Goal: Information Seeking & Learning: Obtain resource

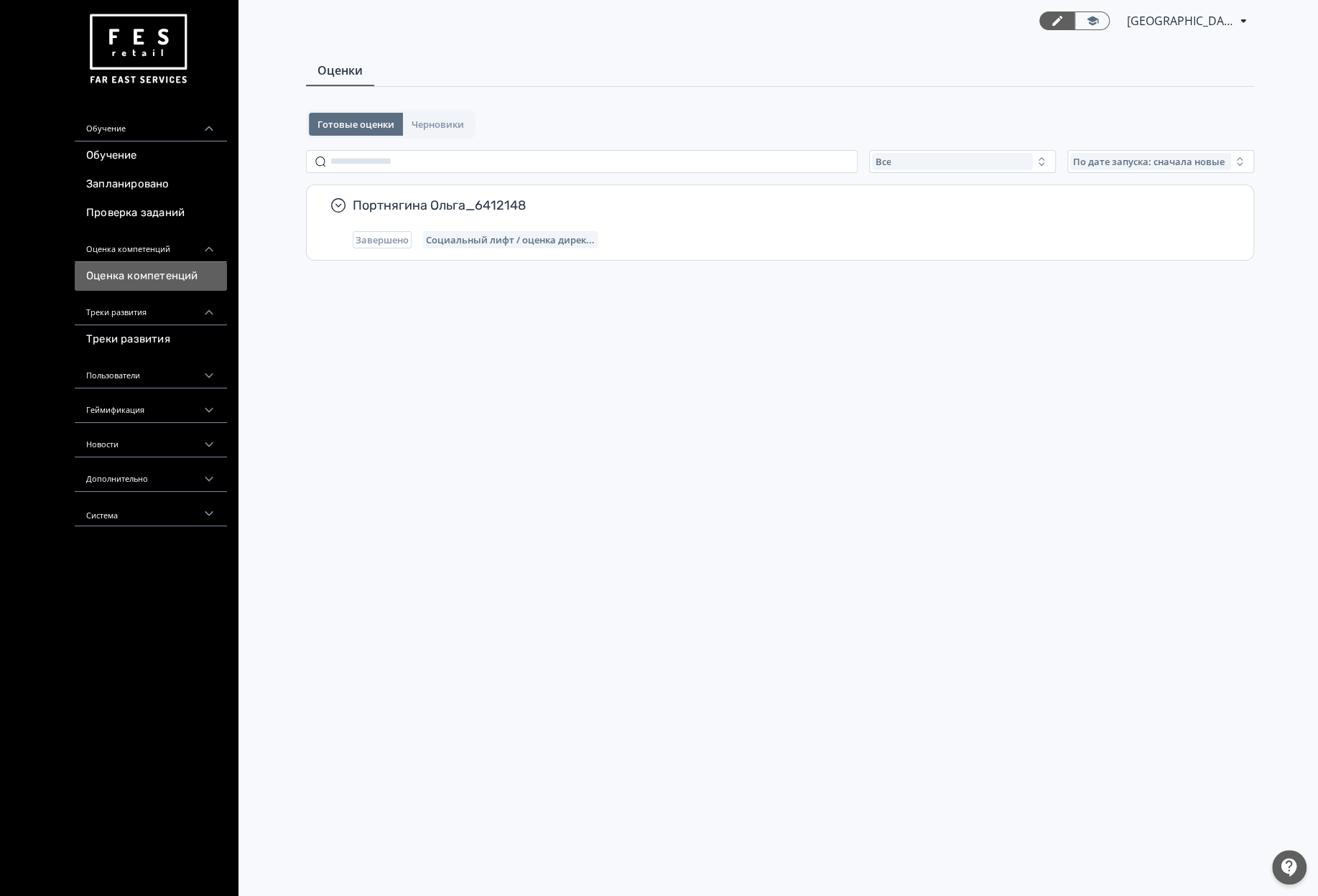
click at [543, 249] on div "Портнягина Ольга_6412148 Завершено Социальный лифт / оценка дирек..." at bounding box center [780, 222] width 947 height 75
click at [150, 161] on link "Обучение" at bounding box center [151, 156] width 152 height 29
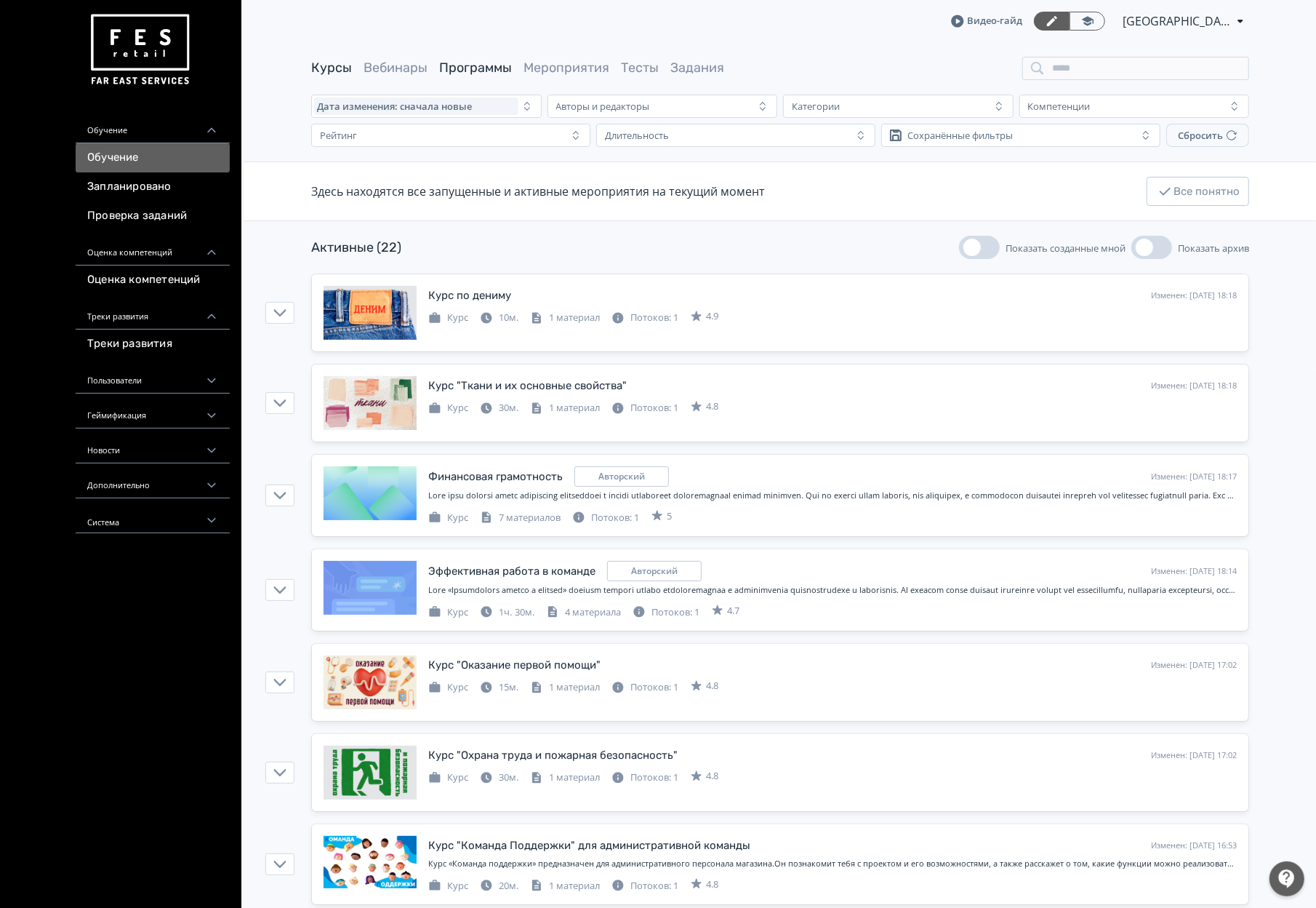
click at [464, 67] on link "Программы" at bounding box center [475, 67] width 72 height 16
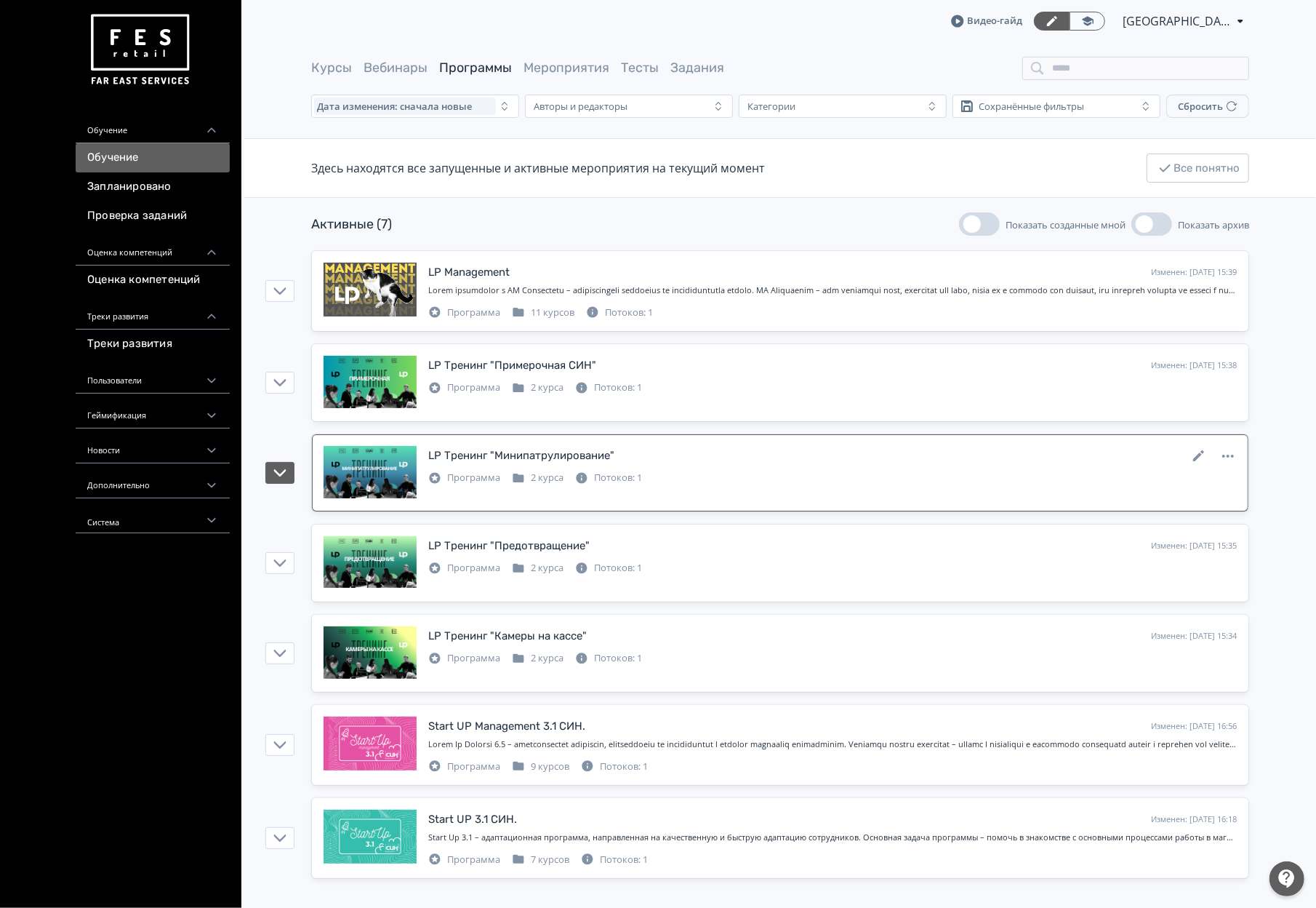
click at [474, 465] on div "LP Тренинг "Минипатрулирование" Изменен: [DATE] 15:36" at bounding box center [832, 455] width 808 height 19
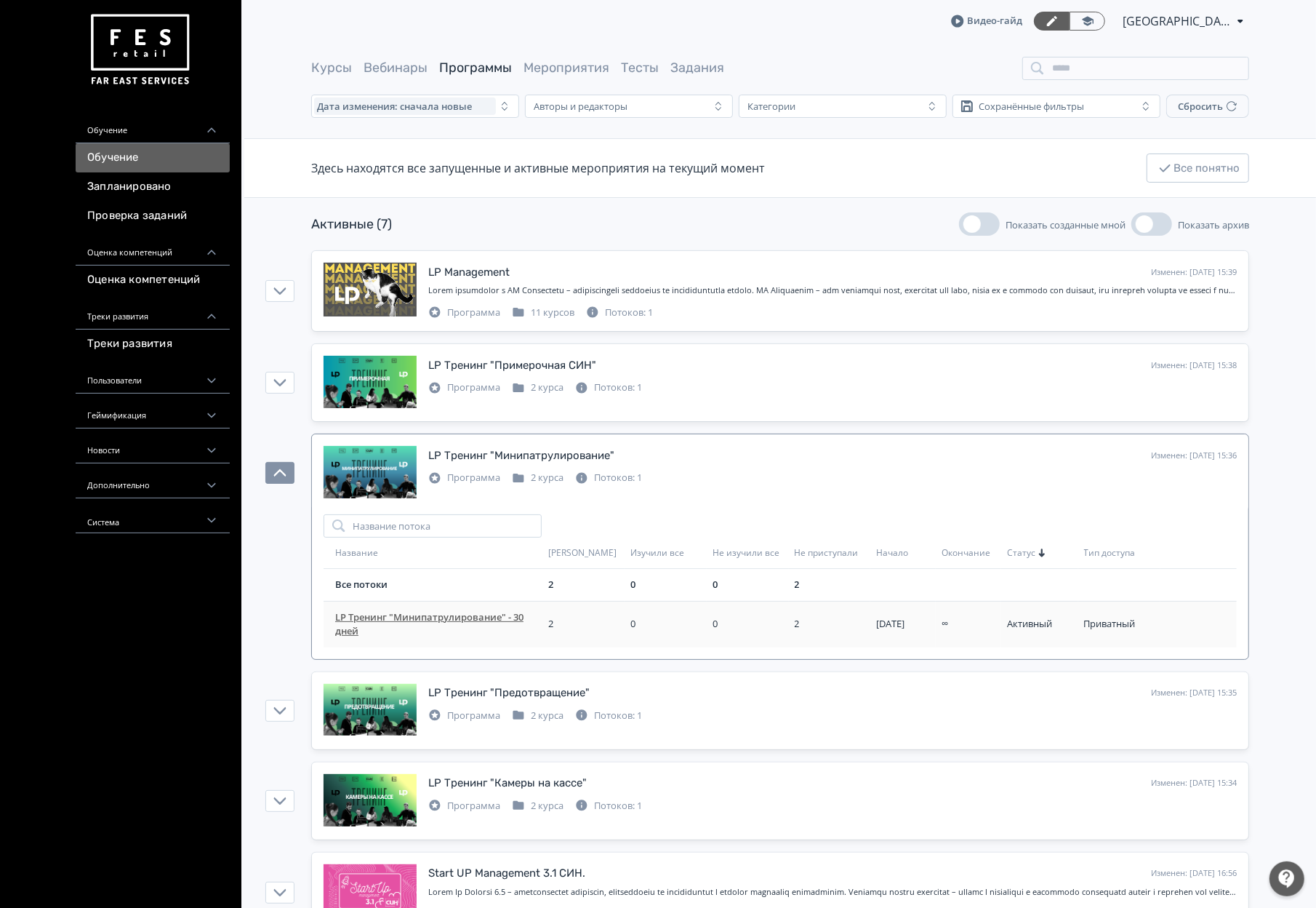
click at [425, 624] on span "LP Тренинг "Минипатрулирование" - 30 дней" at bounding box center [438, 624] width 207 height 29
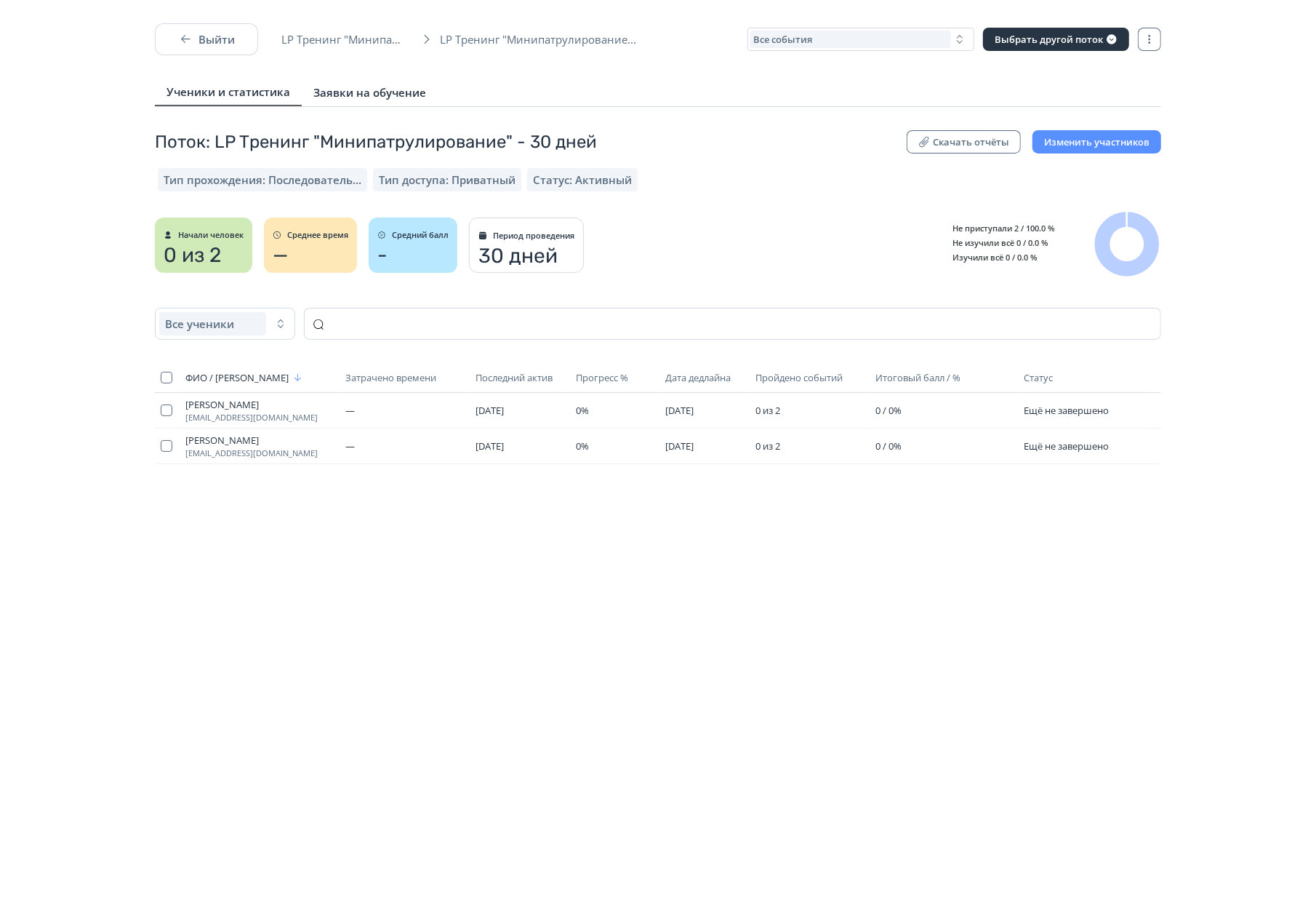
click at [394, 104] on link "Заявки на обучение" at bounding box center [370, 92] width 136 height 26
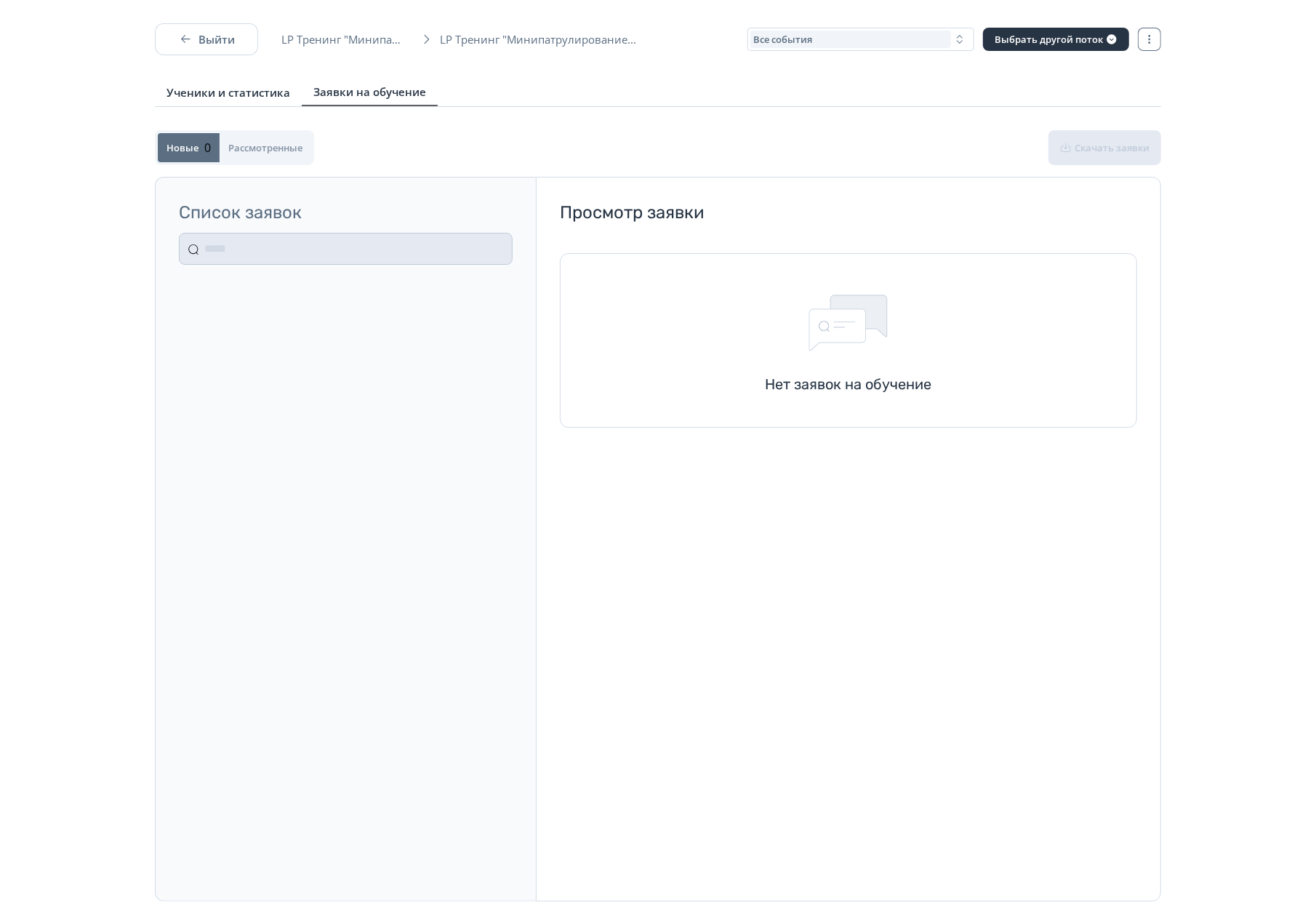
click at [240, 97] on span "Ученики и статистика" at bounding box center [228, 92] width 123 height 15
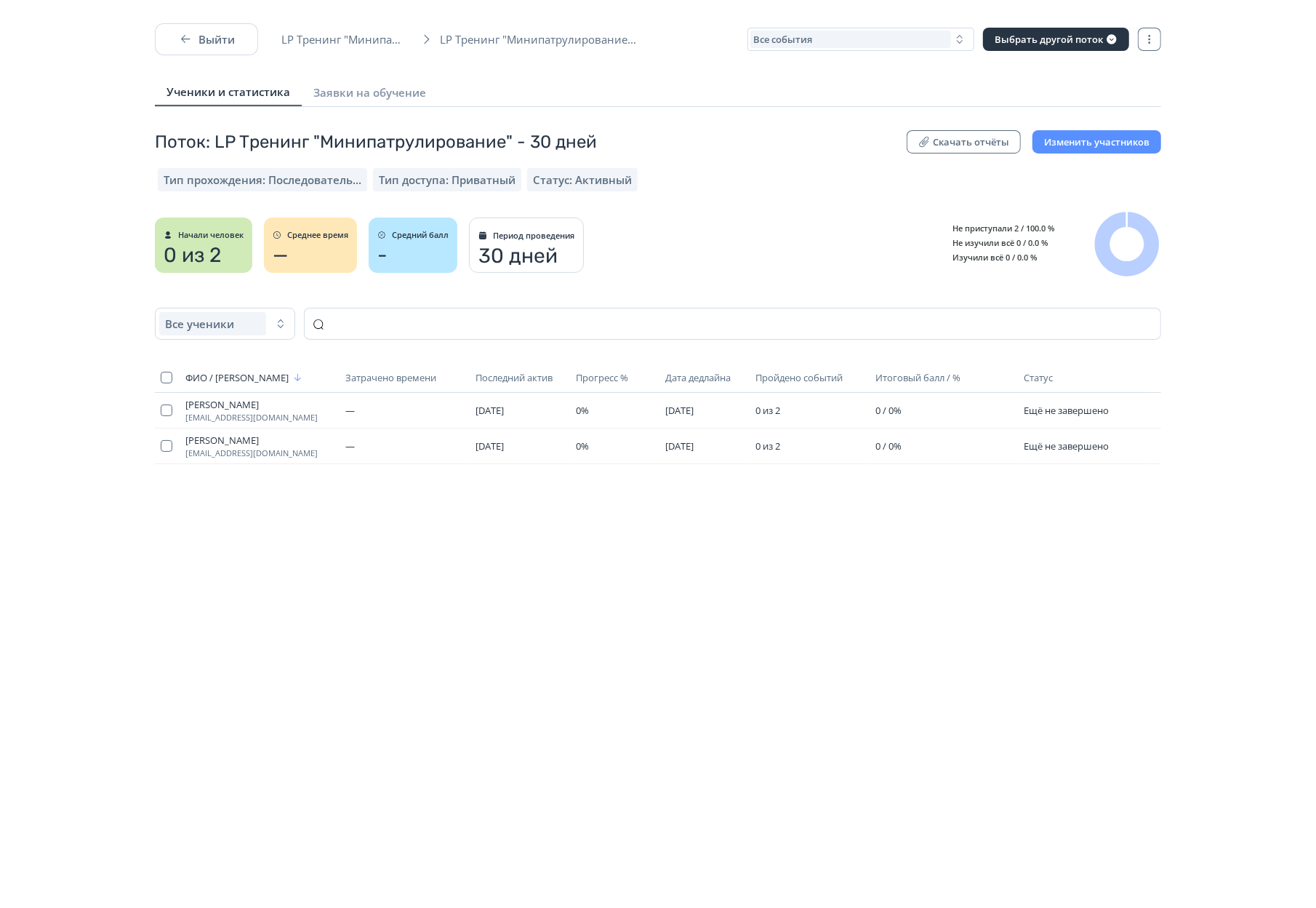
click at [1162, 47] on div "Выйти LP Тренинг "Минипатрулирование... LP Тренинг "Минипатрулирование... Все с…" at bounding box center [658, 65] width 1029 height 84
click at [1156, 45] on button "button" at bounding box center [1150, 39] width 23 height 23
click at [910, 113] on div "Завершить выбранный поток" at bounding box center [1016, 107] width 274 height 30
click at [922, 109] on span "Завершить выбранный поток" at bounding box center [995, 106] width 170 height 18
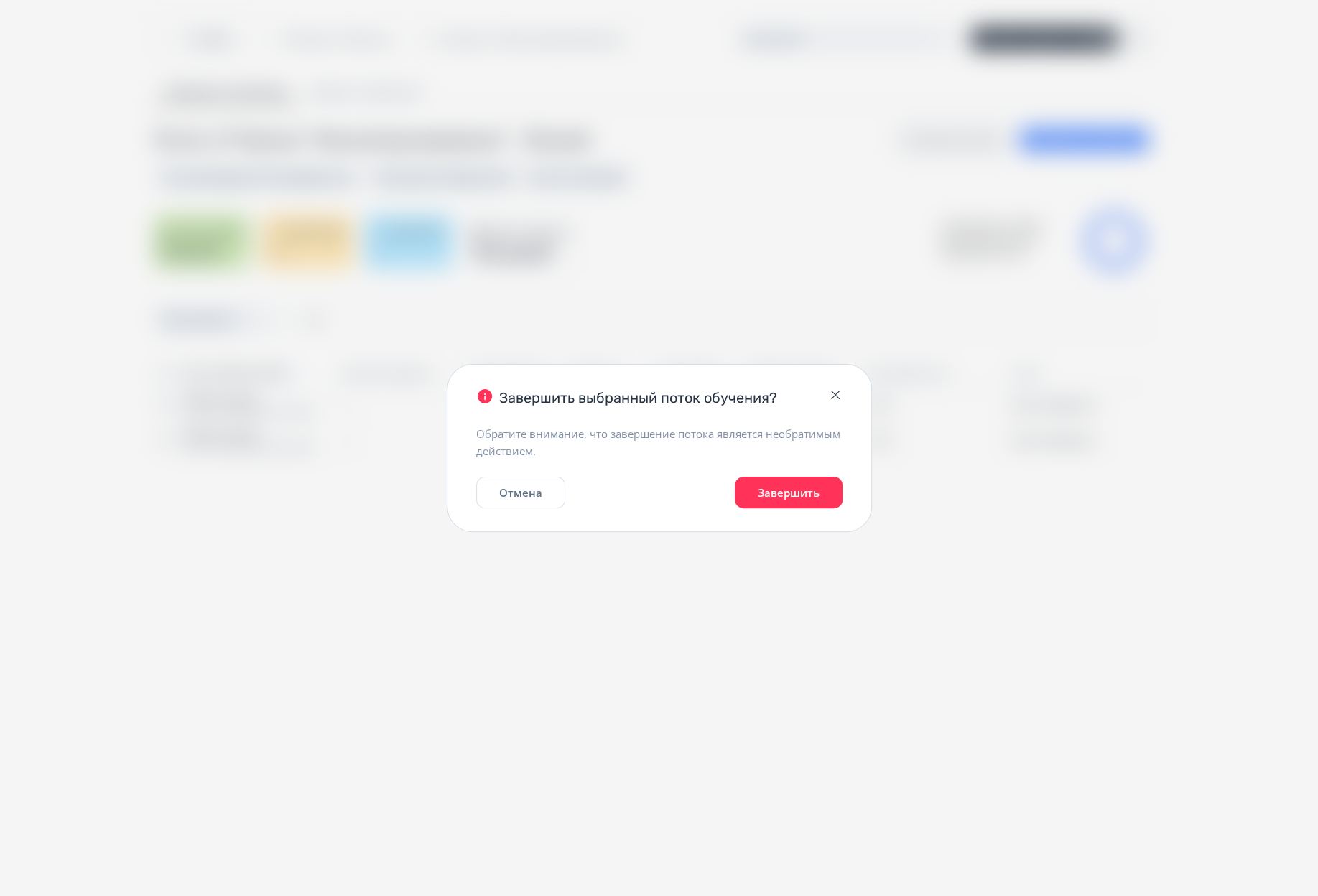
click at [836, 378] on div "Завершить выбранный поток обучения?" at bounding box center [659, 390] width 424 height 52
click at [833, 395] on icon "button" at bounding box center [835, 395] width 14 height 14
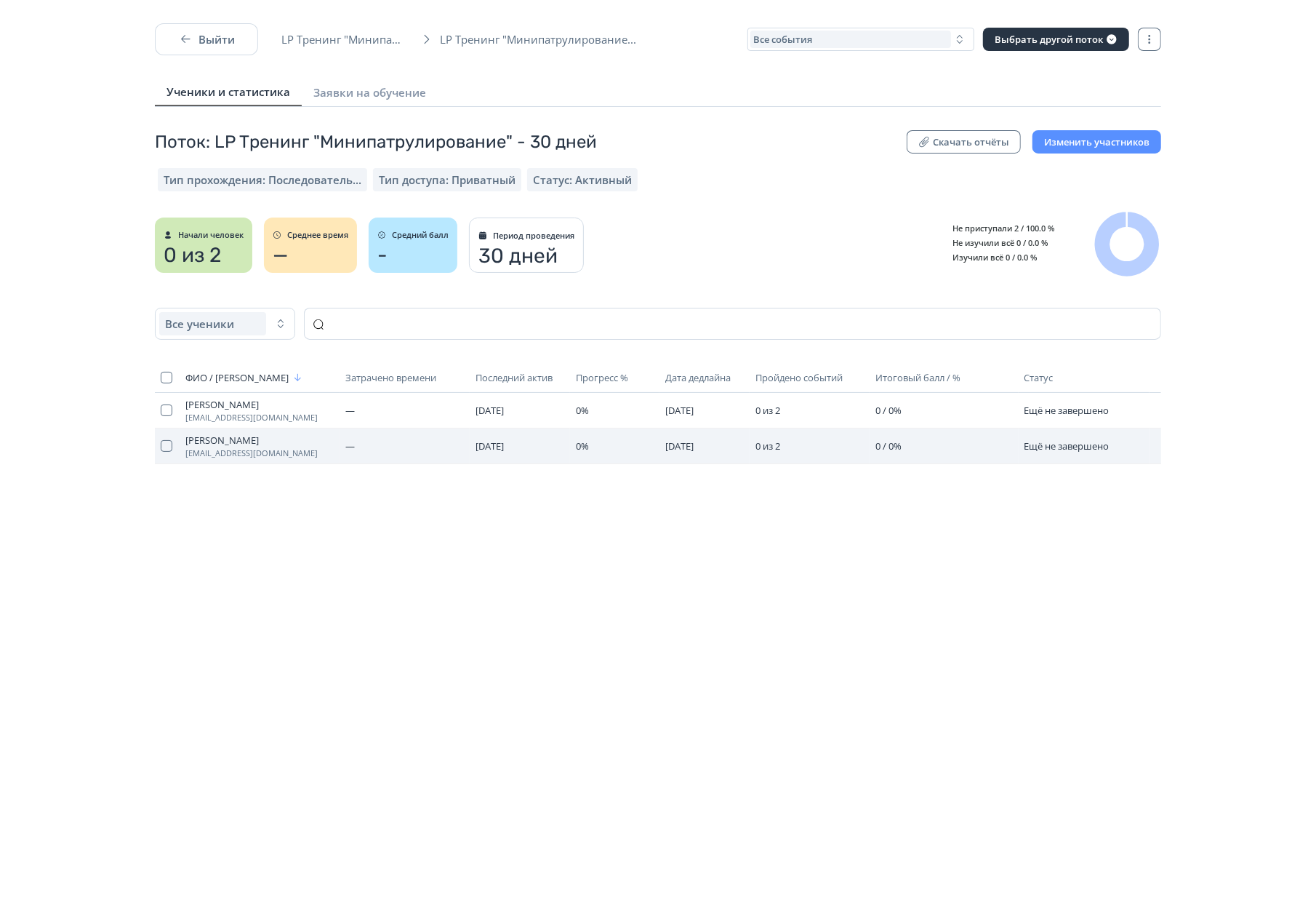
click at [206, 446] on span "[PERSON_NAME]" at bounding box center [260, 439] width 149 height 12
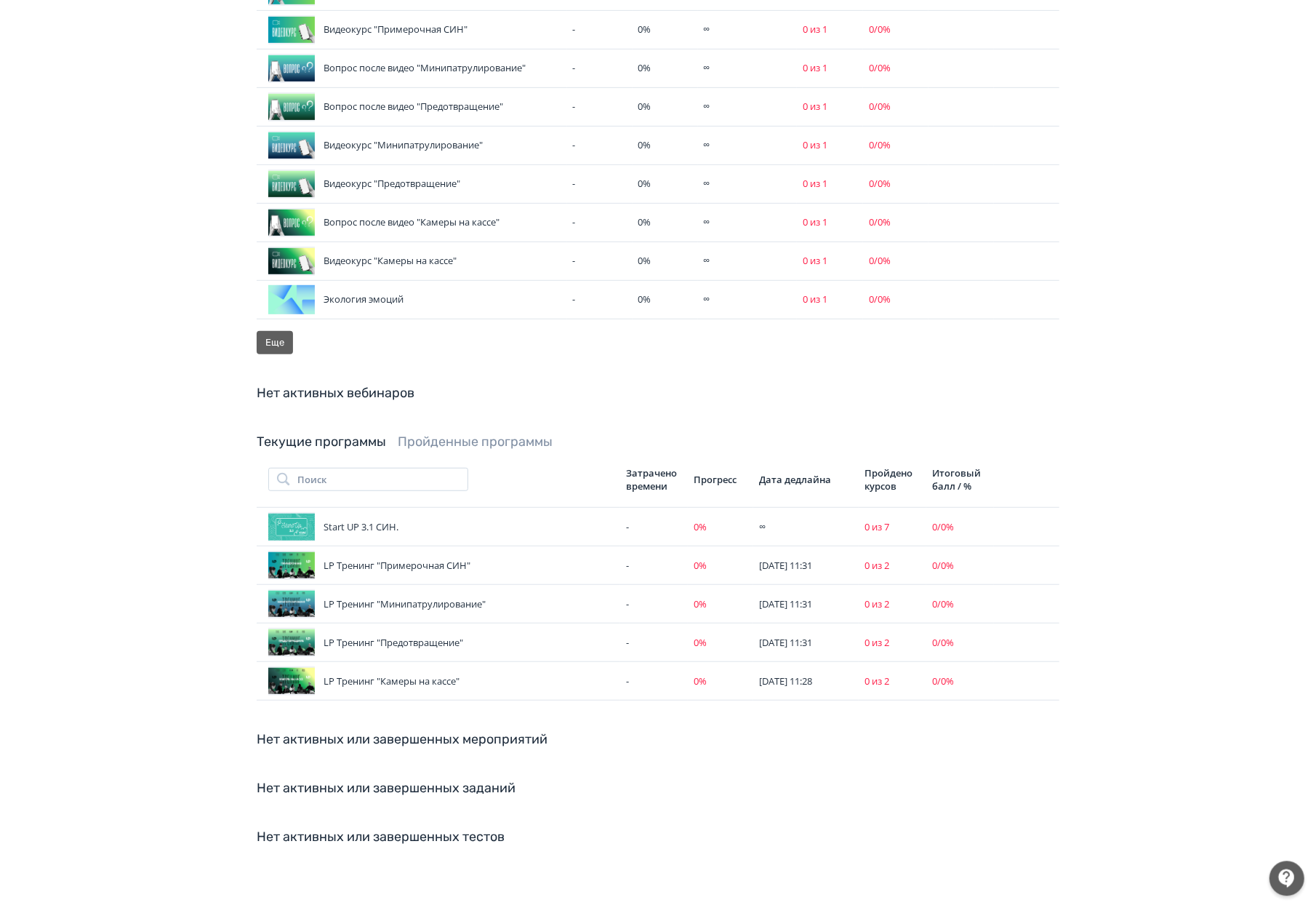
scroll to position [605, 0]
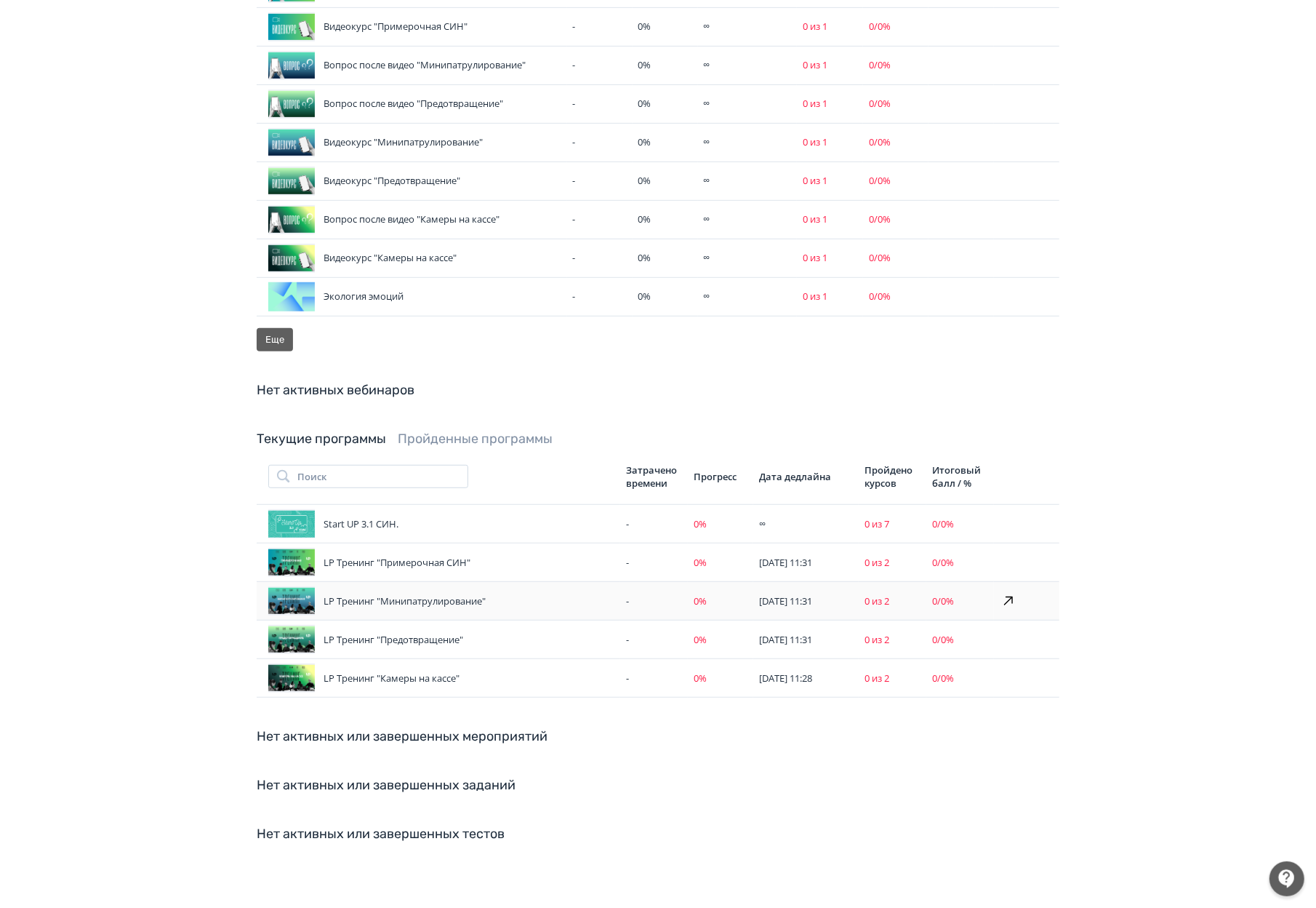
click at [371, 587] on div "LP Тренинг "Минипатрулирование"" at bounding box center [441, 601] width 346 height 29
click at [1009, 592] on icon at bounding box center [1009, 600] width 18 height 18
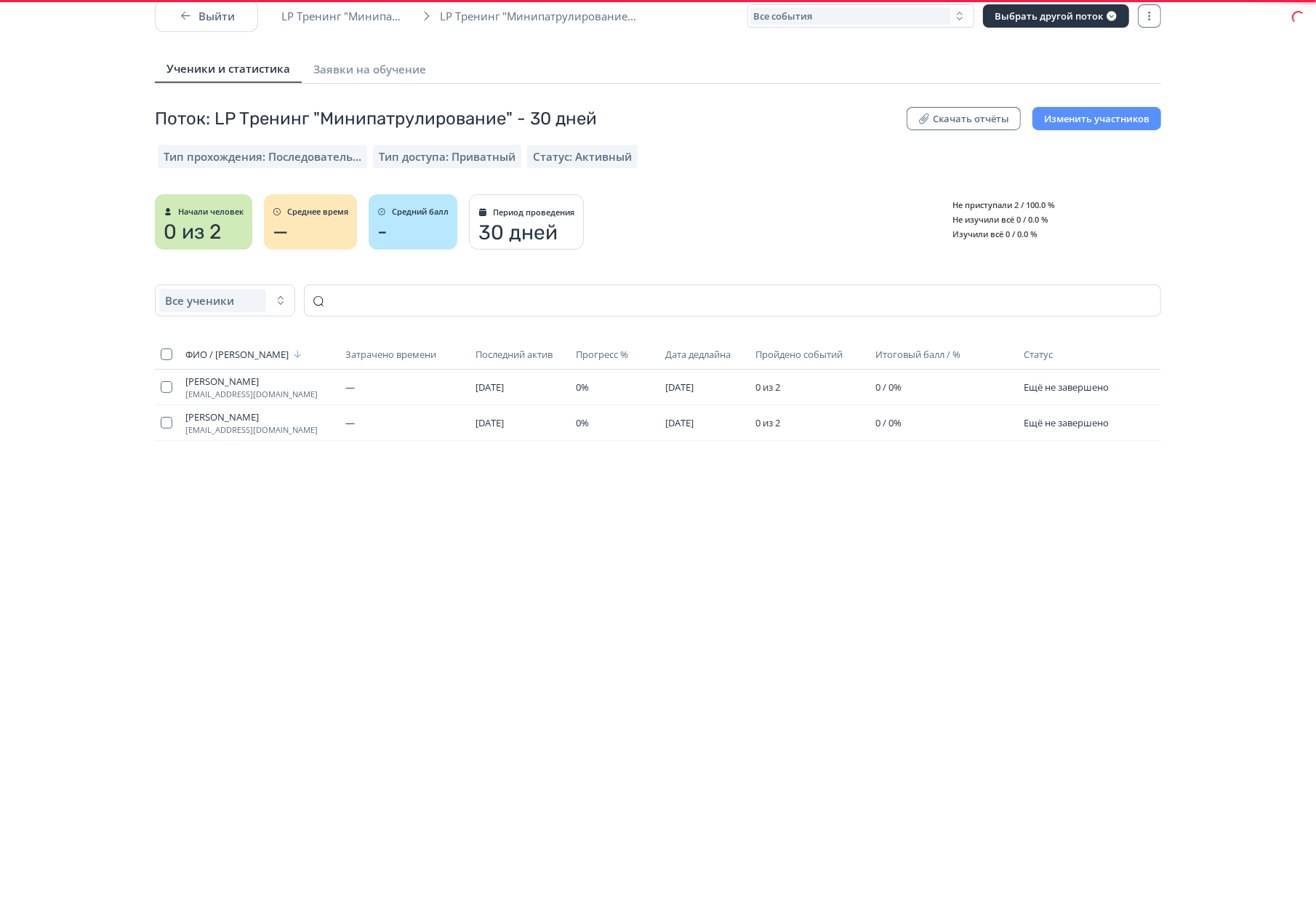
scroll to position [22, 0]
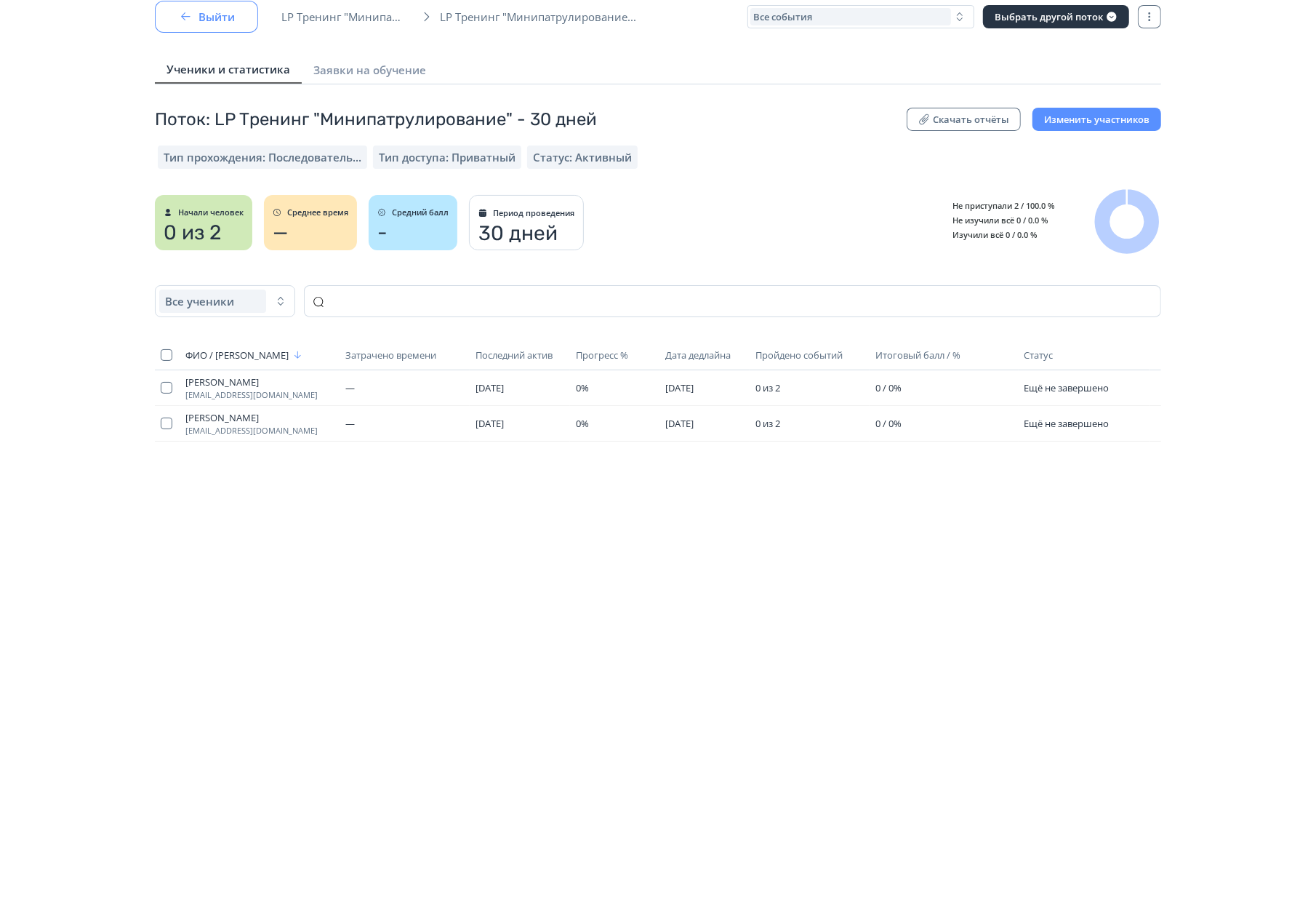
click at [229, 18] on button "Выйти" at bounding box center [206, 17] width 103 height 32
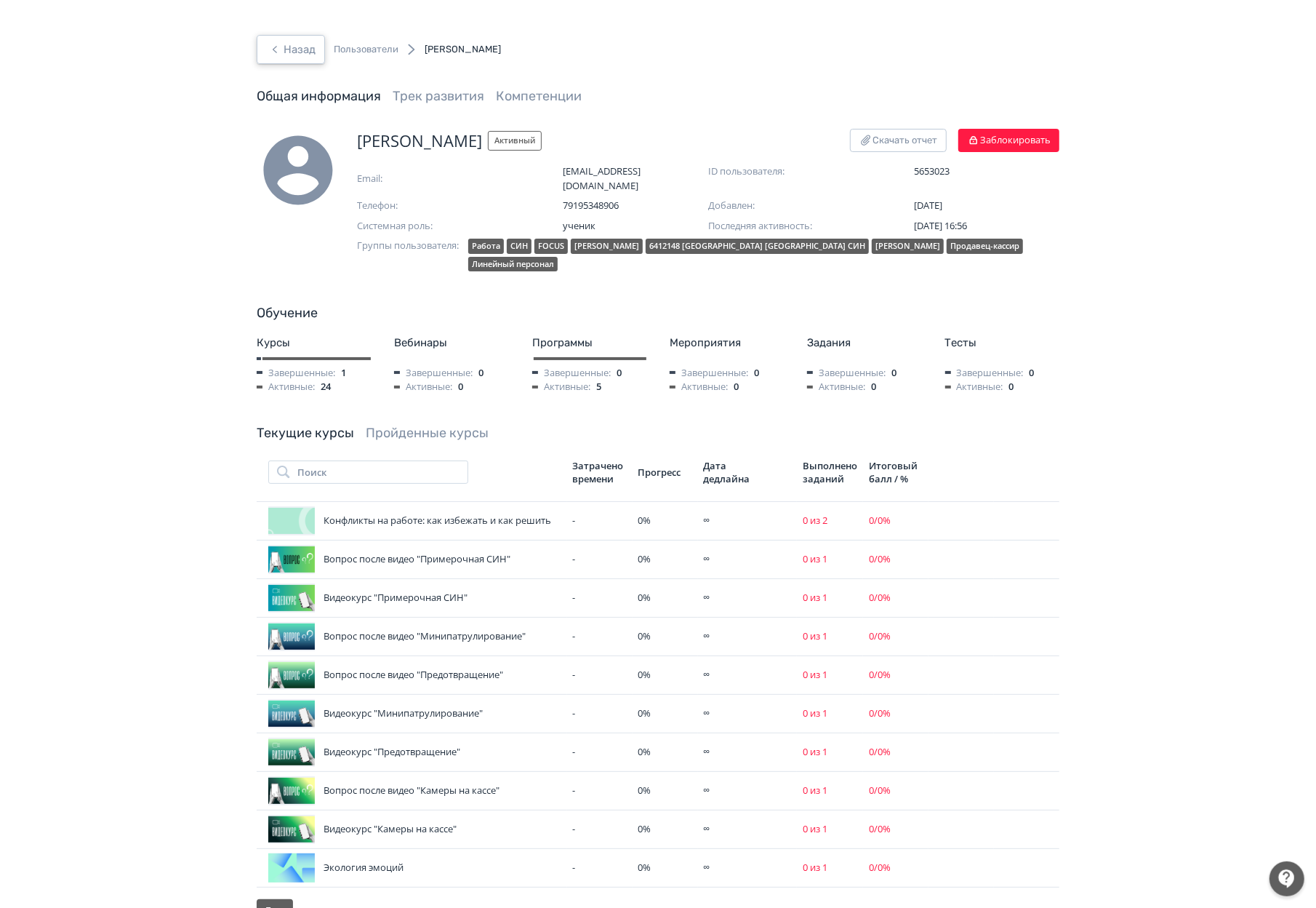
click at [295, 42] on button "Назад" at bounding box center [290, 49] width 69 height 29
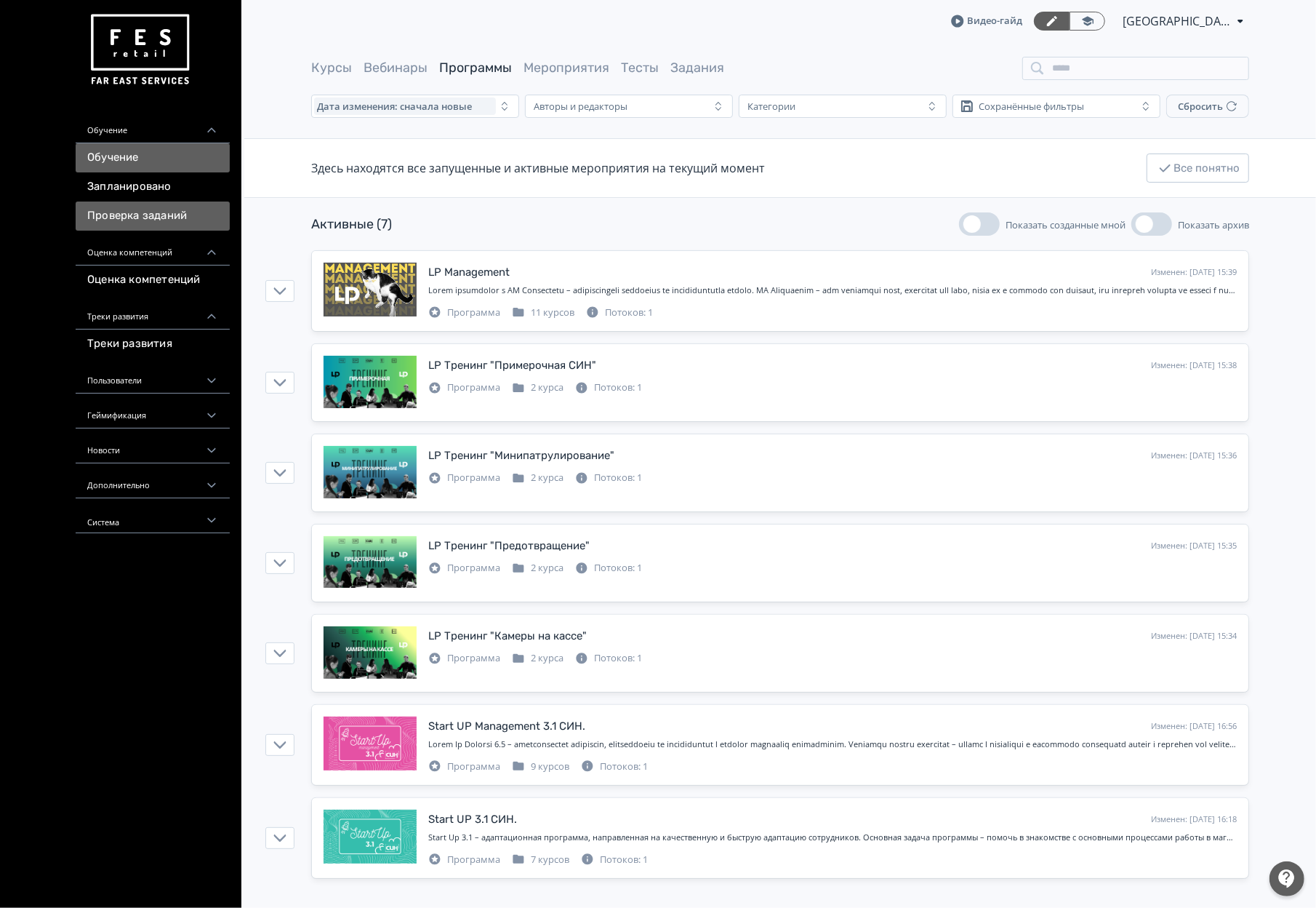
click at [136, 214] on link "Проверка заданий" at bounding box center [153, 216] width 154 height 29
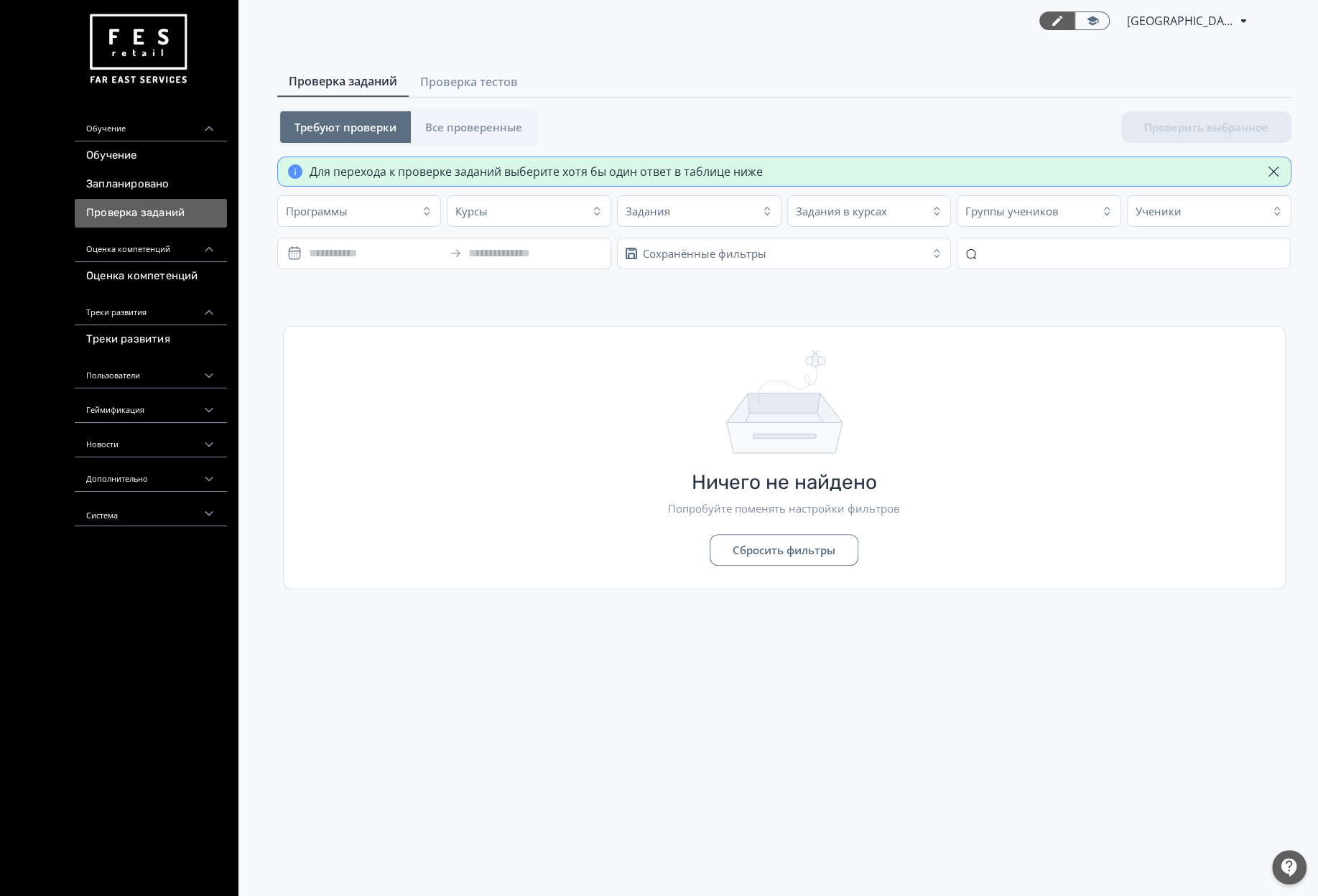
click at [418, 183] on div "Для перехода к проверке заданий выберите хотя бы один ответ в таблице ниже" at bounding box center [784, 172] width 1014 height 30
click at [459, 126] on span "Все проверенные" at bounding box center [473, 127] width 97 height 14
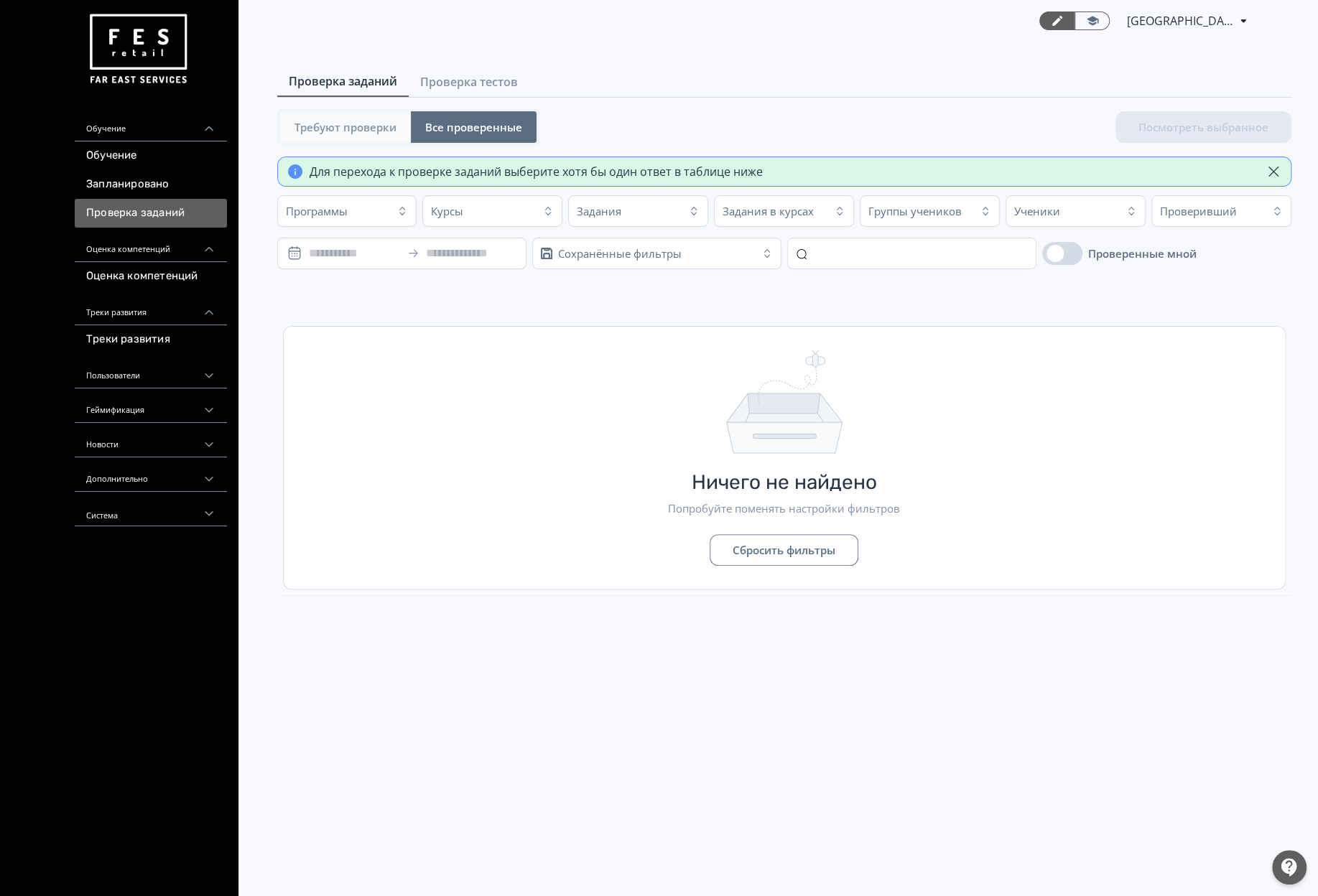
click at [335, 113] on button "Требуют проверки" at bounding box center [345, 127] width 131 height 32
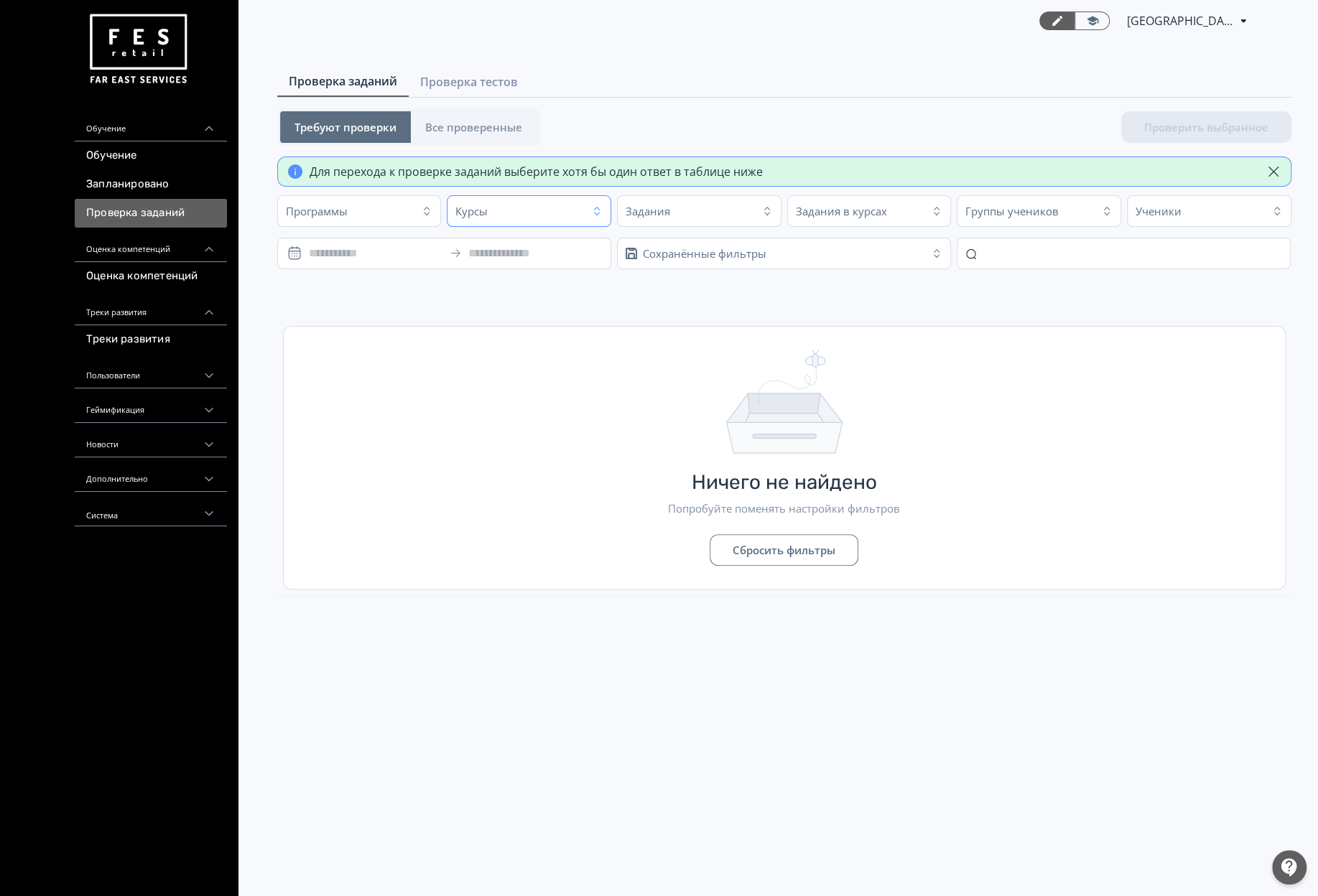
click at [473, 208] on div "Курсы" at bounding box center [471, 211] width 32 height 14
click at [425, 210] on icon "button" at bounding box center [426, 211] width 11 height 11
click at [382, 237] on input "text" at bounding box center [421, 247] width 270 height 23
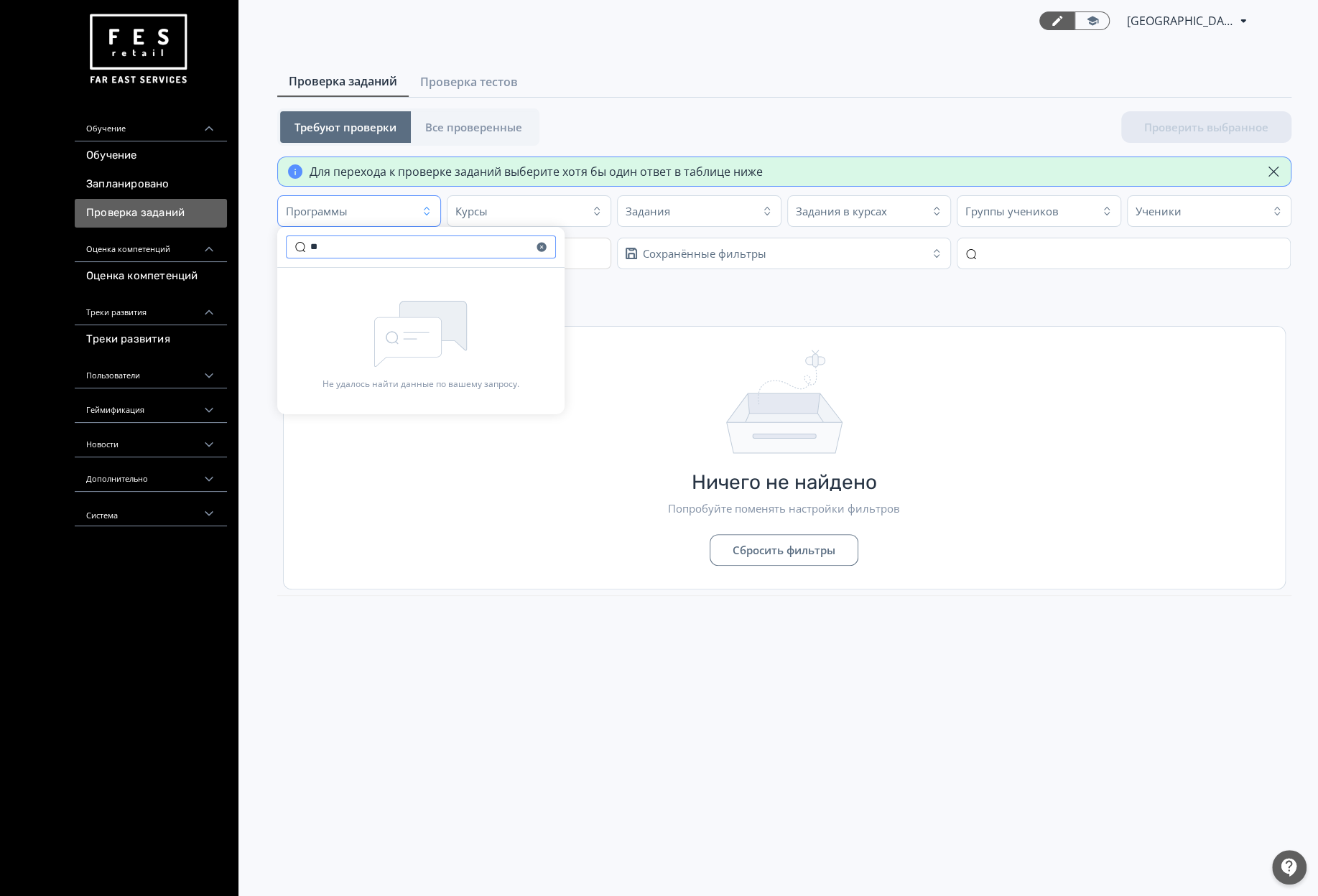
type input "*"
type input "*******"
click at [337, 306] on div "Не удалось найти данные по вашему запросу." at bounding box center [420, 341] width 287 height 147
click at [855, 439] on div "Ничего не найдено Попробуйте поменять настройки фильтров Сбросить фильтры" at bounding box center [784, 457] width 1001 height 262
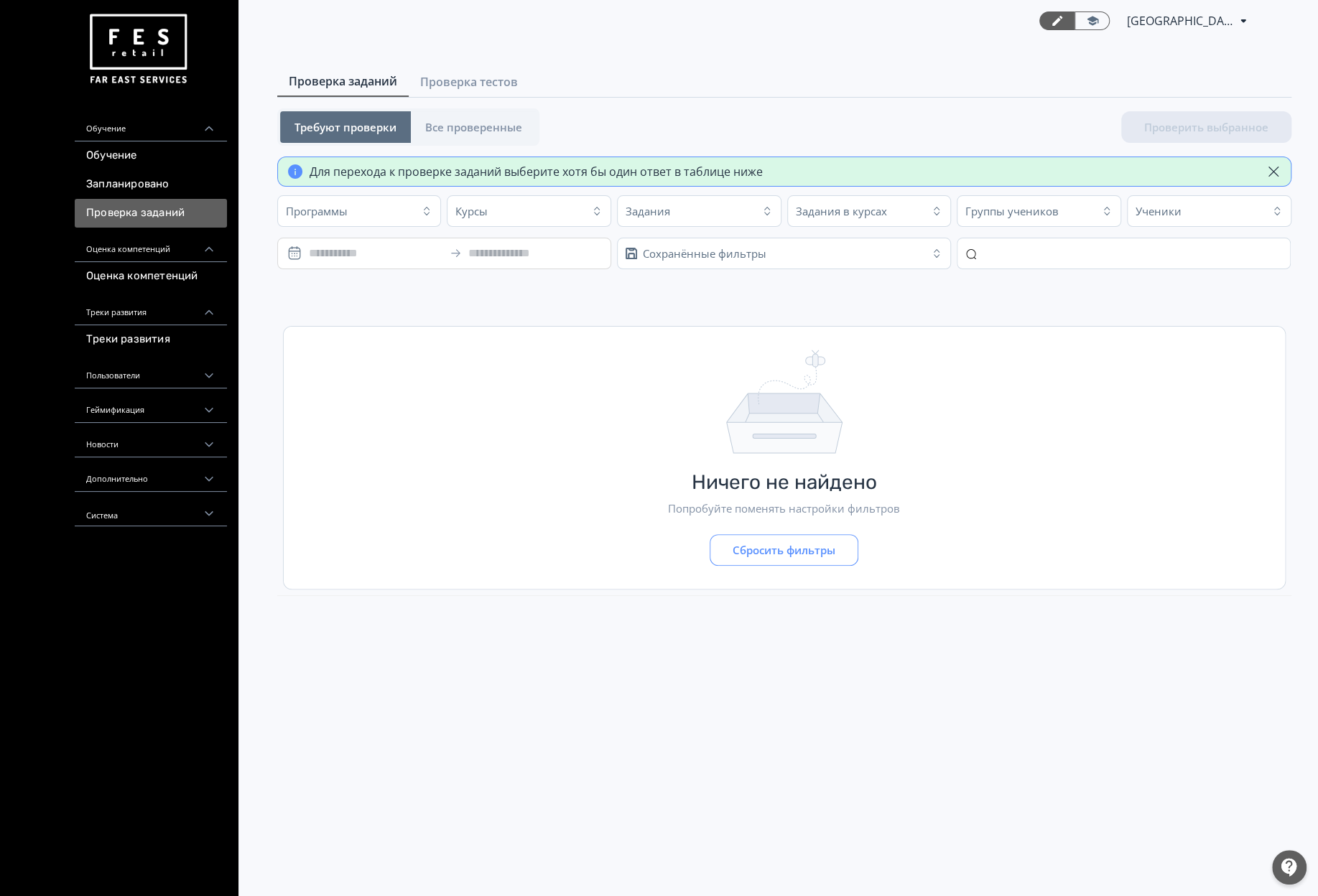
click at [851, 544] on button "Сбросить фильтры" at bounding box center [783, 550] width 148 height 32
click at [1141, 210] on div "Ученики" at bounding box center [1158, 211] width 46 height 14
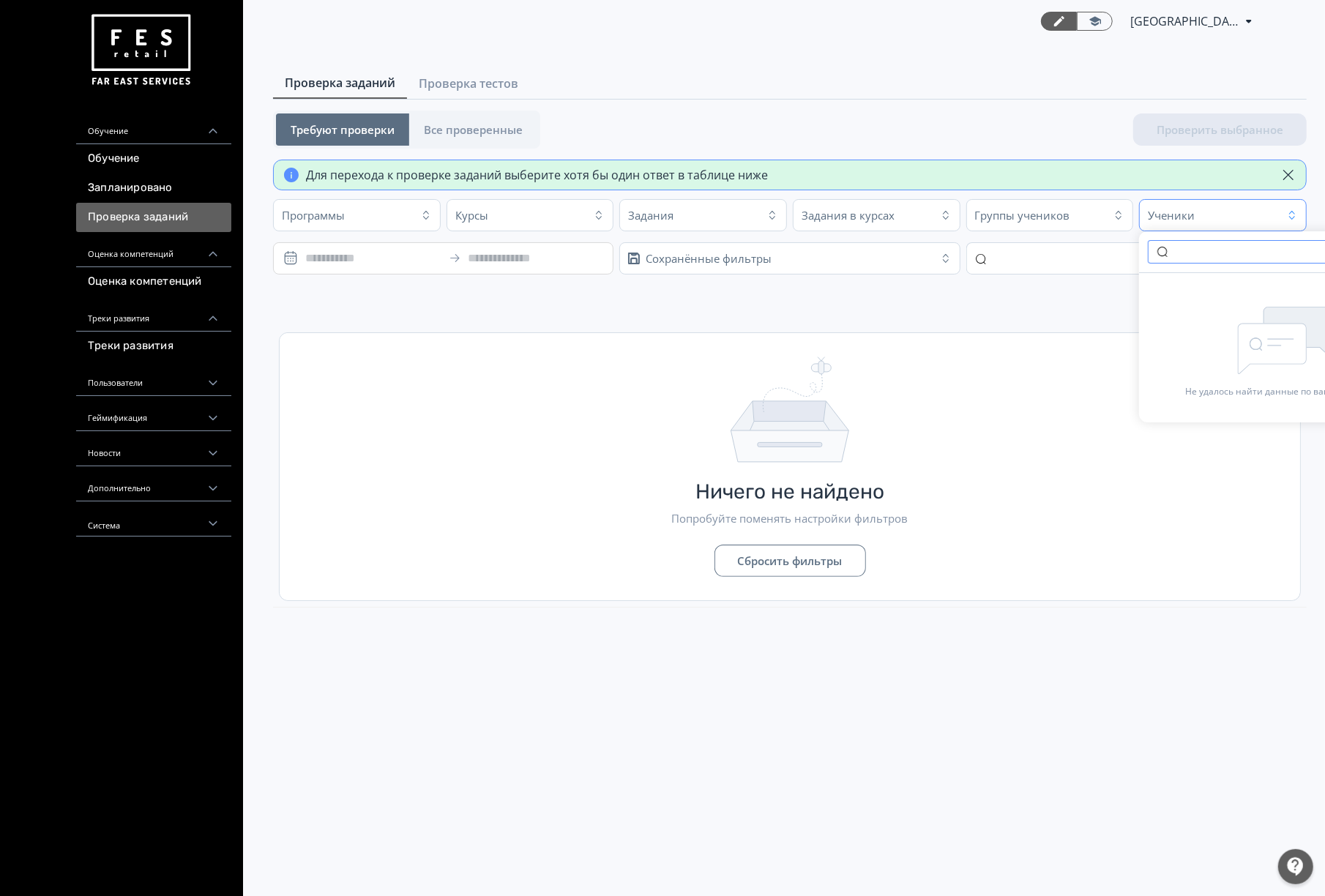
click at [1211, 254] on input "text" at bounding box center [1285, 252] width 275 height 23
type input "*****"
click at [1018, 364] on div "Ничего не найдено Попробуйте поменять настройки фильтров Сбросить фильтры" at bounding box center [789, 466] width 1020 height 267
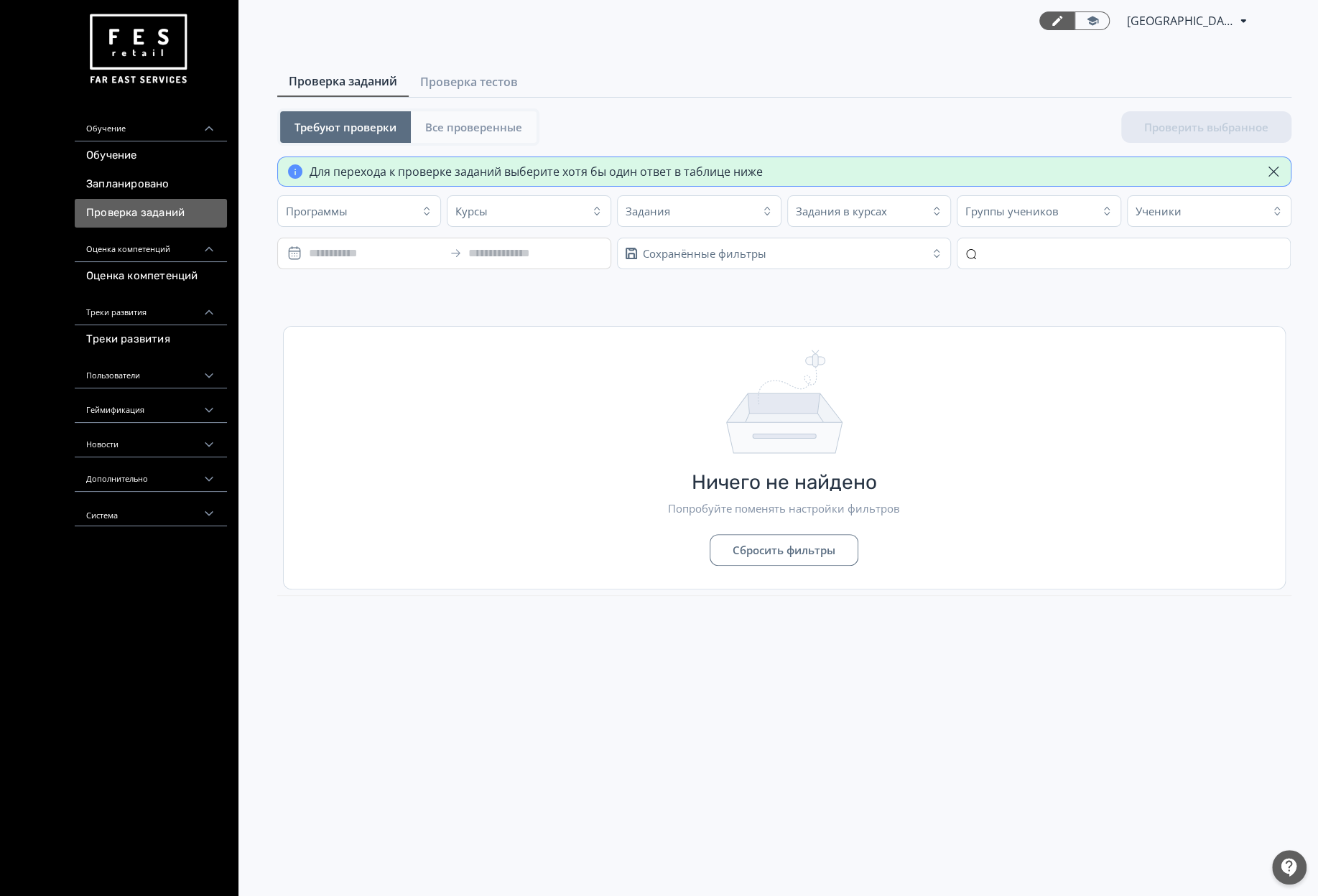
click at [430, 140] on button "Все проверенные" at bounding box center [473, 127] width 126 height 32
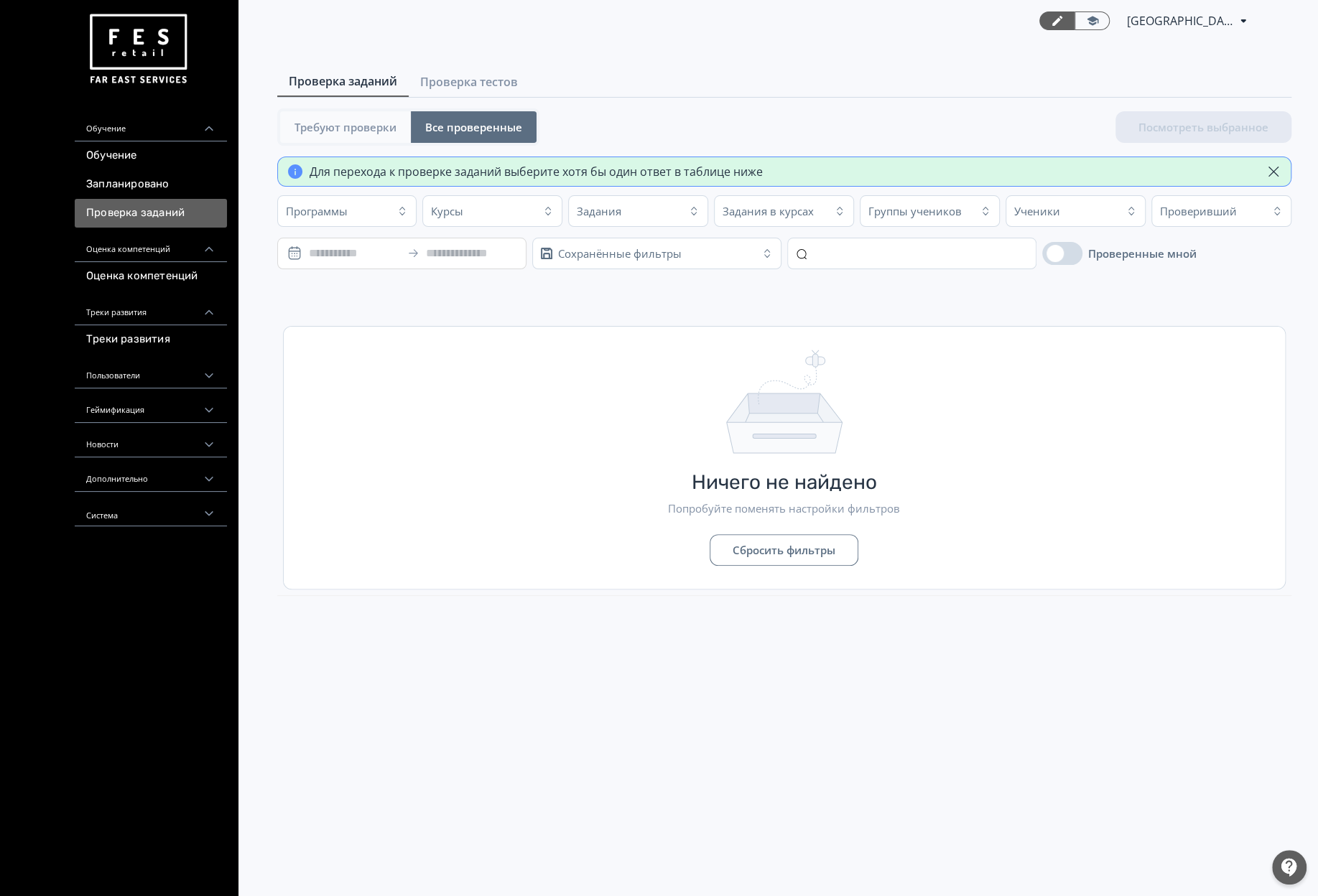
click at [373, 132] on span "Требуют проверки" at bounding box center [345, 127] width 102 height 14
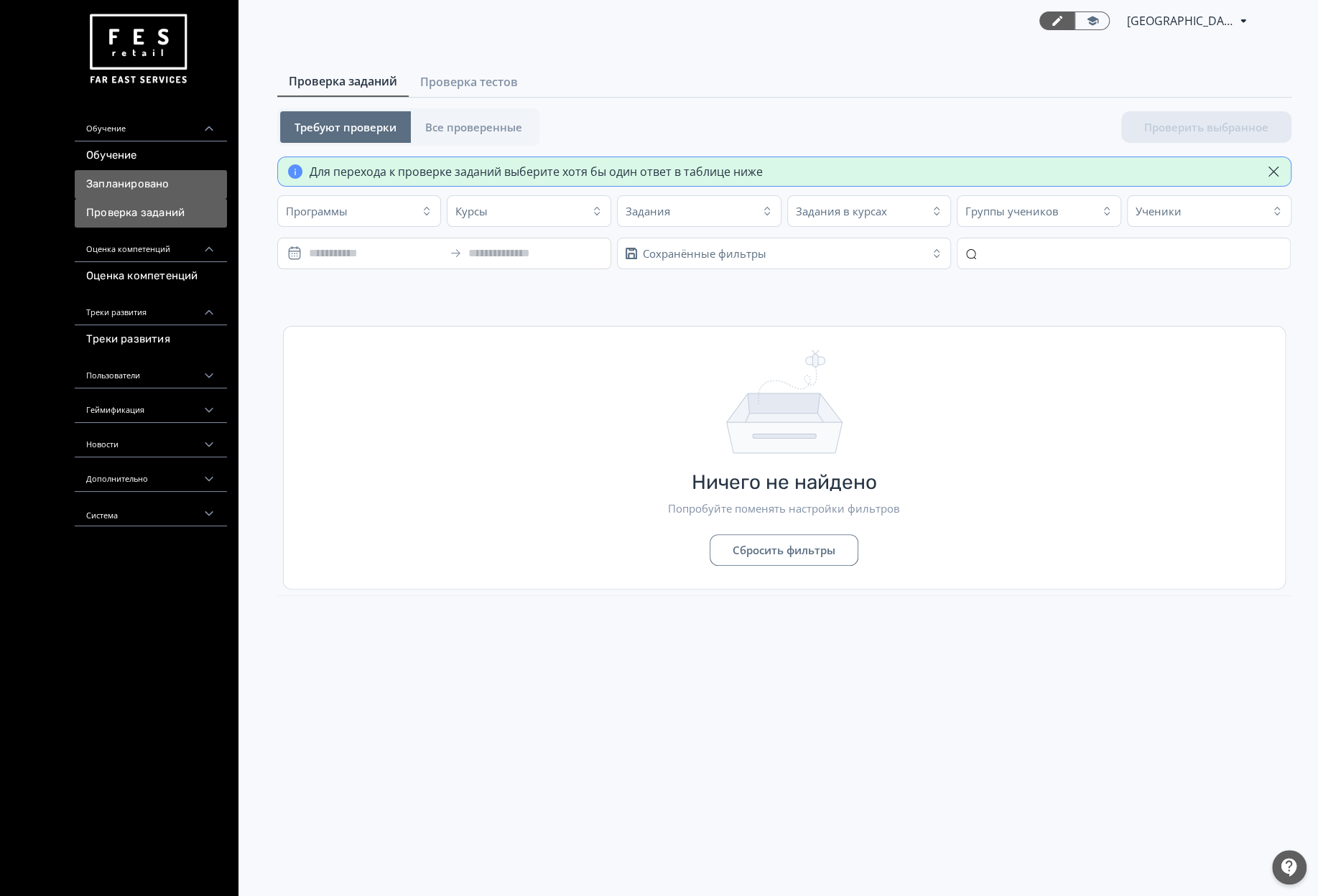
click at [134, 179] on link "Запланировано" at bounding box center [151, 185] width 152 height 29
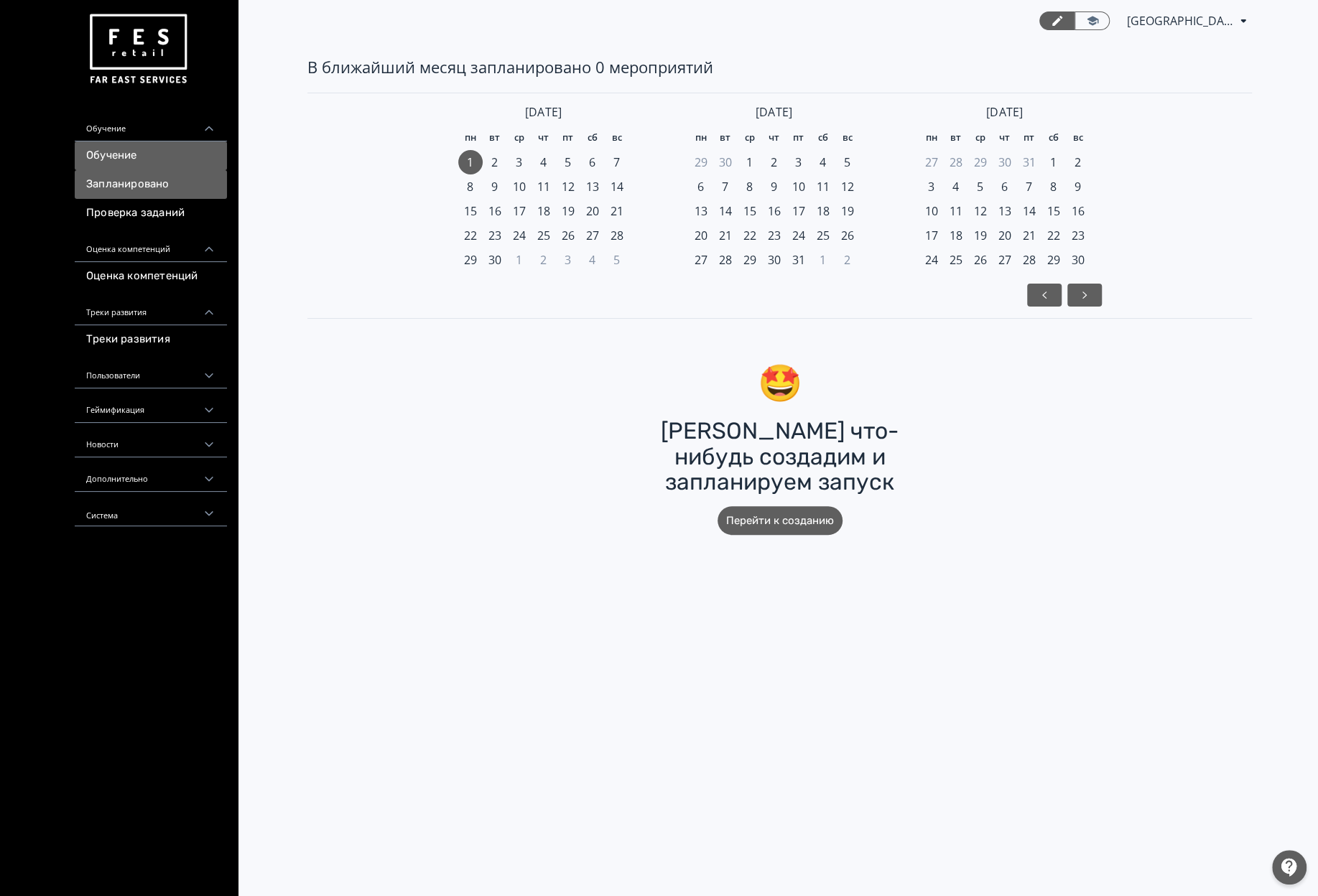
click at [145, 160] on link "Обучение" at bounding box center [151, 156] width 152 height 29
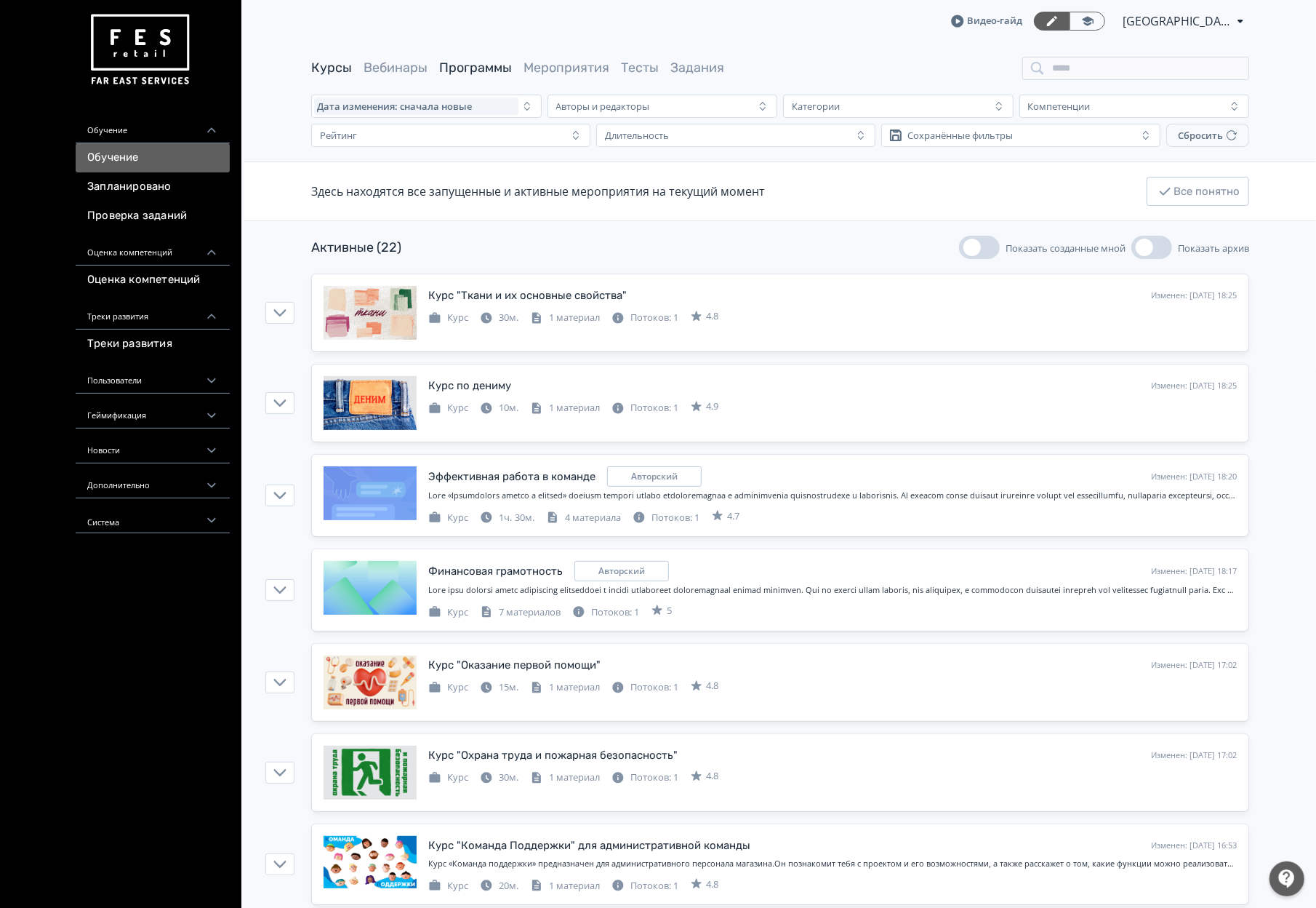
click at [496, 71] on link "Программы" at bounding box center [475, 67] width 72 height 16
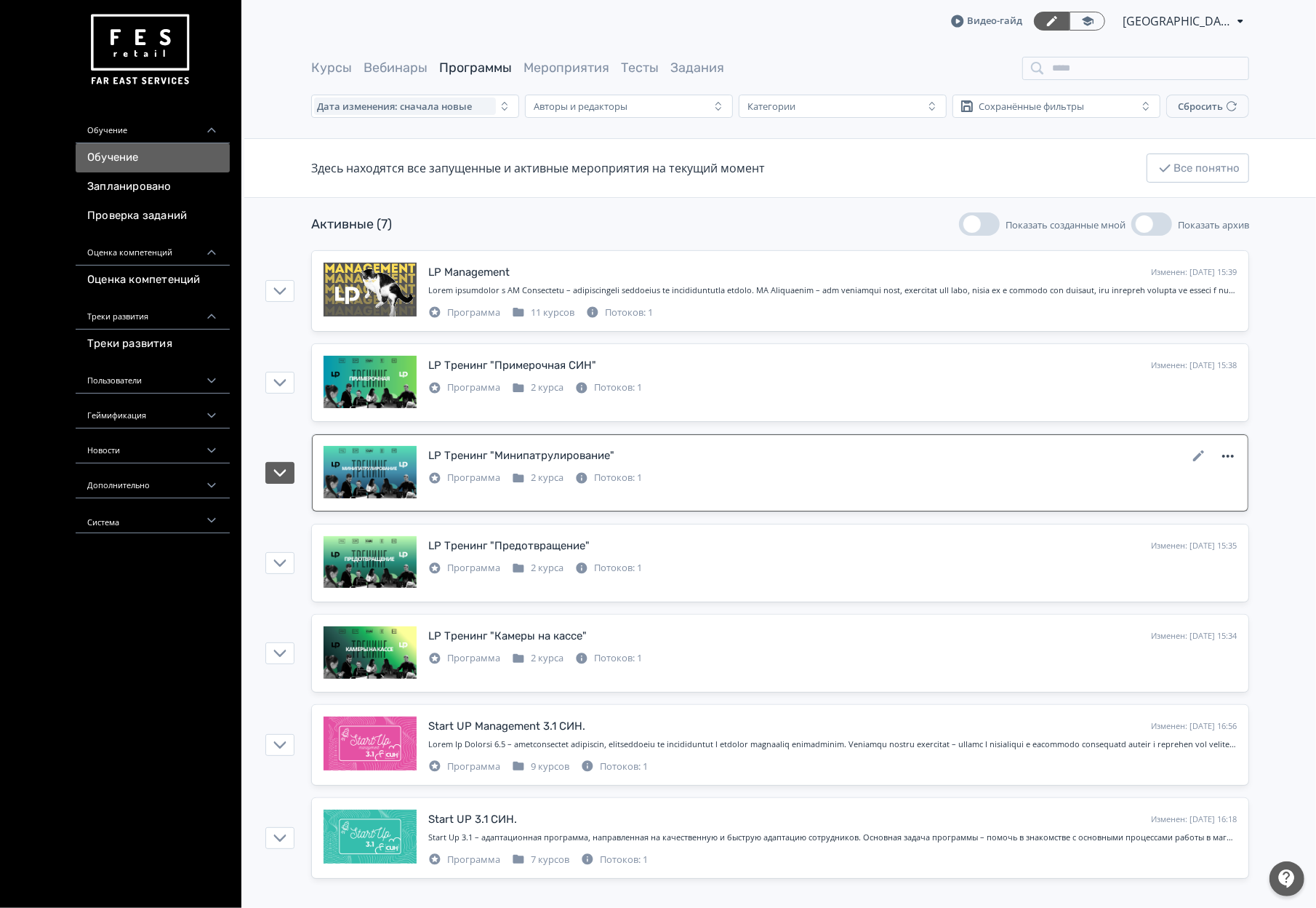
click at [1230, 465] on icon at bounding box center [1228, 456] width 18 height 18
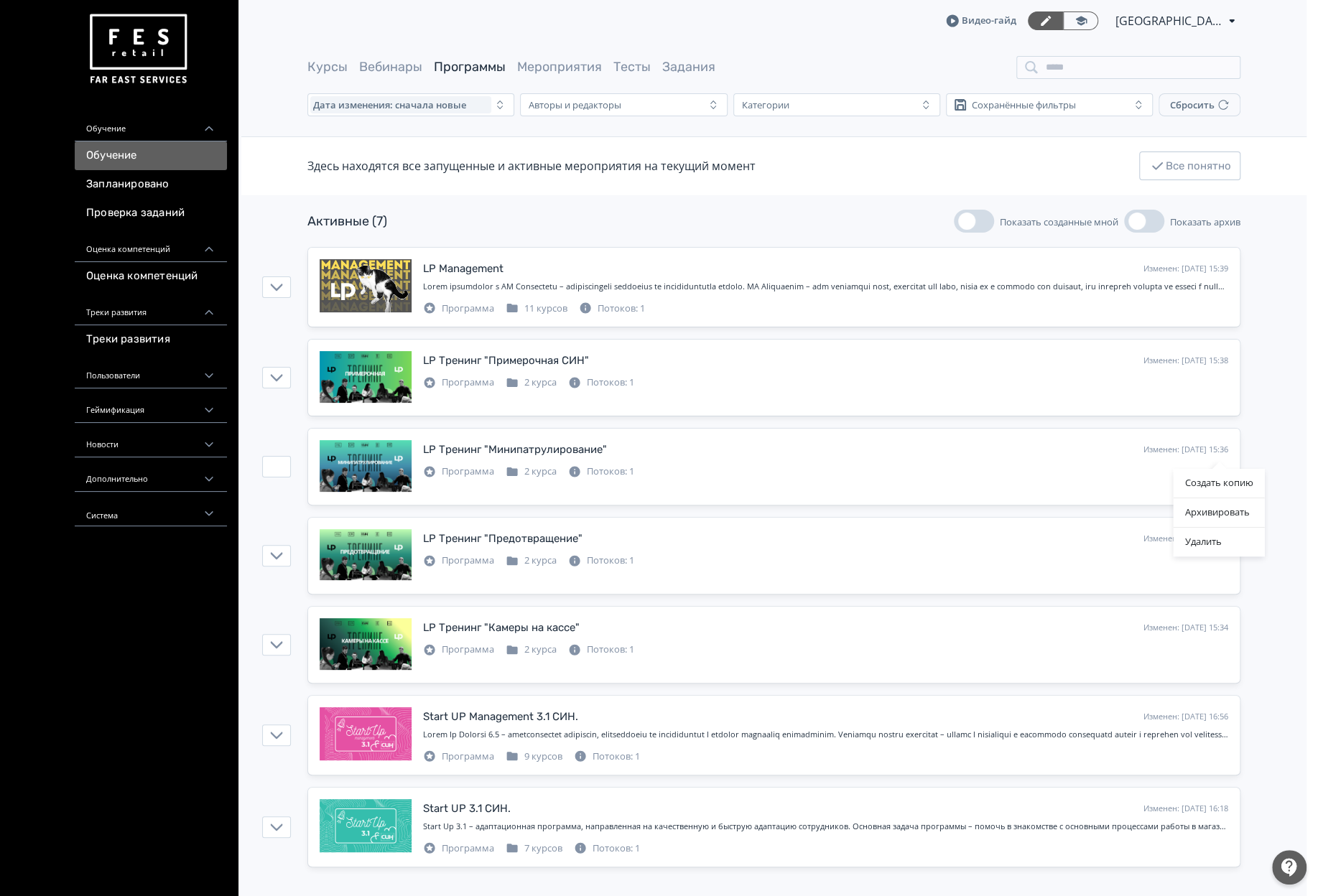
click at [855, 472] on div "Создать копию Архивировать Удалить" at bounding box center [659, 448] width 1318 height 896
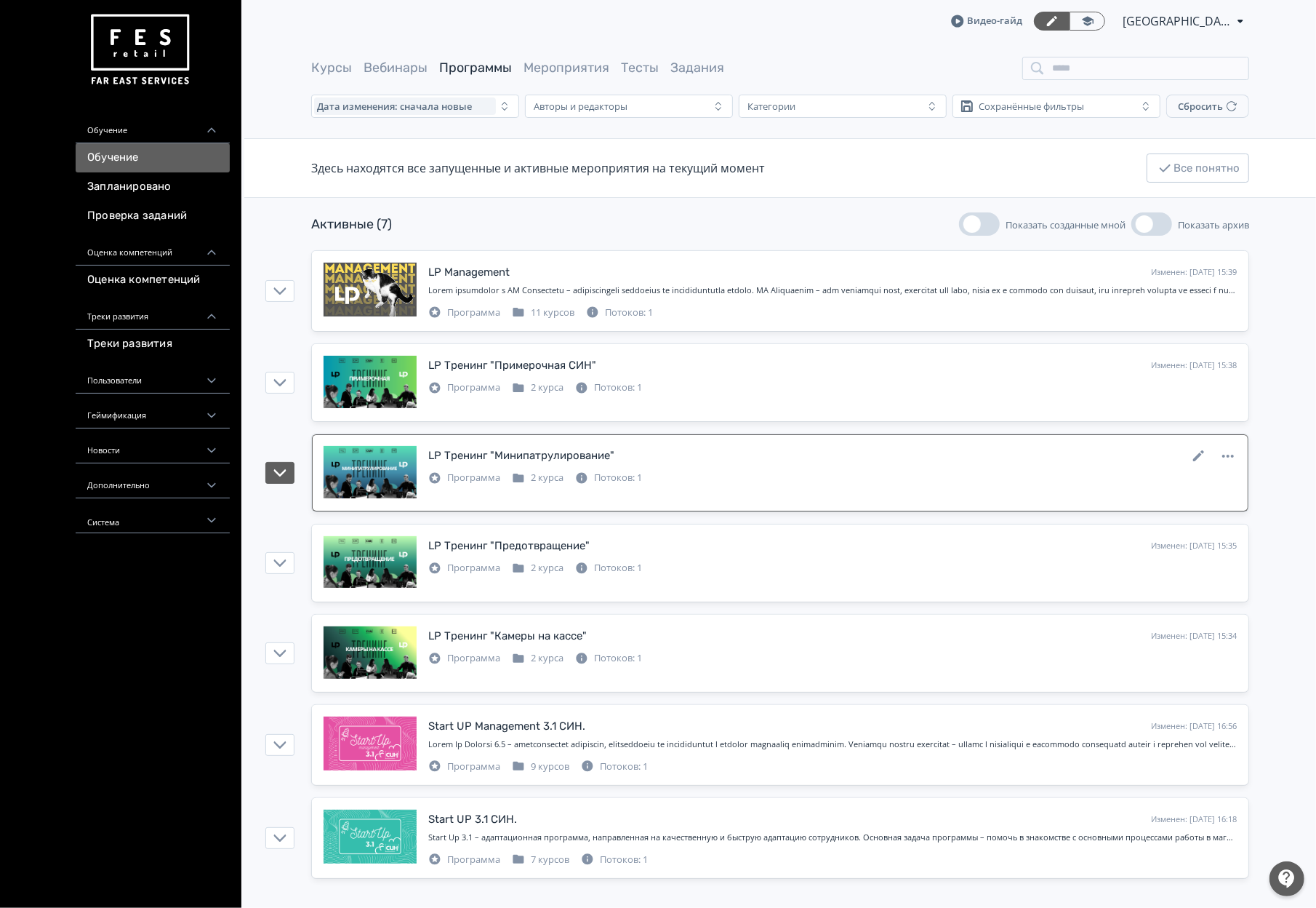
click at [445, 493] on div "LP Тренинг "Минипатрулирование" Изменен: [DATE] 15:36 Программа 2 курса Потоков…" at bounding box center [780, 472] width 913 height 54
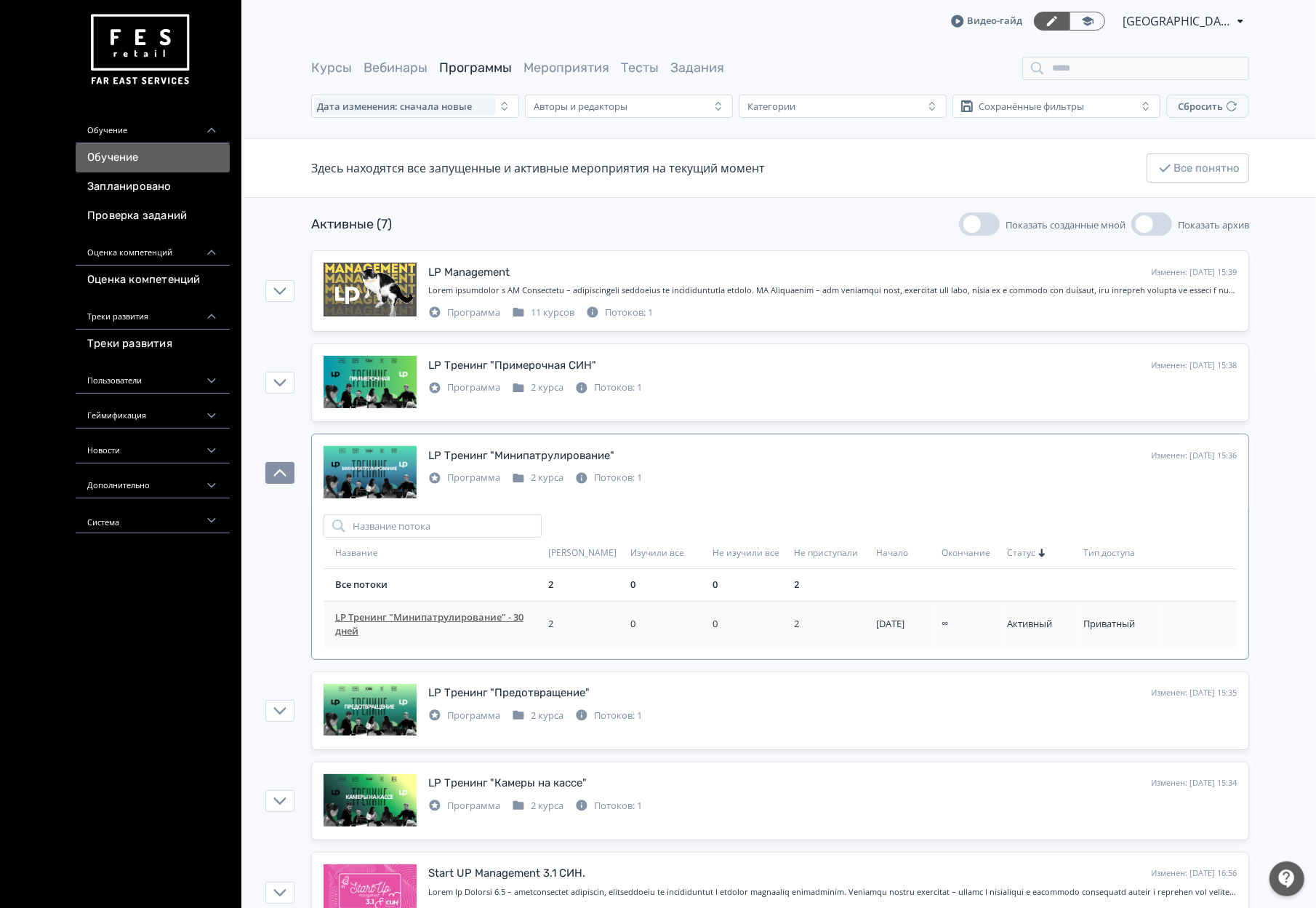
click at [440, 613] on td "LP Тренинг "Минипатрулирование" - 30 дней" at bounding box center [433, 624] width 219 height 46
click at [442, 614] on span "LP Тренинг "Минипатрулирование" - 30 дней" at bounding box center [438, 624] width 207 height 29
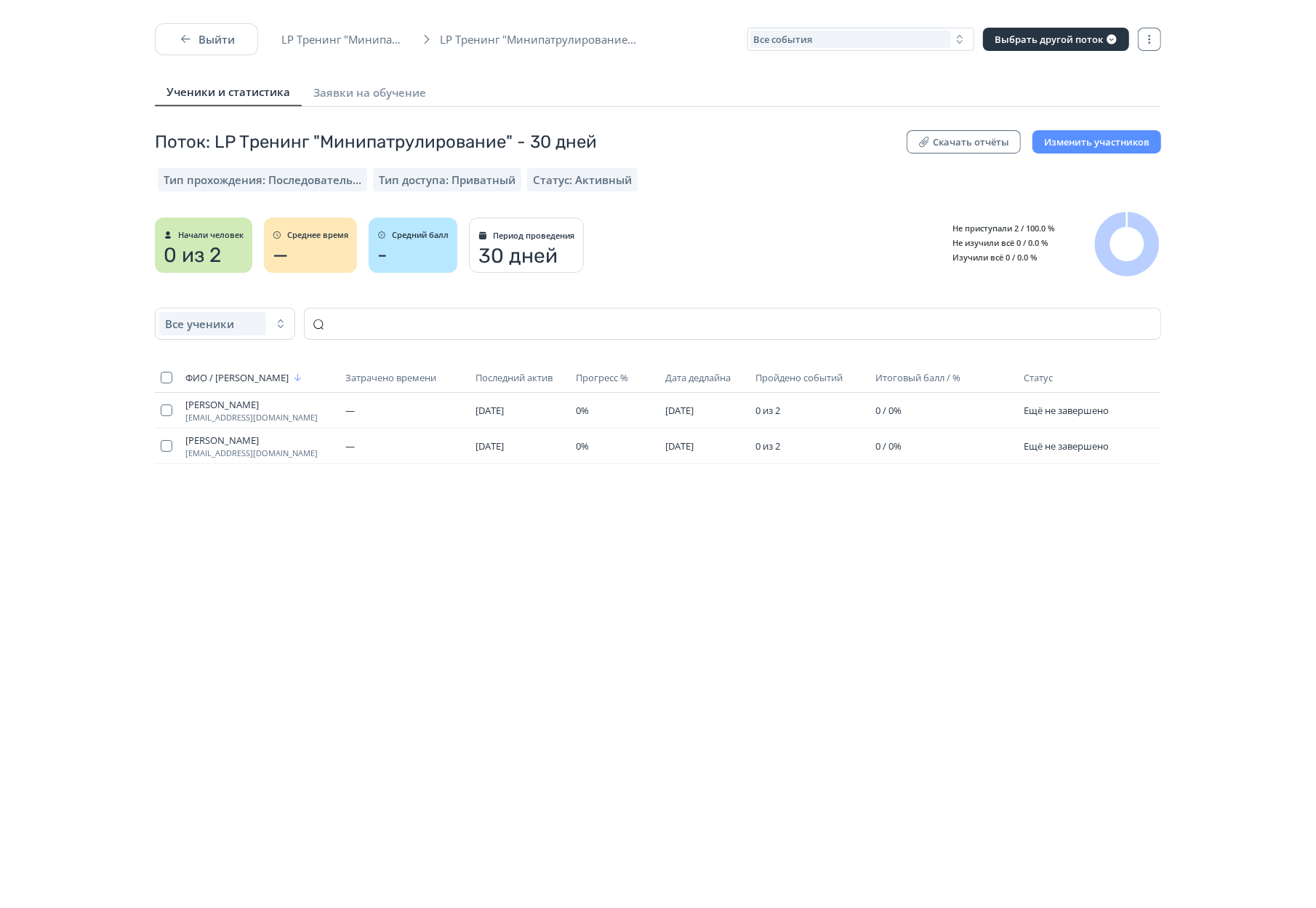
click at [407, 175] on span "Тип доступа: Приватный" at bounding box center [447, 180] width 136 height 15
click at [560, 174] on span "Статус: Активный" at bounding box center [582, 180] width 99 height 15
click at [406, 257] on div "-" at bounding box center [413, 255] width 71 height 23
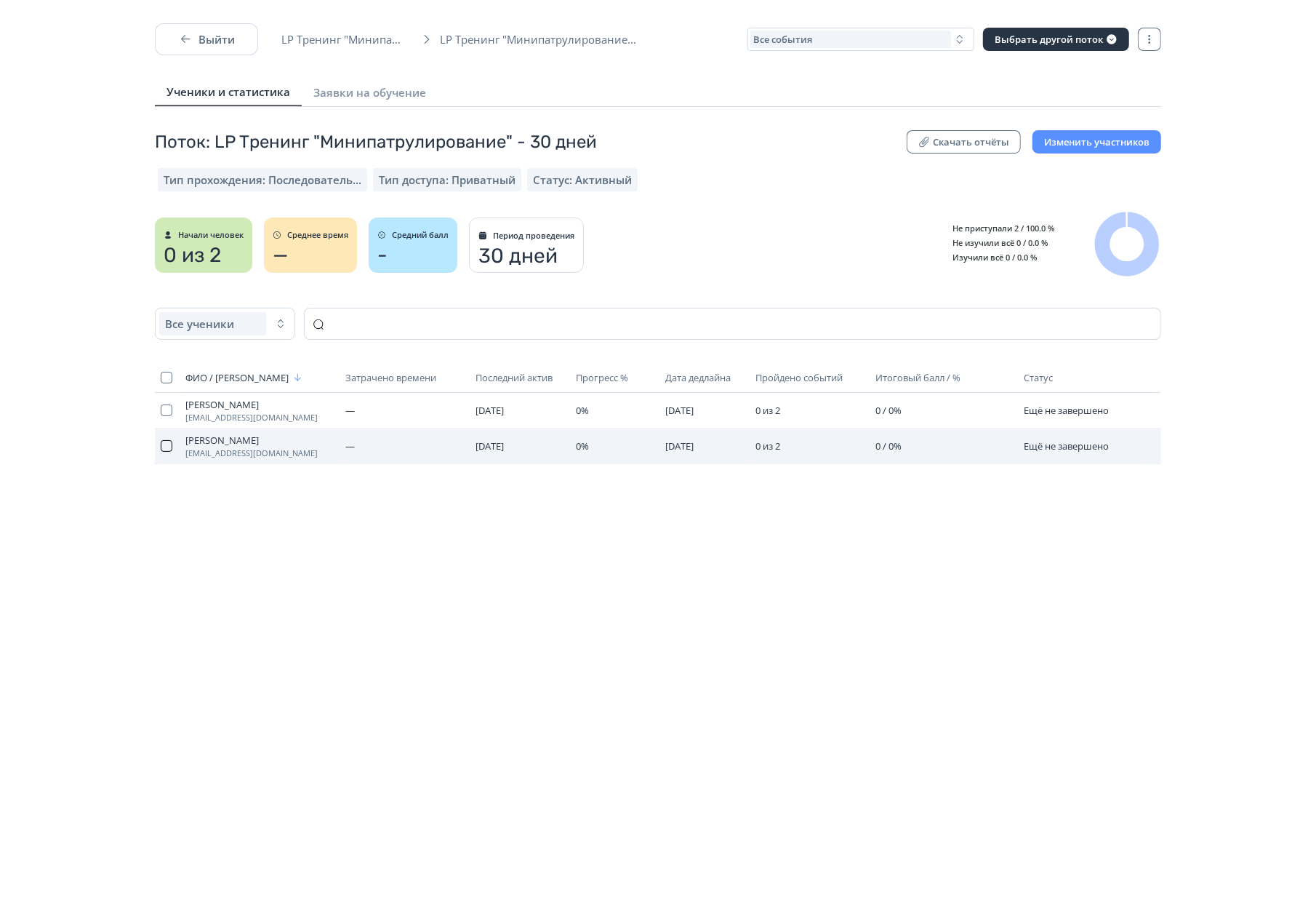
click at [170, 452] on button "button" at bounding box center [166, 446] width 12 height 12
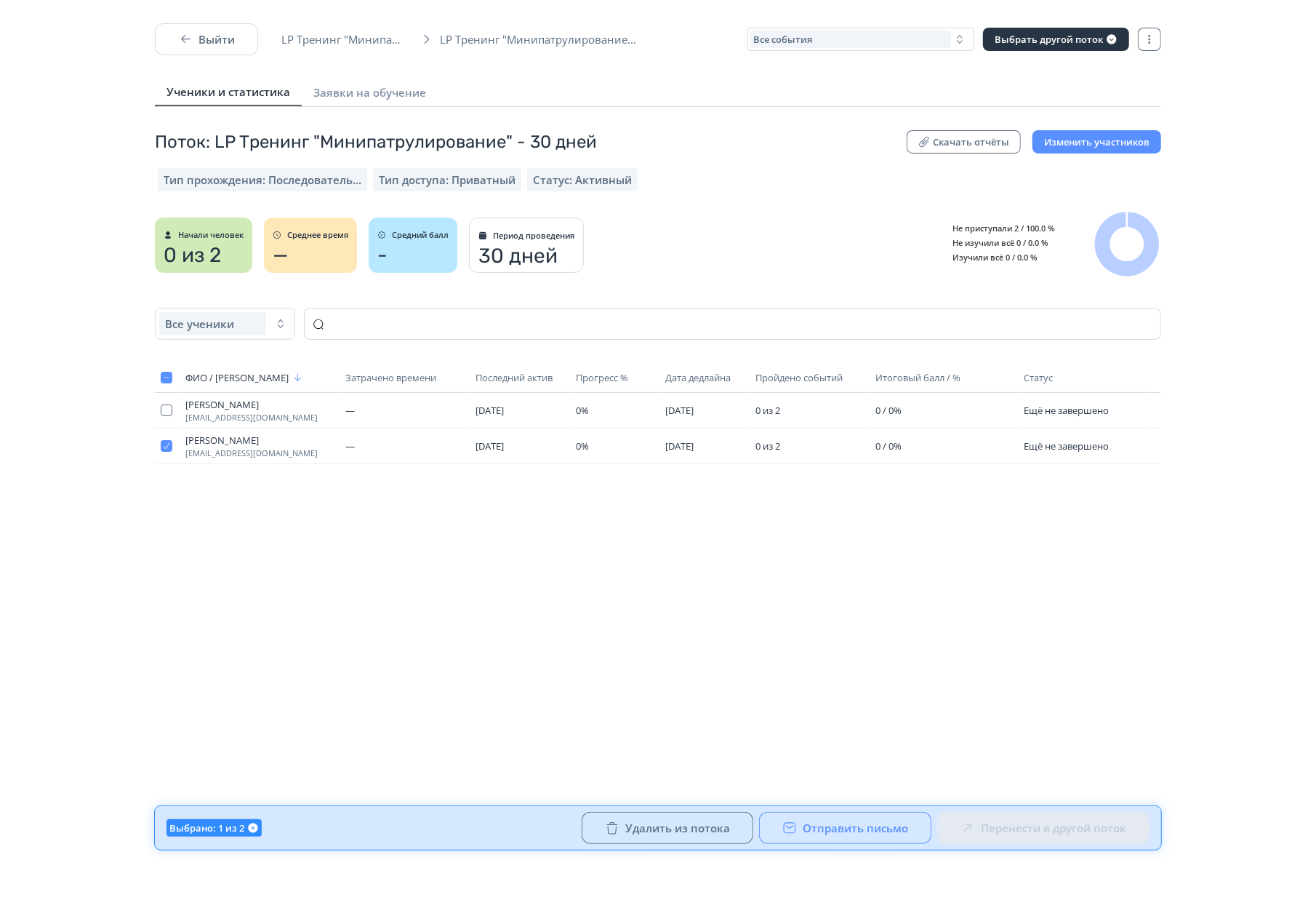
click at [769, 822] on button "Отправить письмо" at bounding box center [845, 828] width 173 height 32
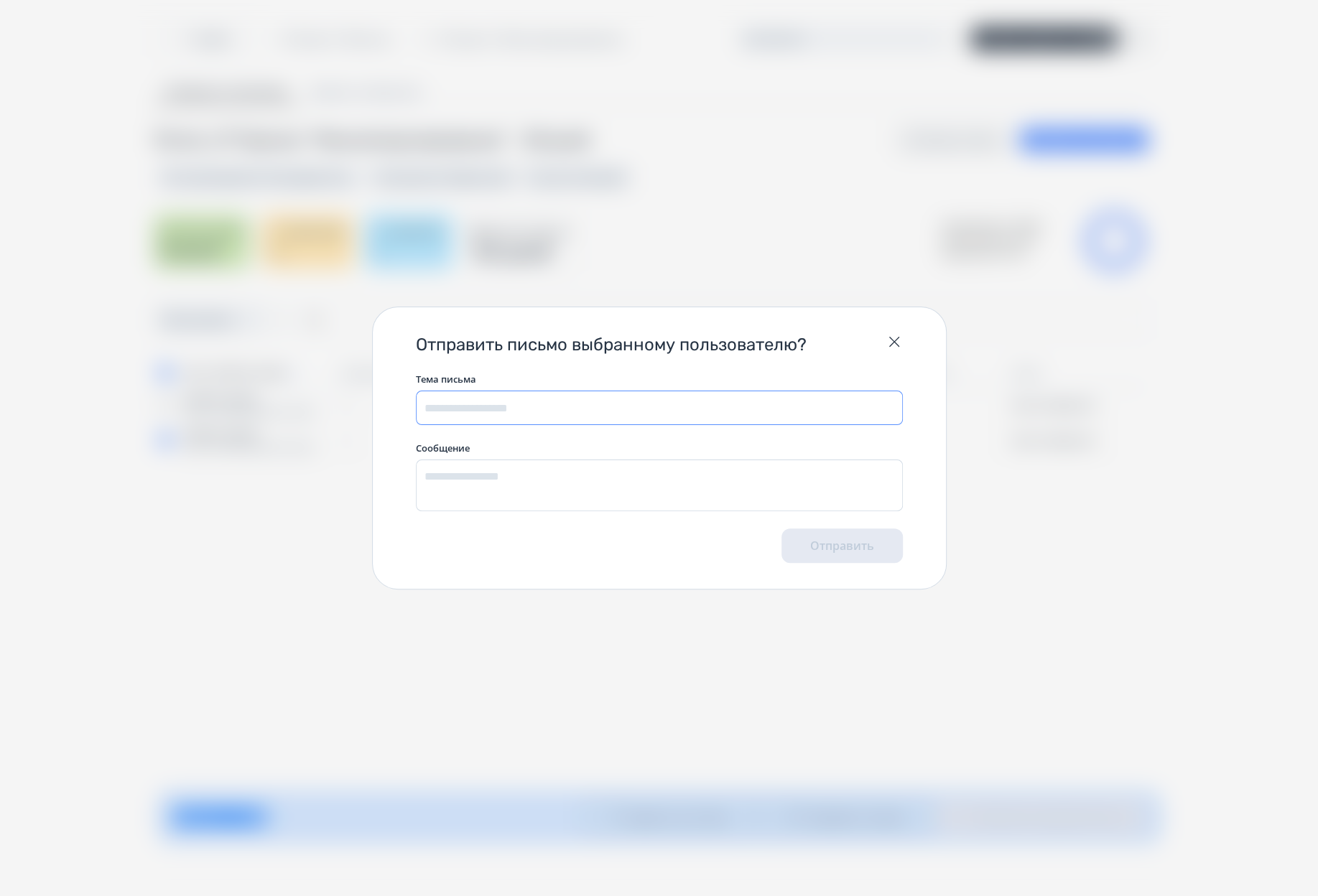
click at [571, 409] on input "text" at bounding box center [659, 407] width 487 height 34
click at [571, 453] on span "Сообщение" at bounding box center [659, 447] width 487 height 11
click at [561, 409] on input "text" at bounding box center [659, 407] width 487 height 34
click at [896, 348] on icon "button" at bounding box center [894, 342] width 18 height 17
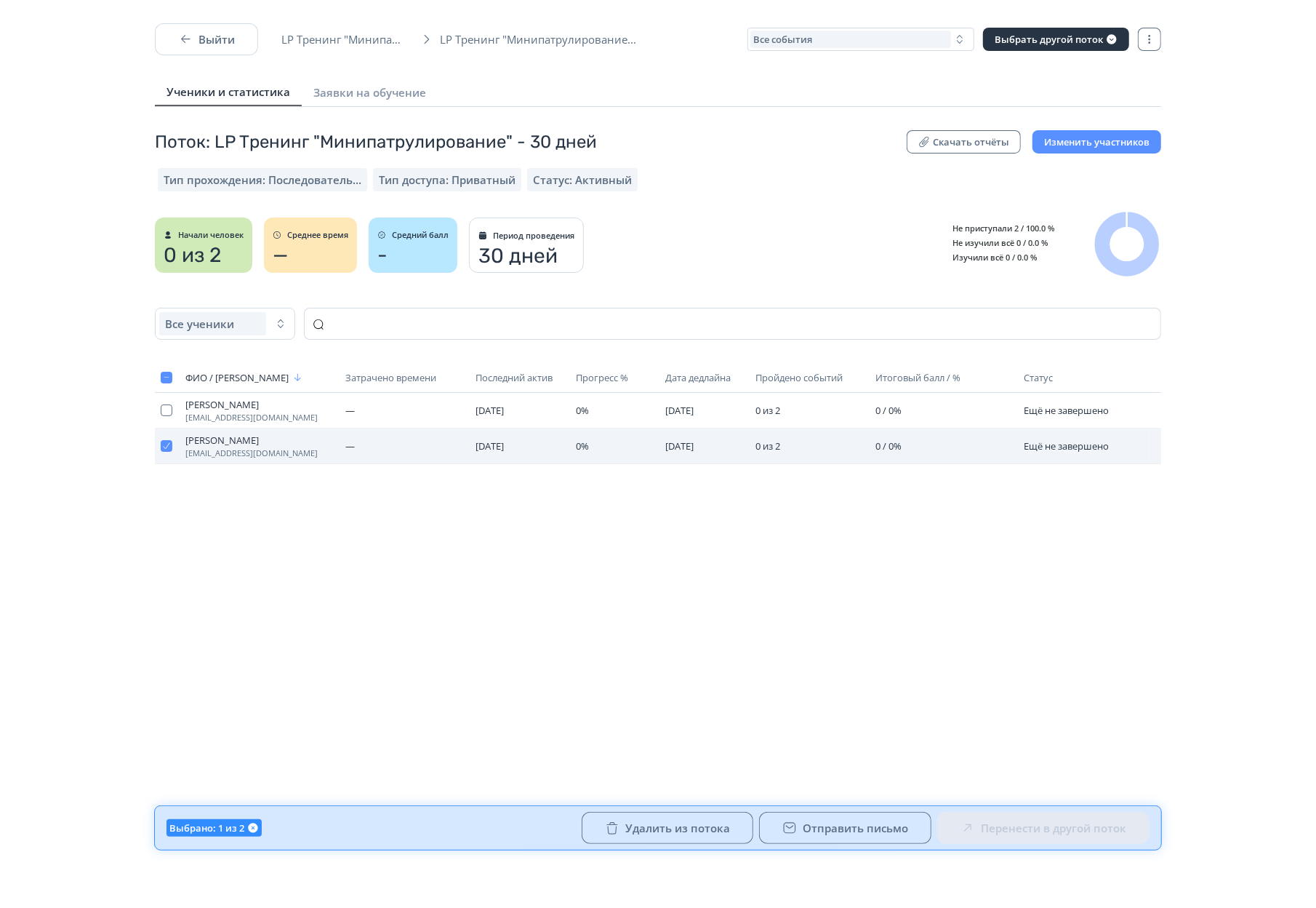
click at [159, 459] on td at bounding box center [167, 446] width 25 height 35
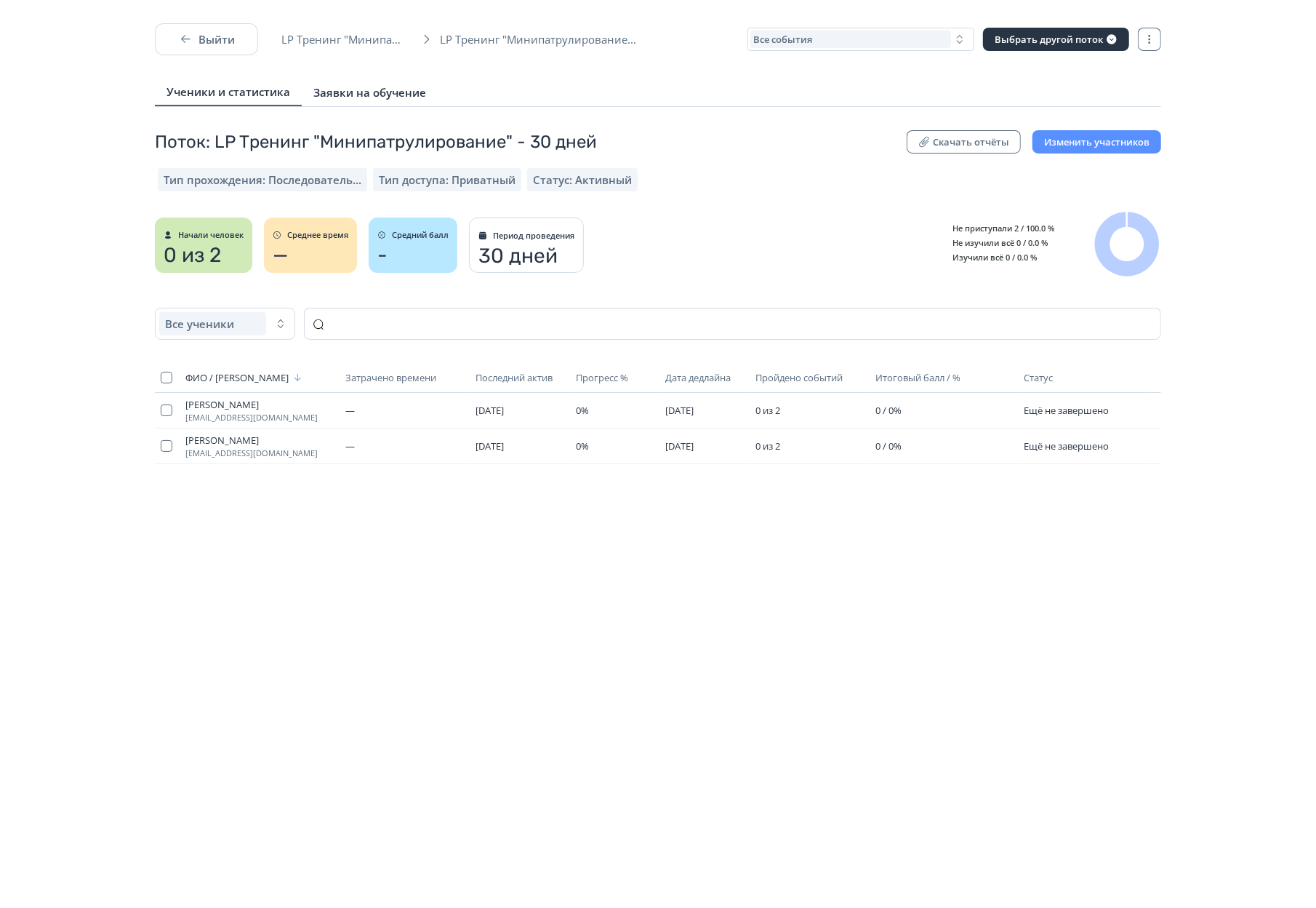
click at [346, 91] on span "Заявки на обучение" at bounding box center [370, 92] width 112 height 15
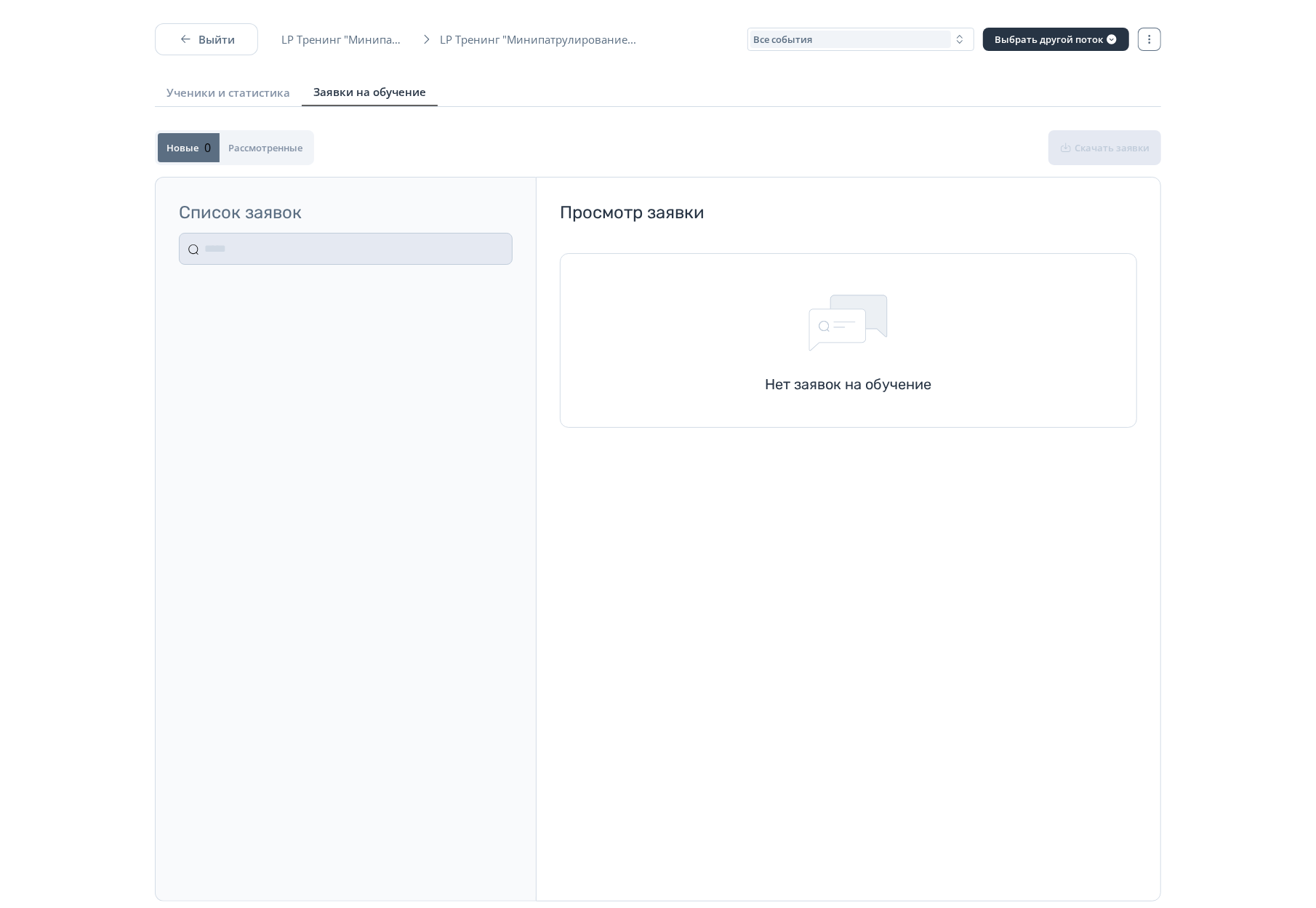
click at [213, 106] on div "Ученики и статистика Заявки на обучение" at bounding box center [658, 92] width 1006 height 29
click at [213, 103] on link "Ученики и статистика" at bounding box center [228, 92] width 147 height 26
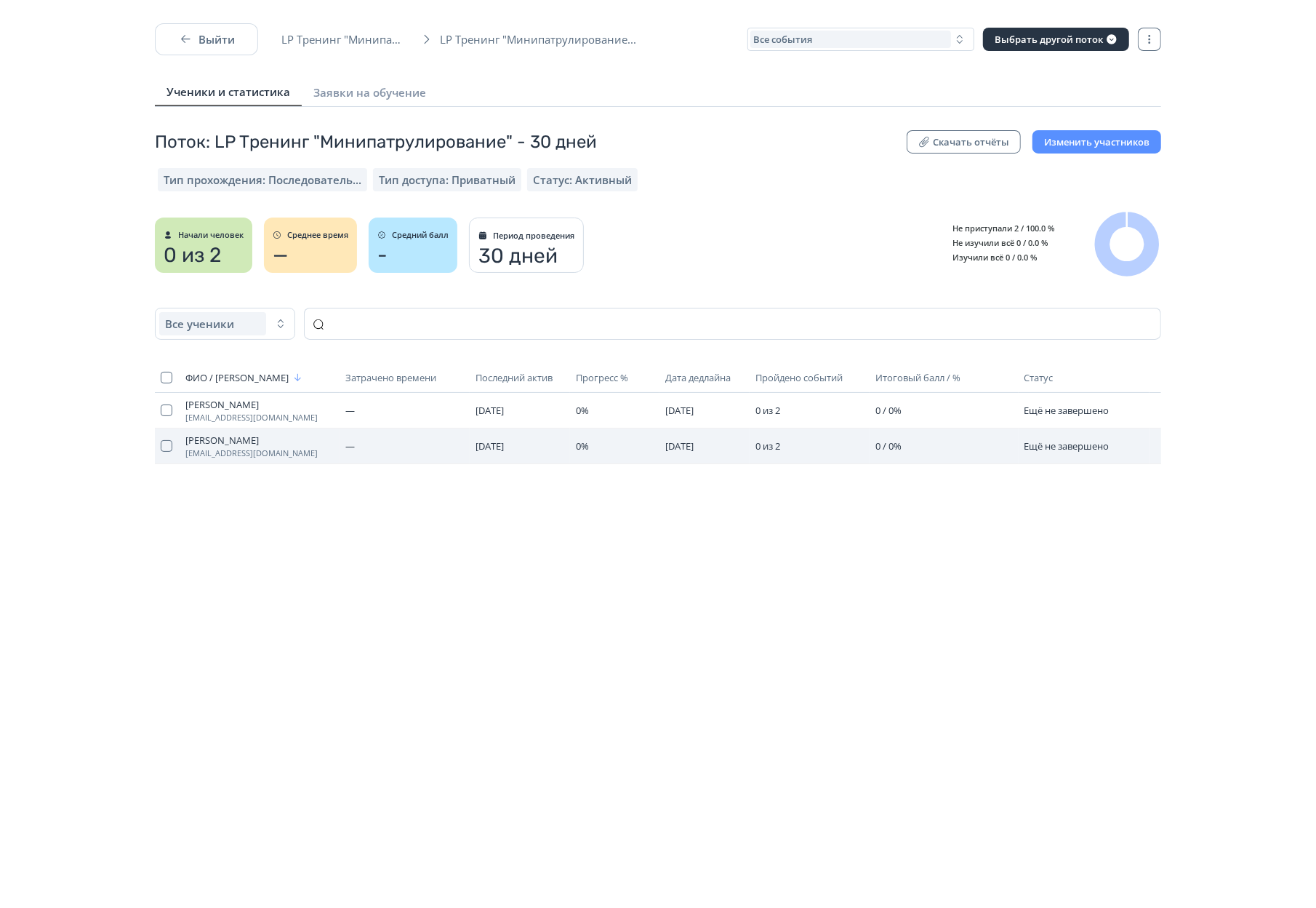
click at [212, 446] on span "[PERSON_NAME]" at bounding box center [260, 439] width 149 height 12
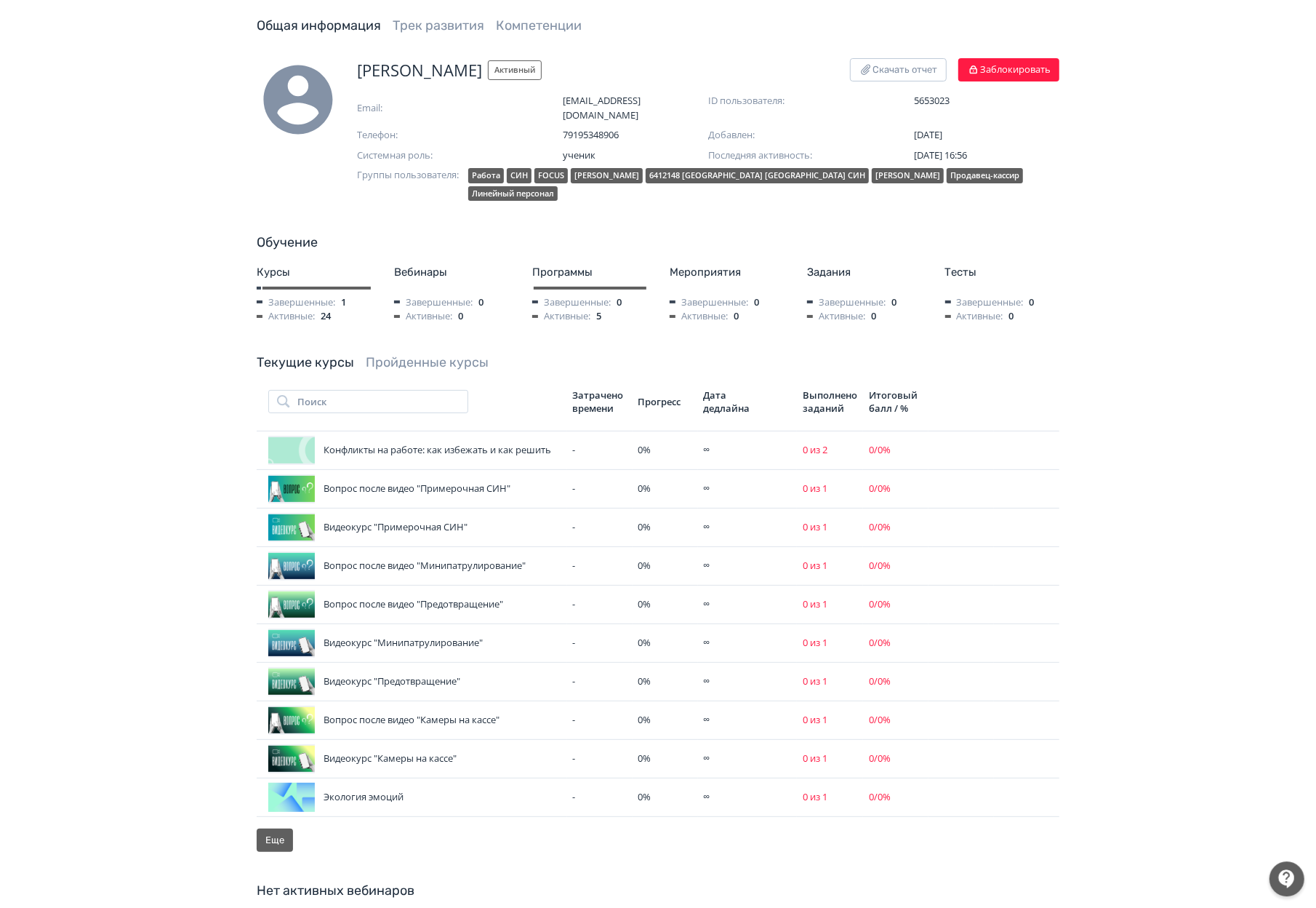
scroll to position [75, 0]
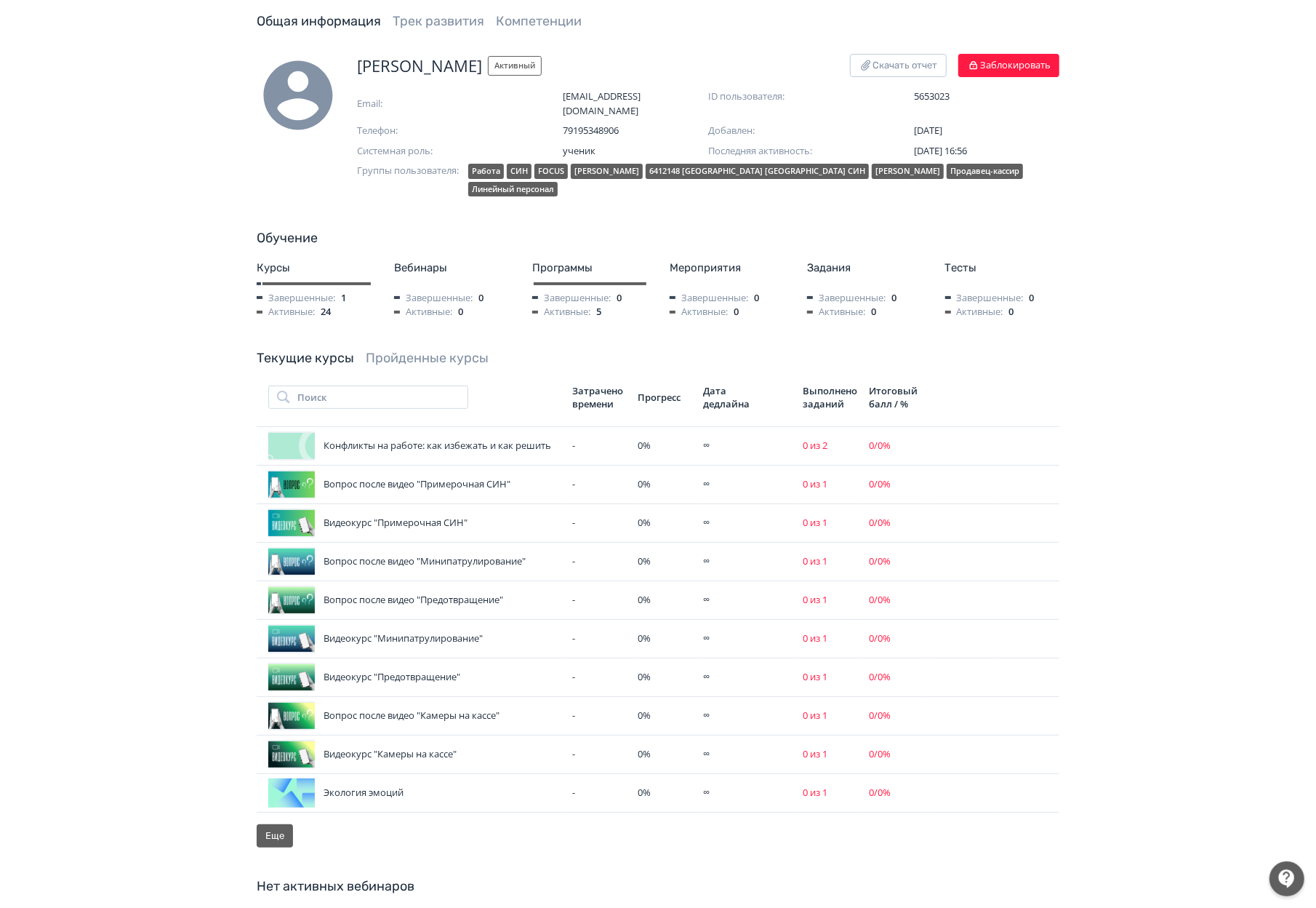
click at [324, 298] on span "Завершенные:" at bounding box center [296, 298] width 79 height 15
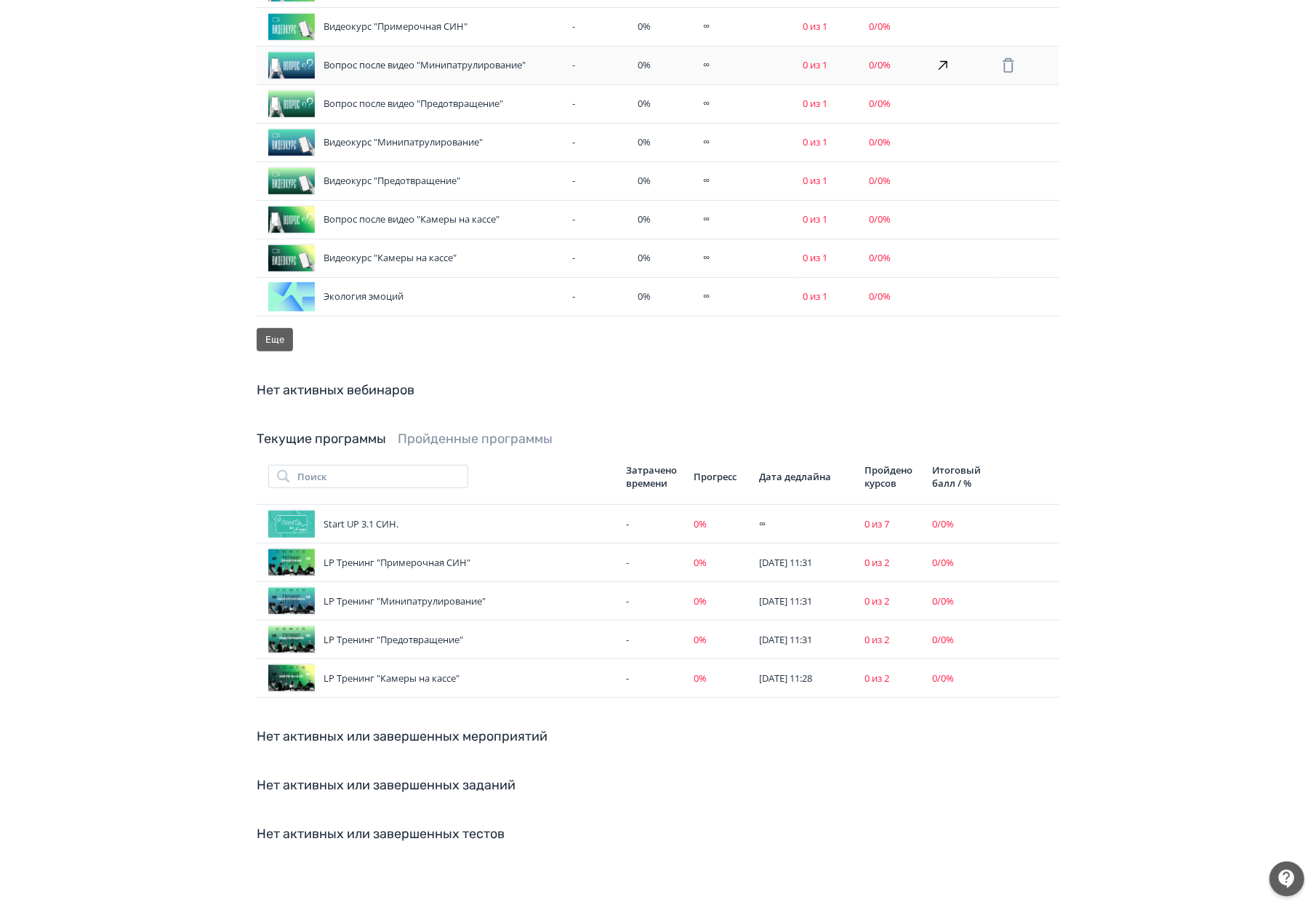
scroll to position [605, 0]
drag, startPoint x: 627, startPoint y: 493, endPoint x: 712, endPoint y: 496, distance: 85.1
click at [636, 517] on div "-" at bounding box center [653, 524] width 56 height 15
click at [792, 517] on div "∞" at bounding box center [806, 524] width 94 height 15
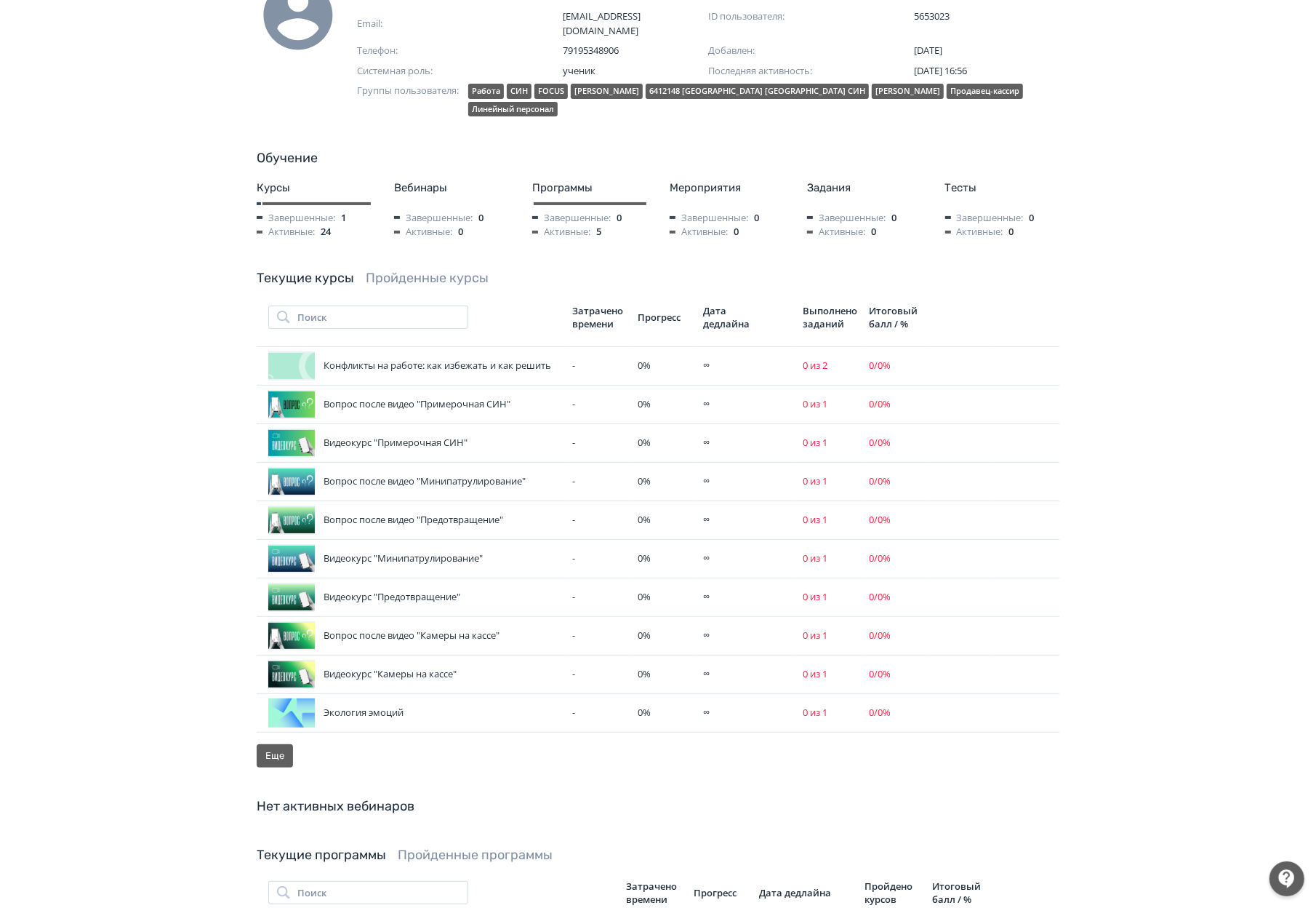
scroll to position [0, 0]
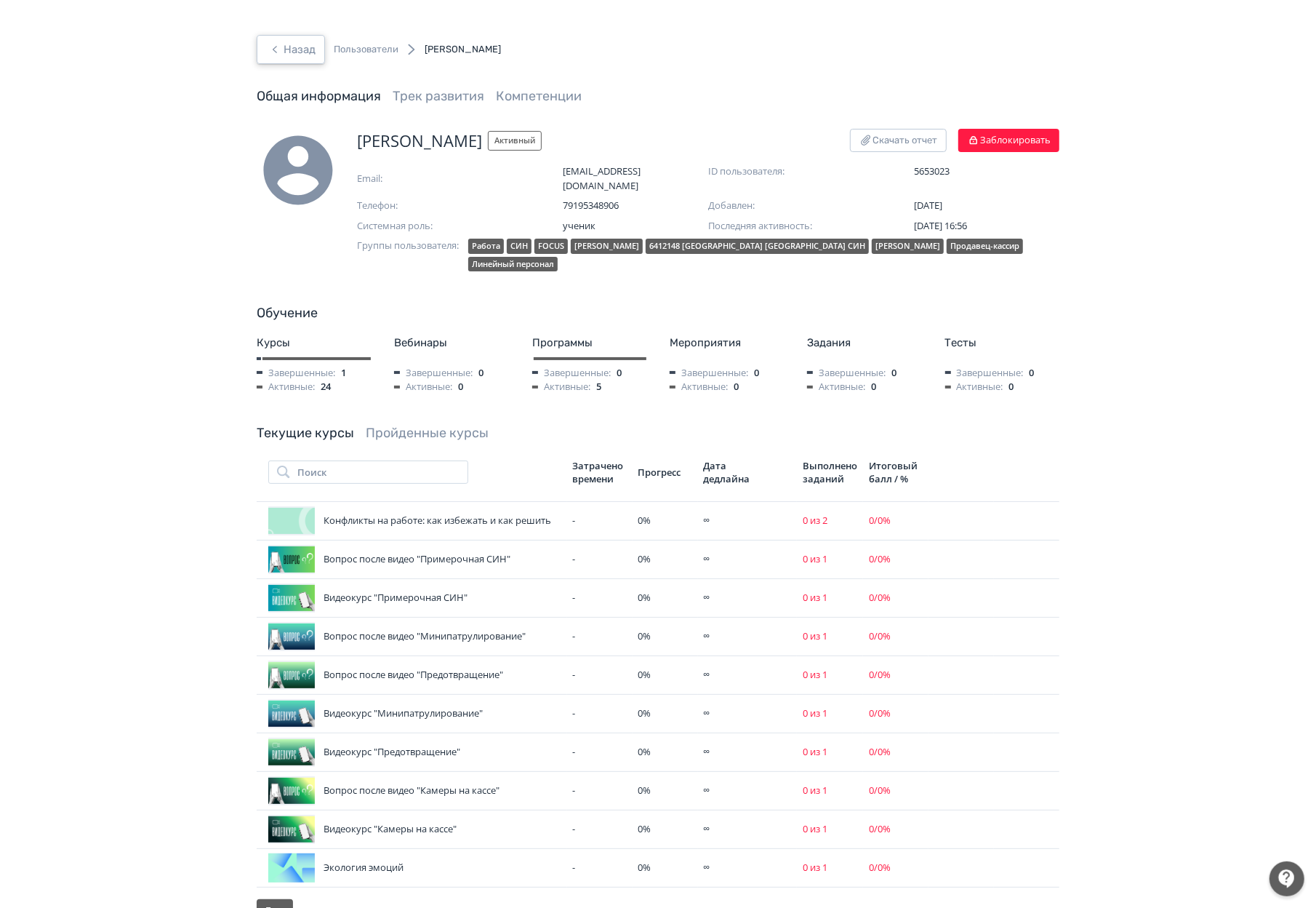
click at [281, 35] on button "Назад" at bounding box center [290, 49] width 69 height 29
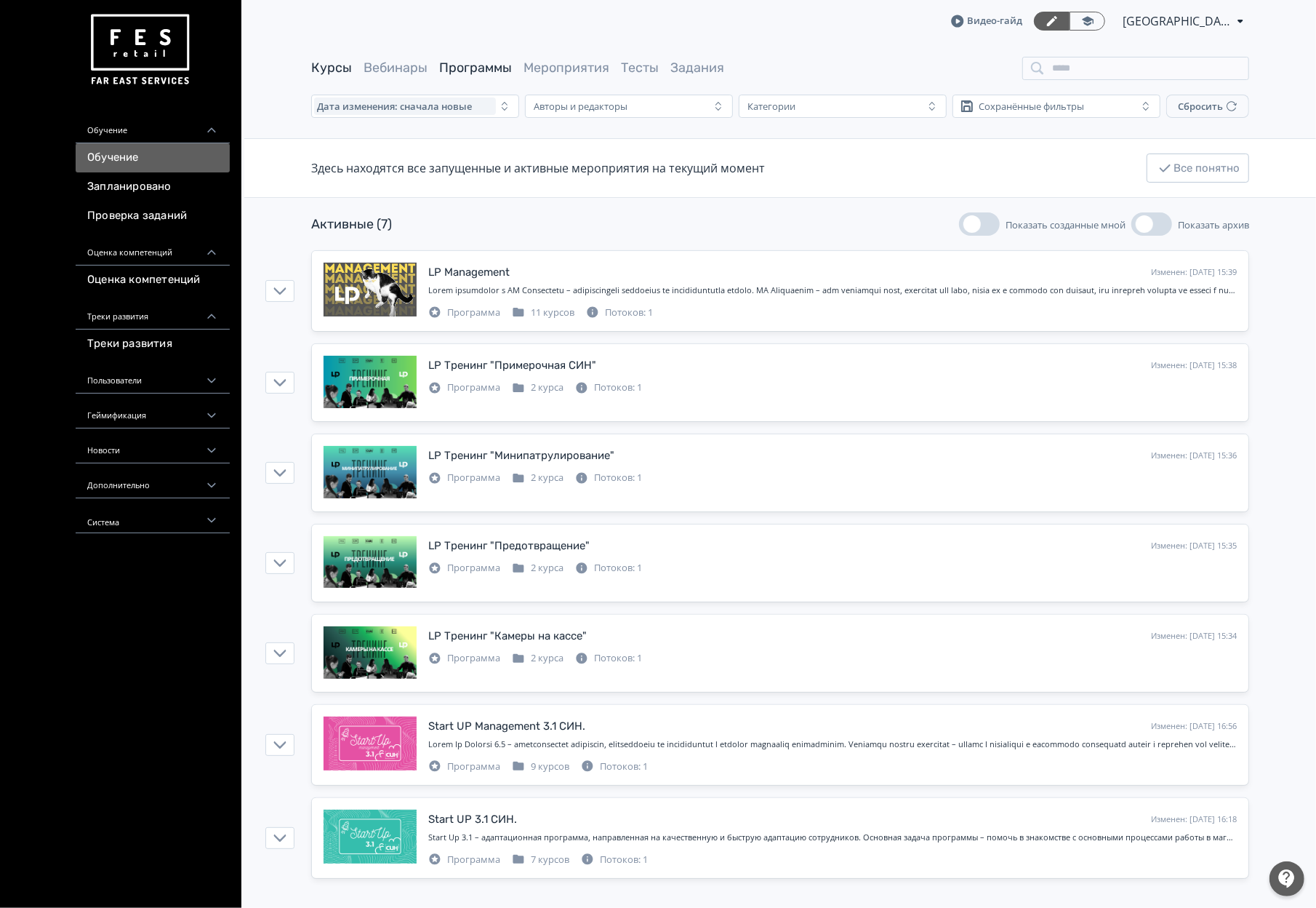
click at [334, 72] on link "Курсы" at bounding box center [331, 67] width 41 height 16
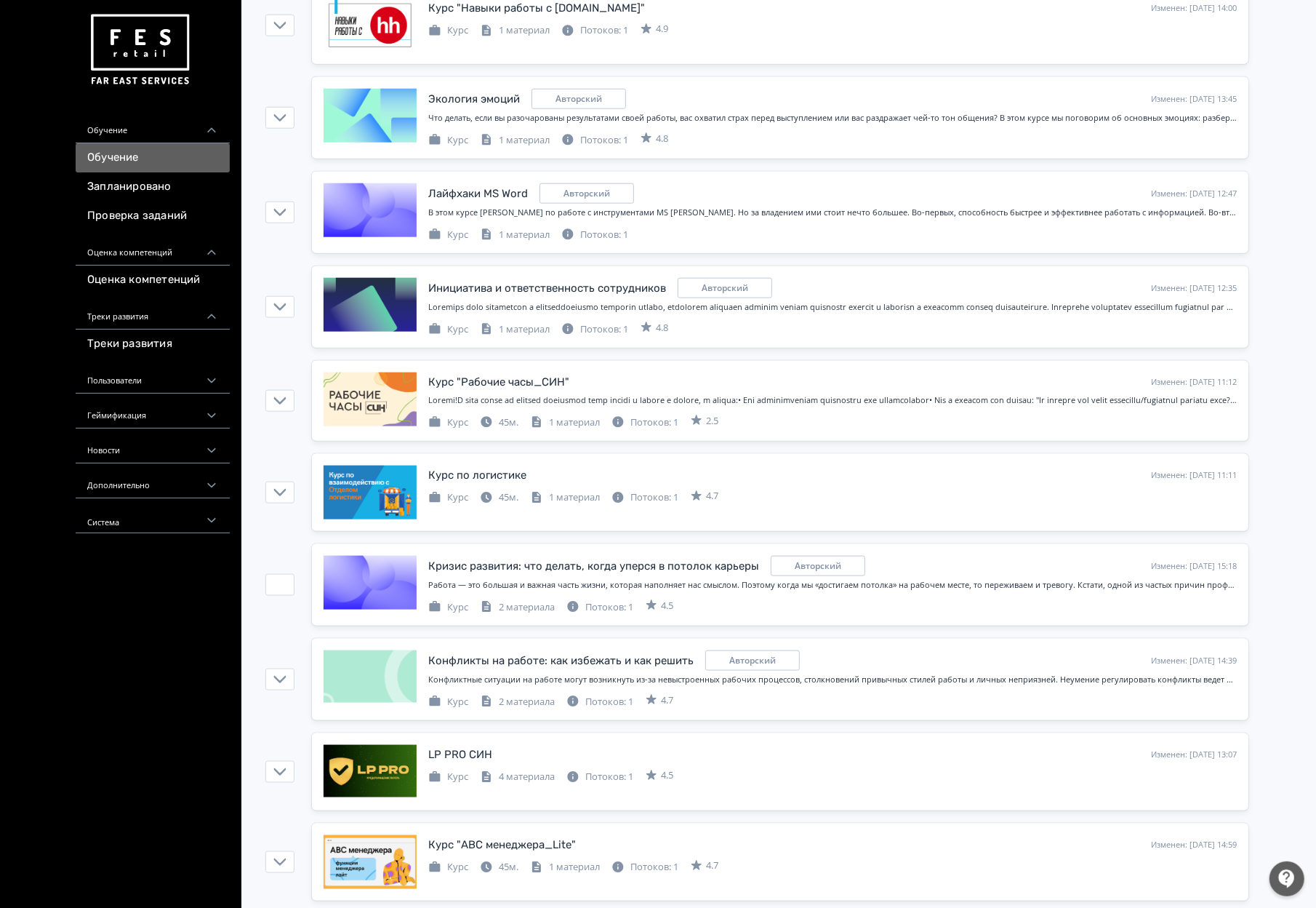
scroll to position [1428, 0]
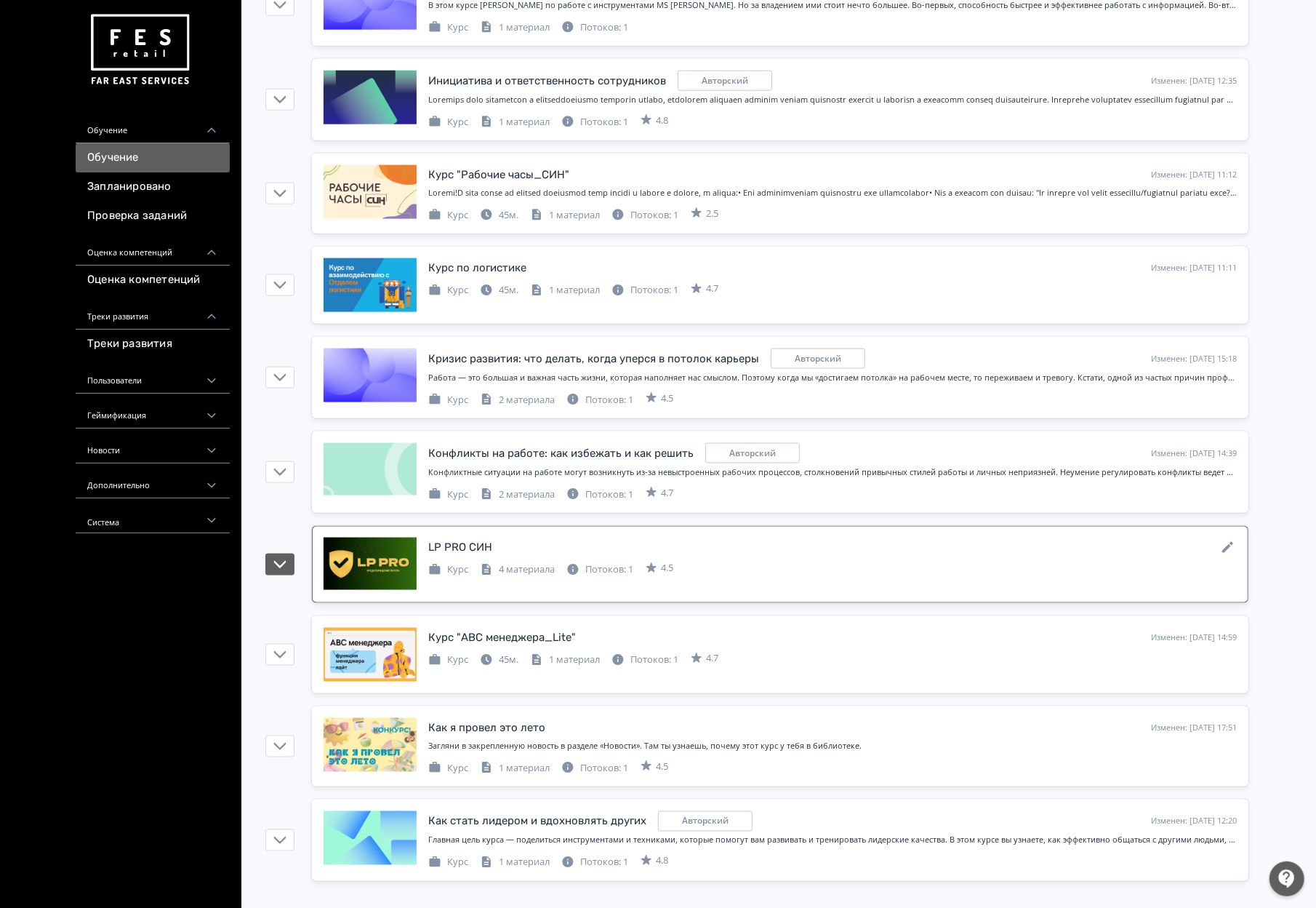
click at [493, 542] on div "LP PRO СИН Изменен: [DATE] 13:07" at bounding box center [832, 546] width 808 height 19
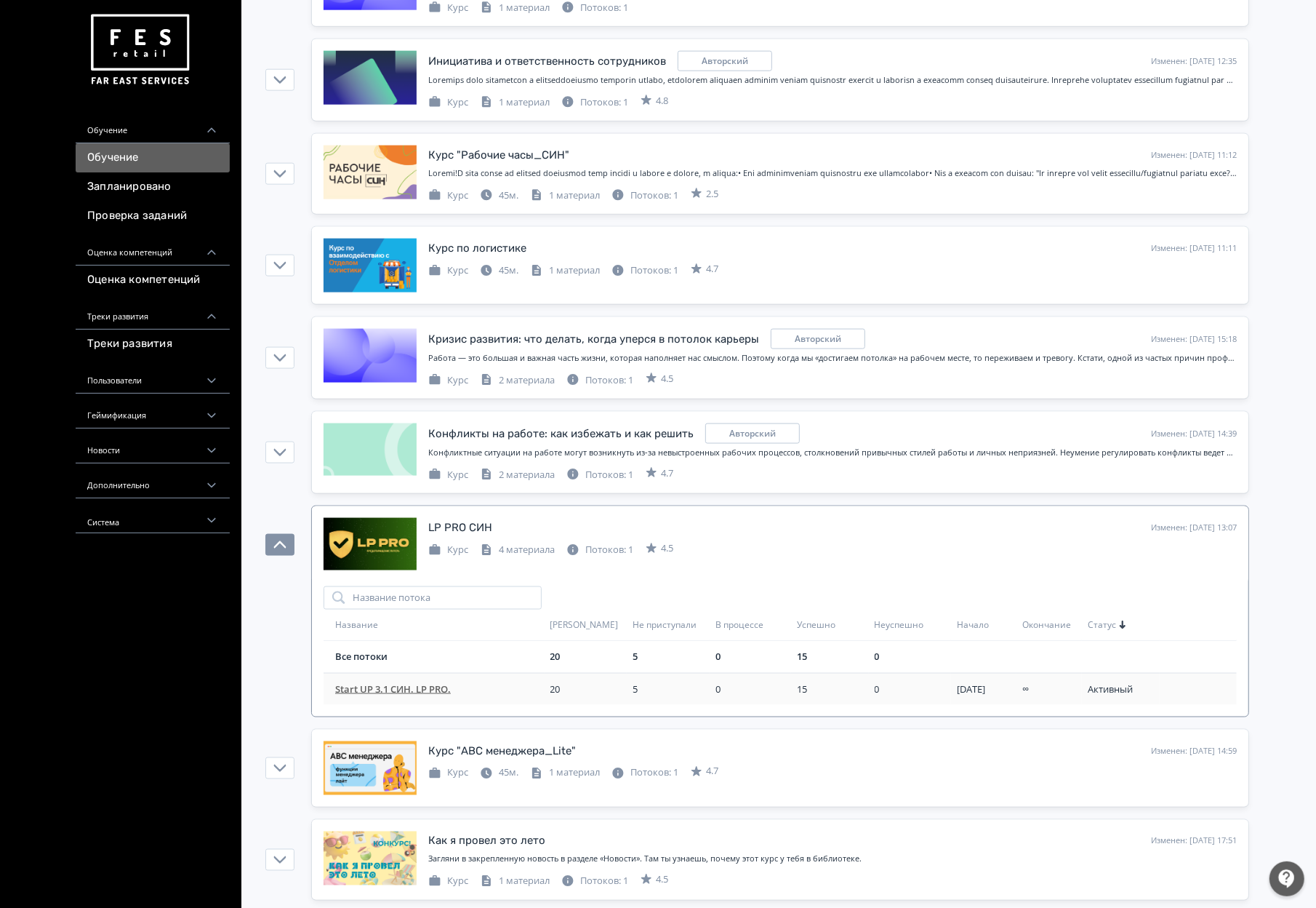
click at [418, 697] on span "Start UP 3.1 СИН. LP PRO." at bounding box center [440, 689] width 210 height 15
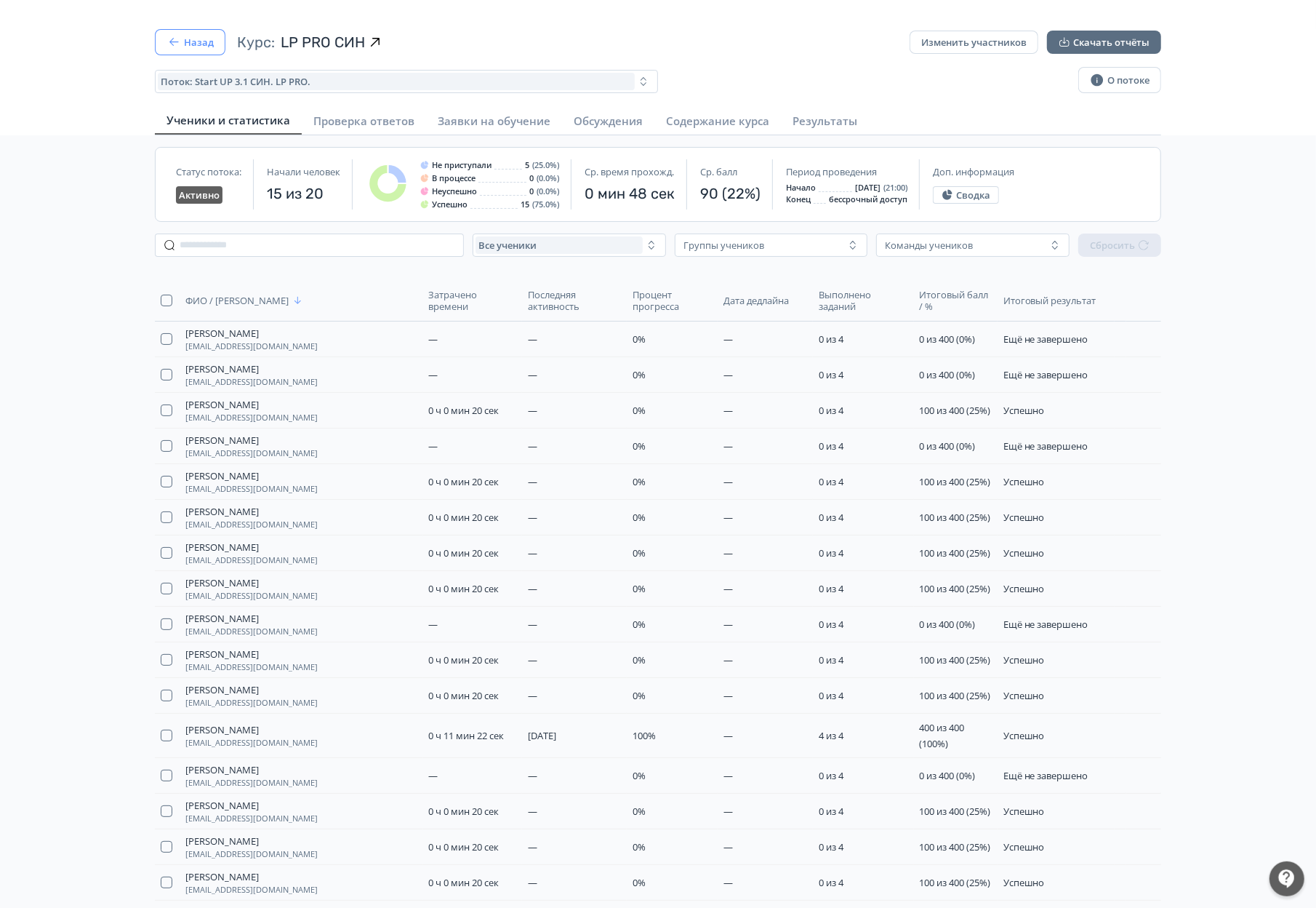
click at [163, 44] on button "Назад" at bounding box center [190, 42] width 71 height 26
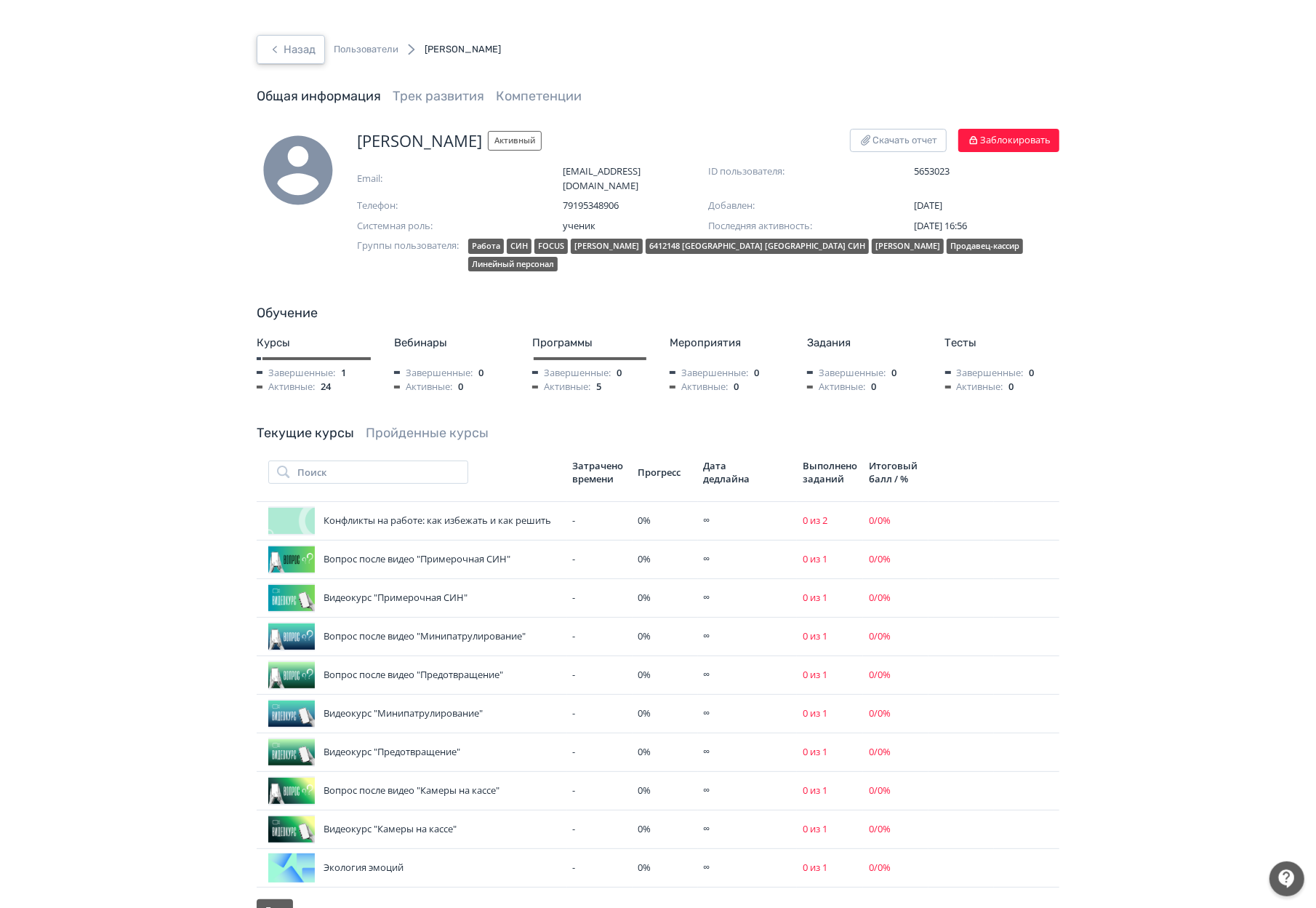
click at [304, 50] on button "Назад" at bounding box center [290, 49] width 69 height 29
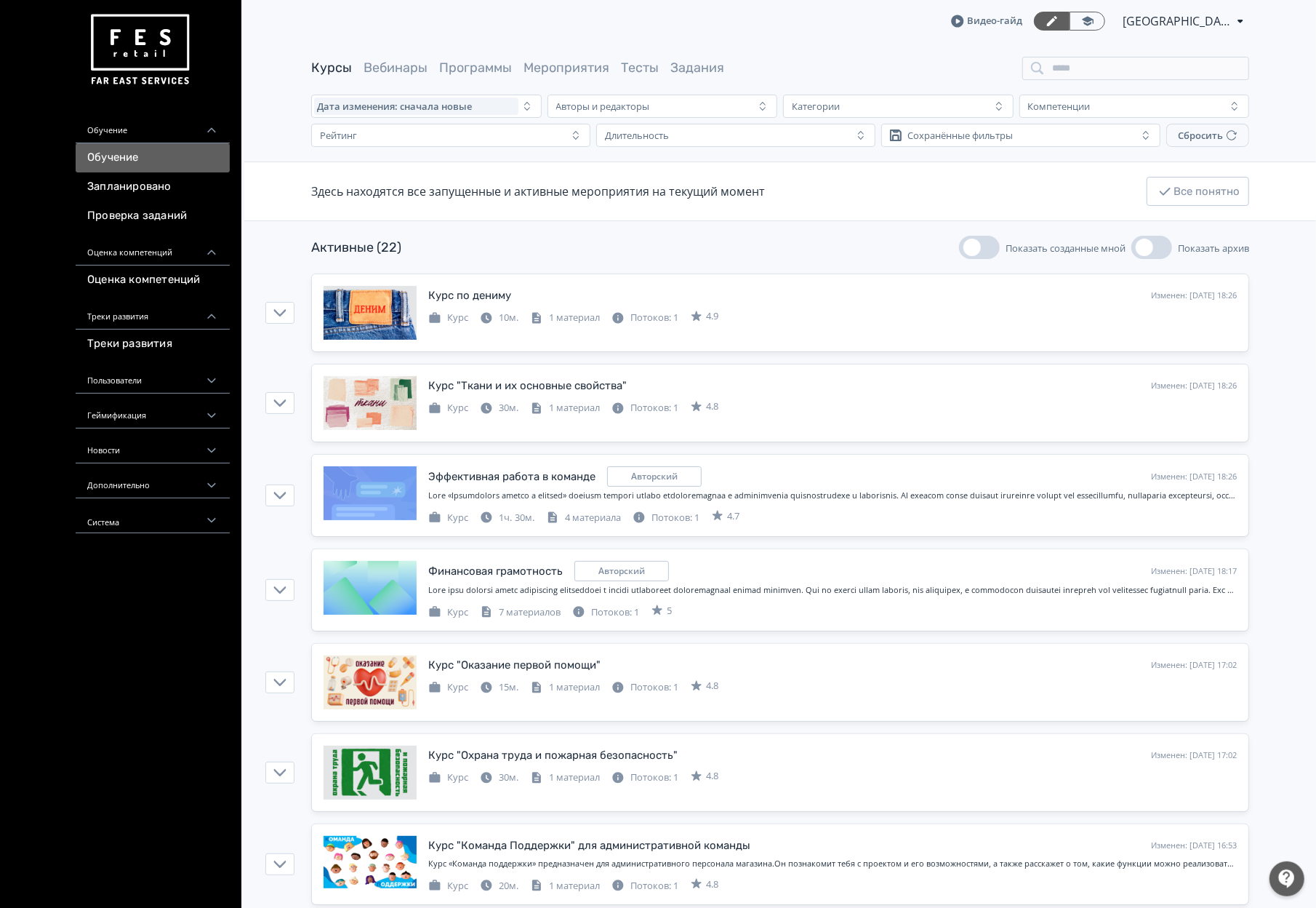
click at [323, 65] on link "Курсы" at bounding box center [331, 67] width 41 height 16
click at [958, 98] on div "Категории" at bounding box center [888, 106] width 204 height 18
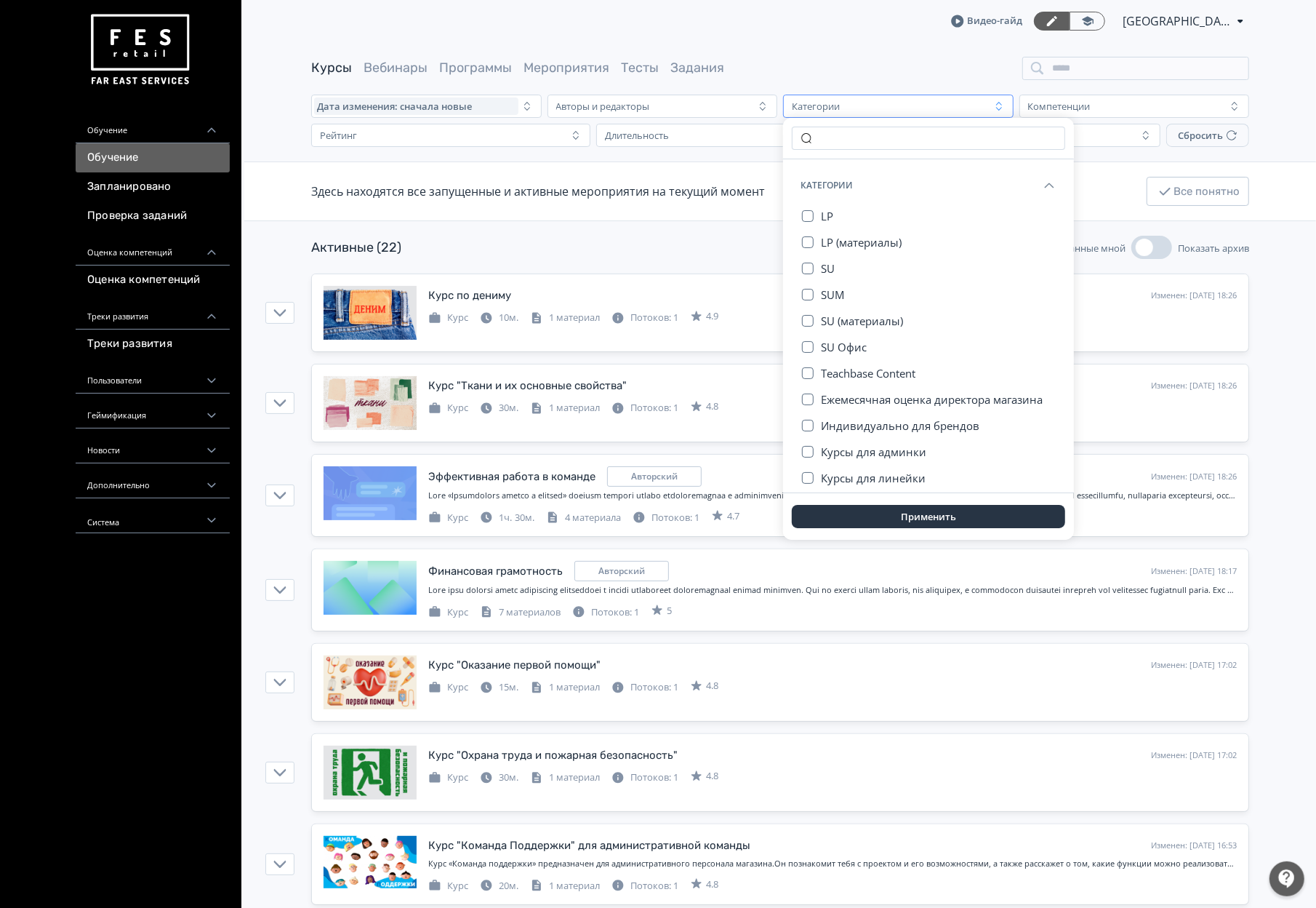
click at [958, 98] on div "Категории" at bounding box center [888, 106] width 204 height 18
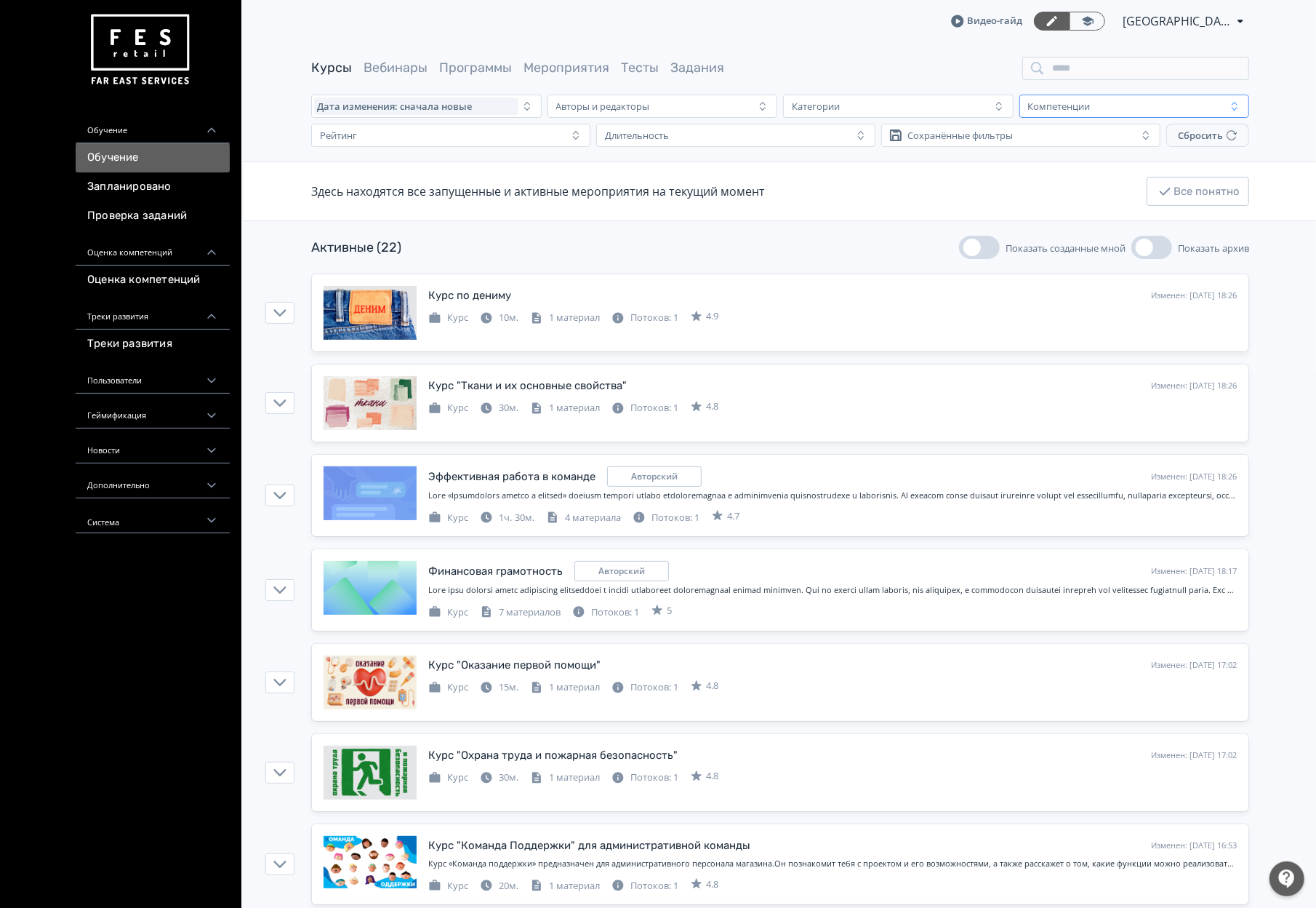
click at [1077, 106] on div "Компетенции" at bounding box center [1059, 106] width 62 height 12
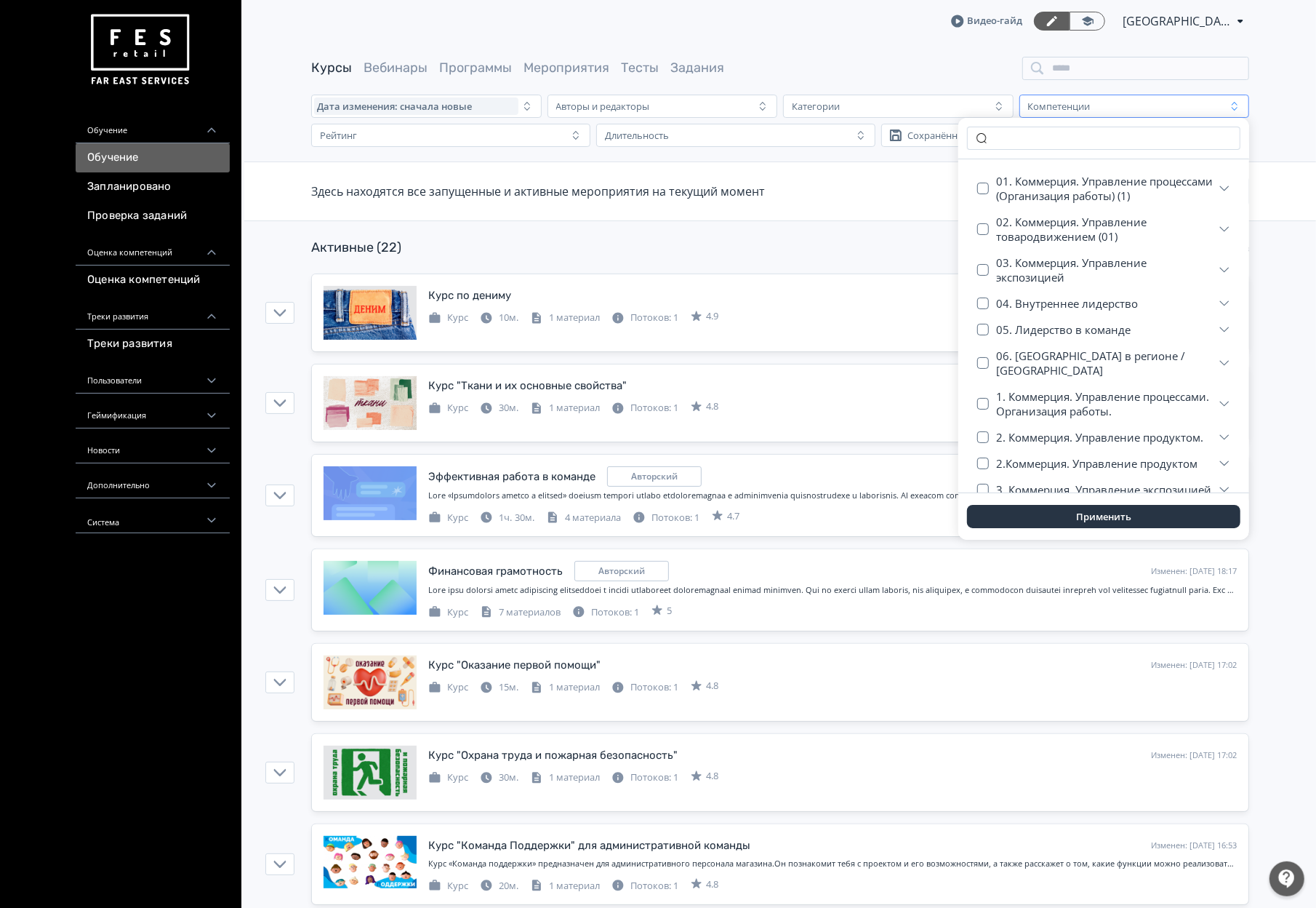
click at [764, 207] on div "Здесь находятся все запущенные и активные мероприятия на текущий момент Все пон…" at bounding box center [780, 190] width 938 height 58
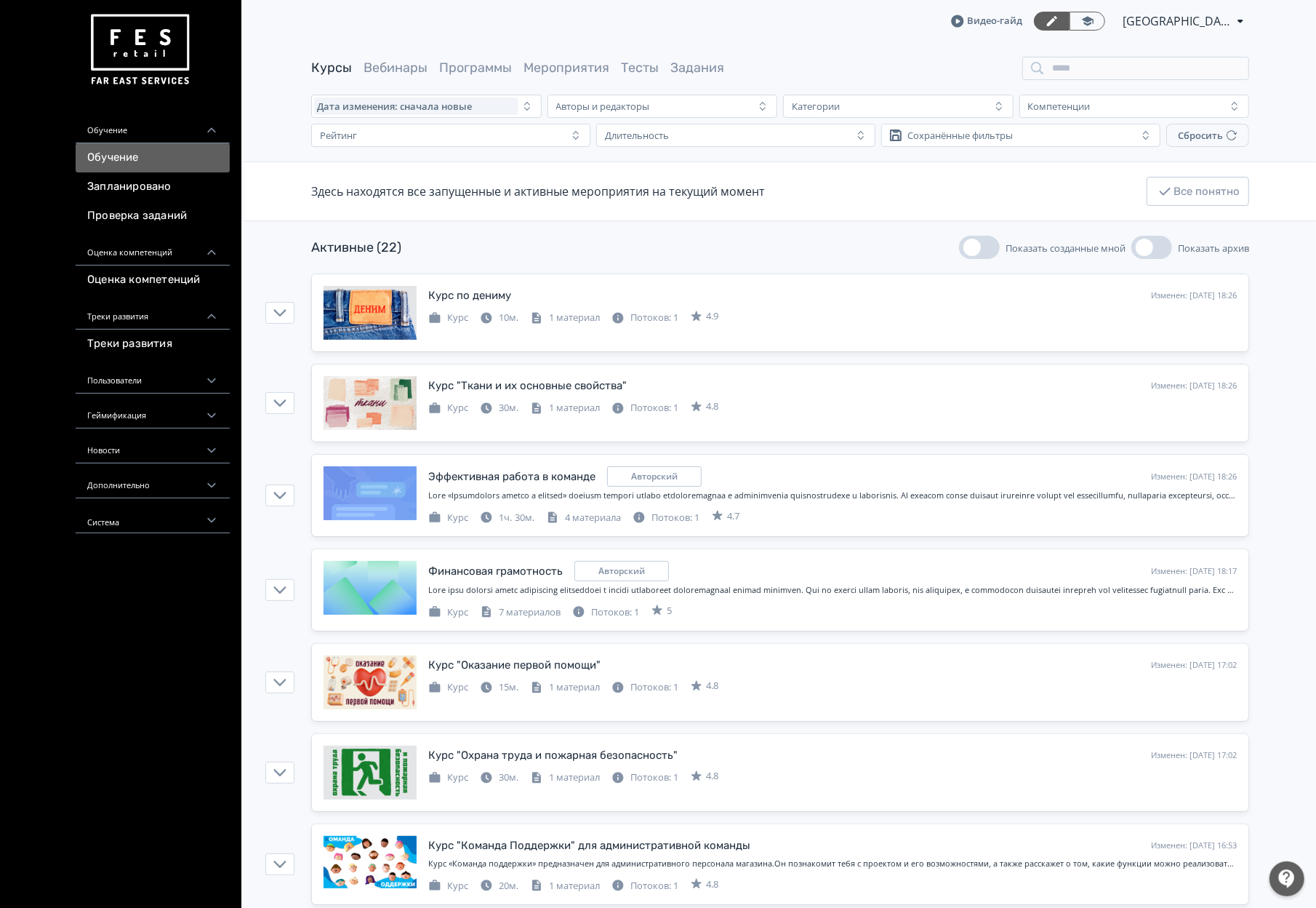
click at [402, 74] on link "Вебинары" at bounding box center [395, 67] width 64 height 16
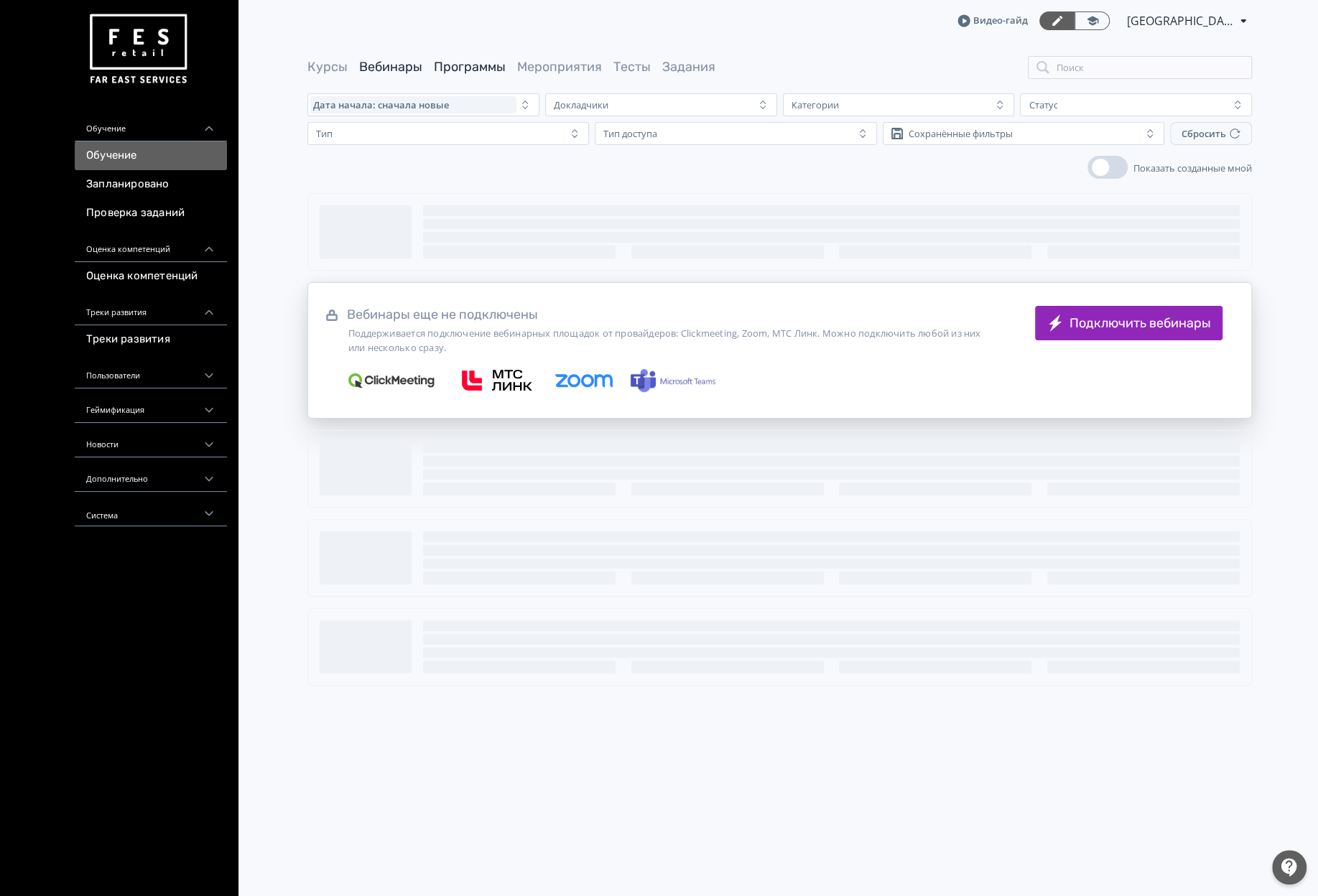
click at [451, 73] on link "Программы" at bounding box center [470, 66] width 72 height 16
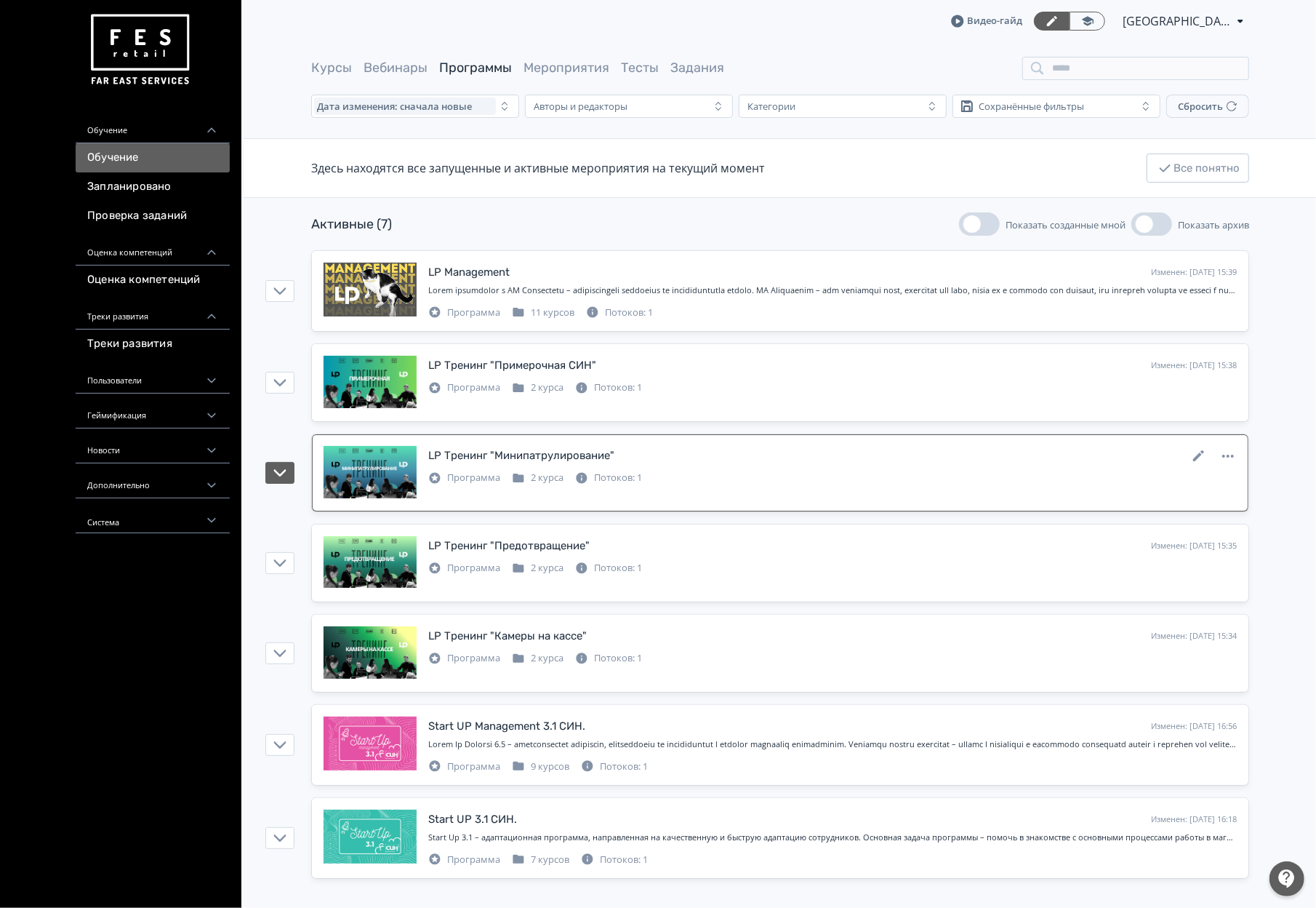
scroll to position [2, 0]
click at [640, 290] on div at bounding box center [832, 291] width 808 height 12
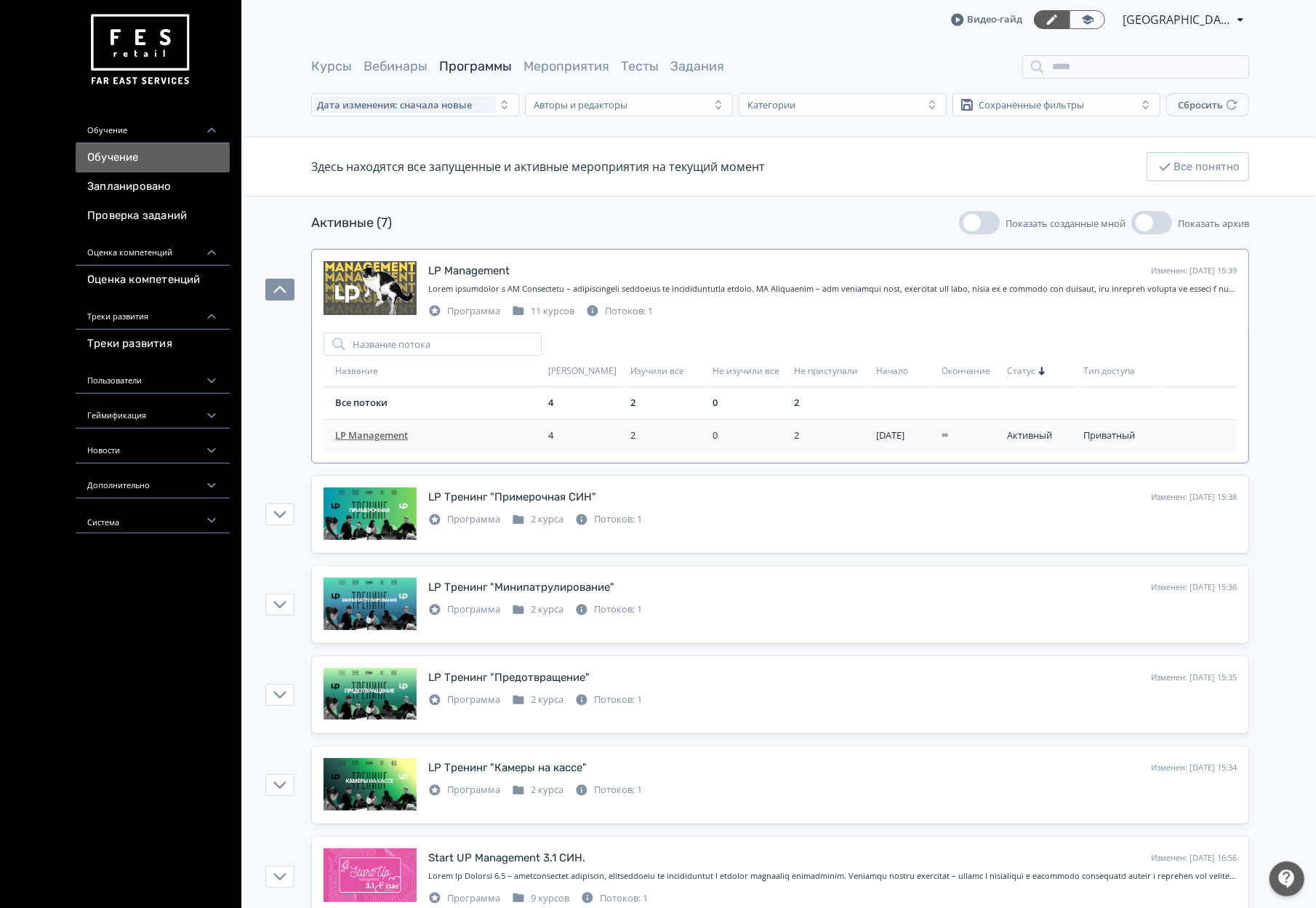
click at [402, 446] on td "LP Management" at bounding box center [433, 436] width 219 height 32
click at [399, 435] on span "LP Management" at bounding box center [438, 436] width 207 height 15
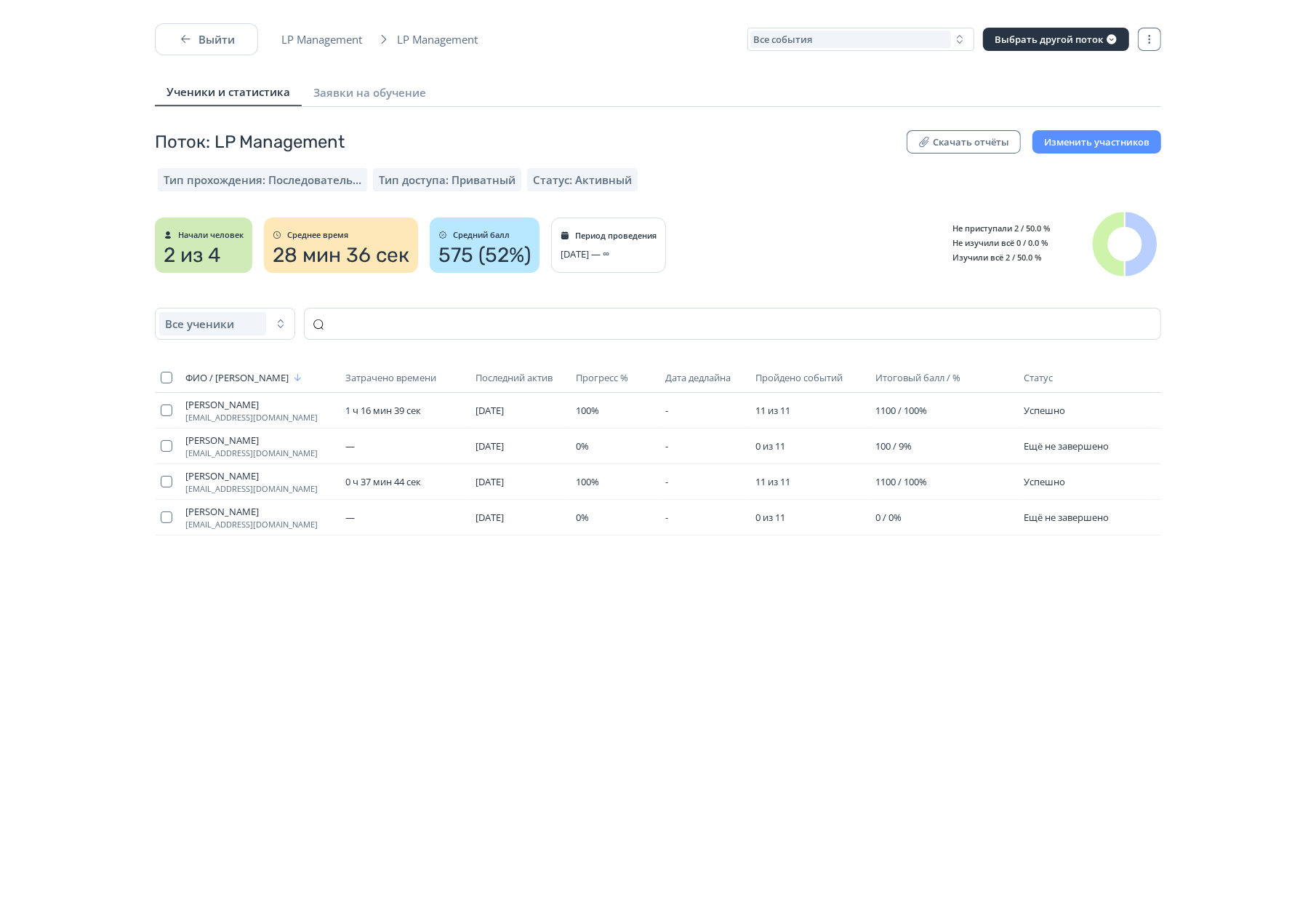
click at [200, 94] on span "Ученики и статистика" at bounding box center [228, 91] width 123 height 15
click at [321, 41] on span "LP Management" at bounding box center [326, 39] width 89 height 15
click at [221, 45] on button "Выйти" at bounding box center [206, 39] width 103 height 32
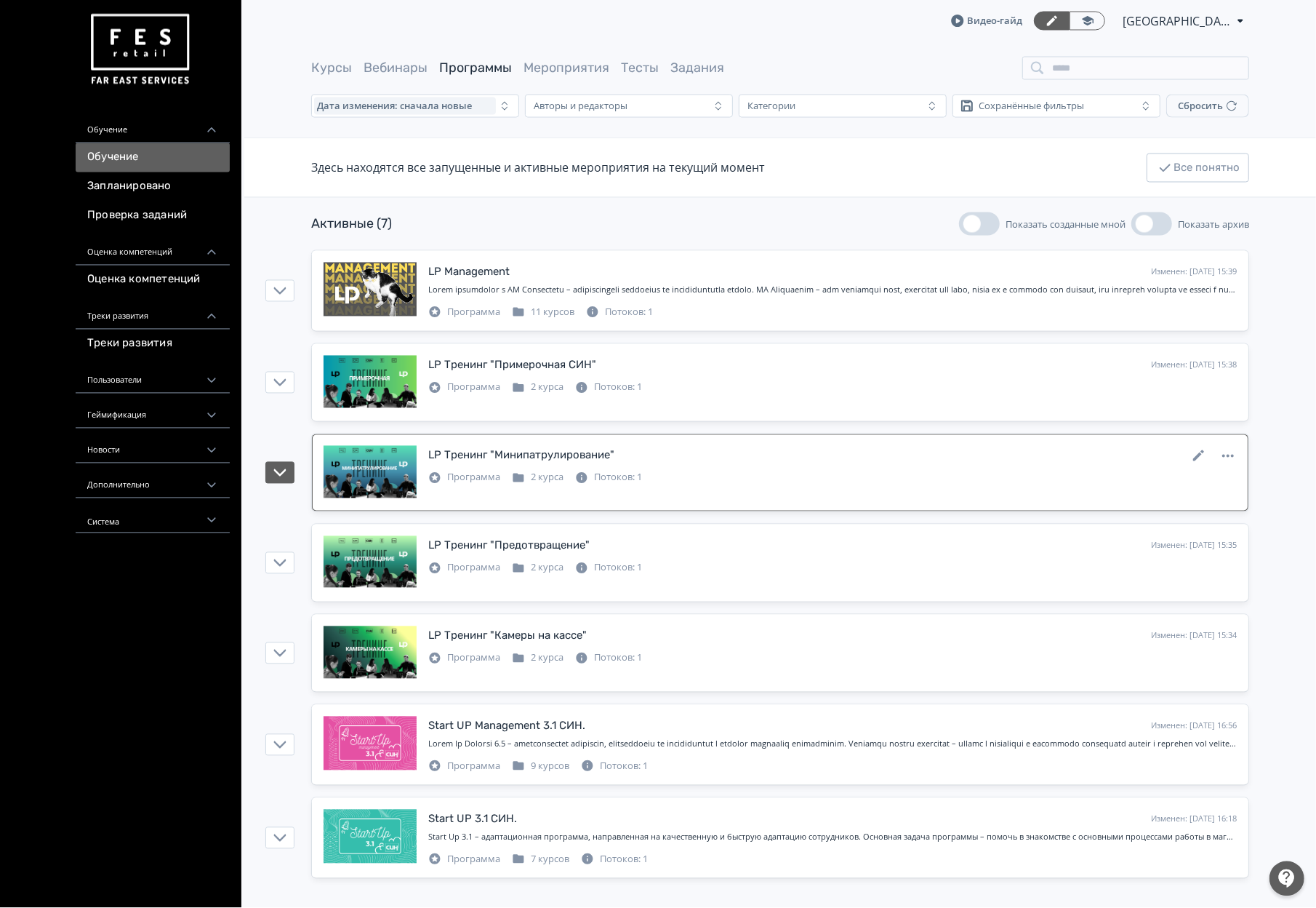
scroll to position [2, 0]
click at [562, 68] on link "Мероприятия" at bounding box center [566, 67] width 86 height 16
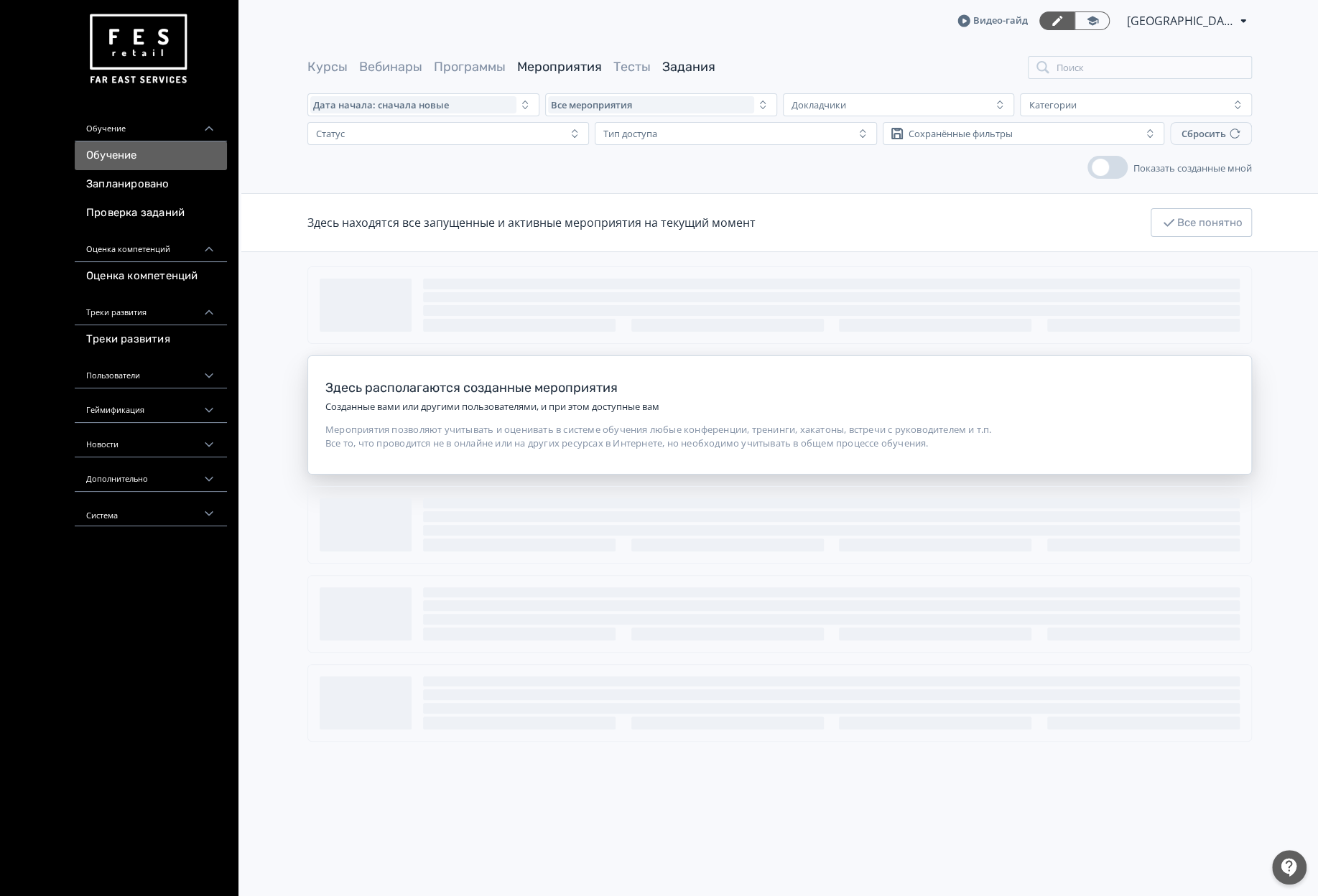
click at [713, 67] on link "Задания" at bounding box center [689, 66] width 53 height 16
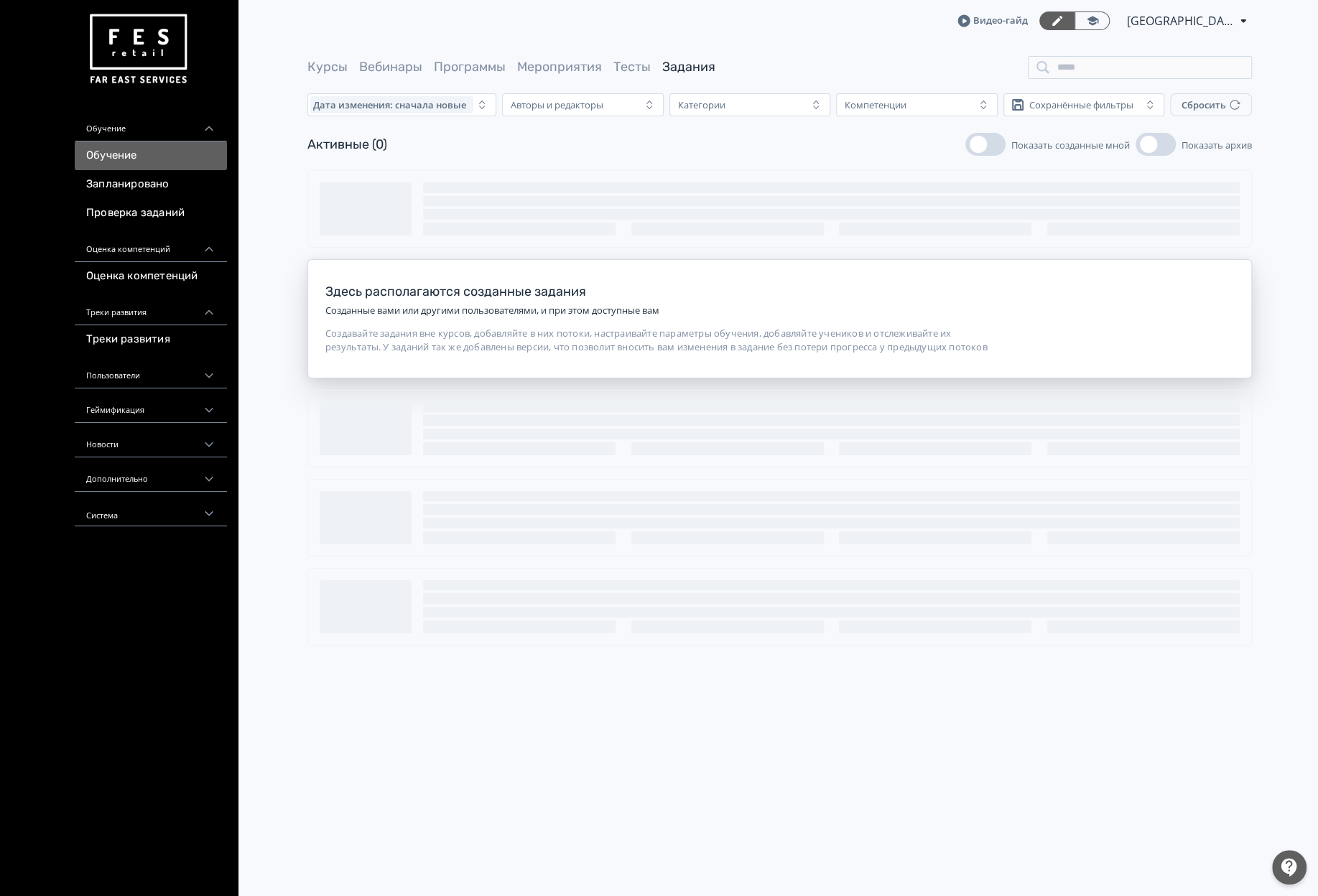
click at [130, 140] on div "Обучение" at bounding box center [151, 124] width 152 height 34
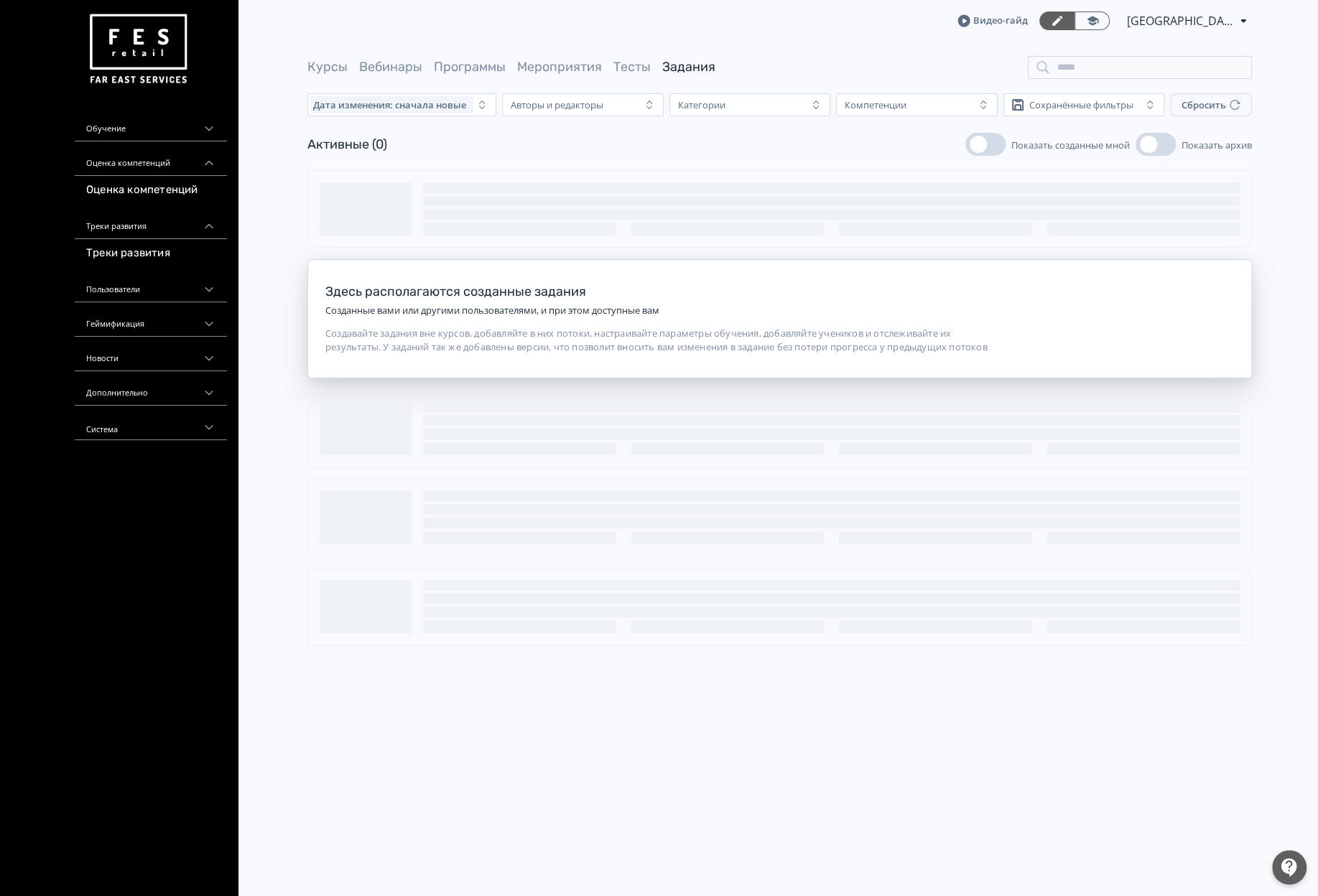
click at [130, 140] on div "Обучение" at bounding box center [151, 124] width 152 height 34
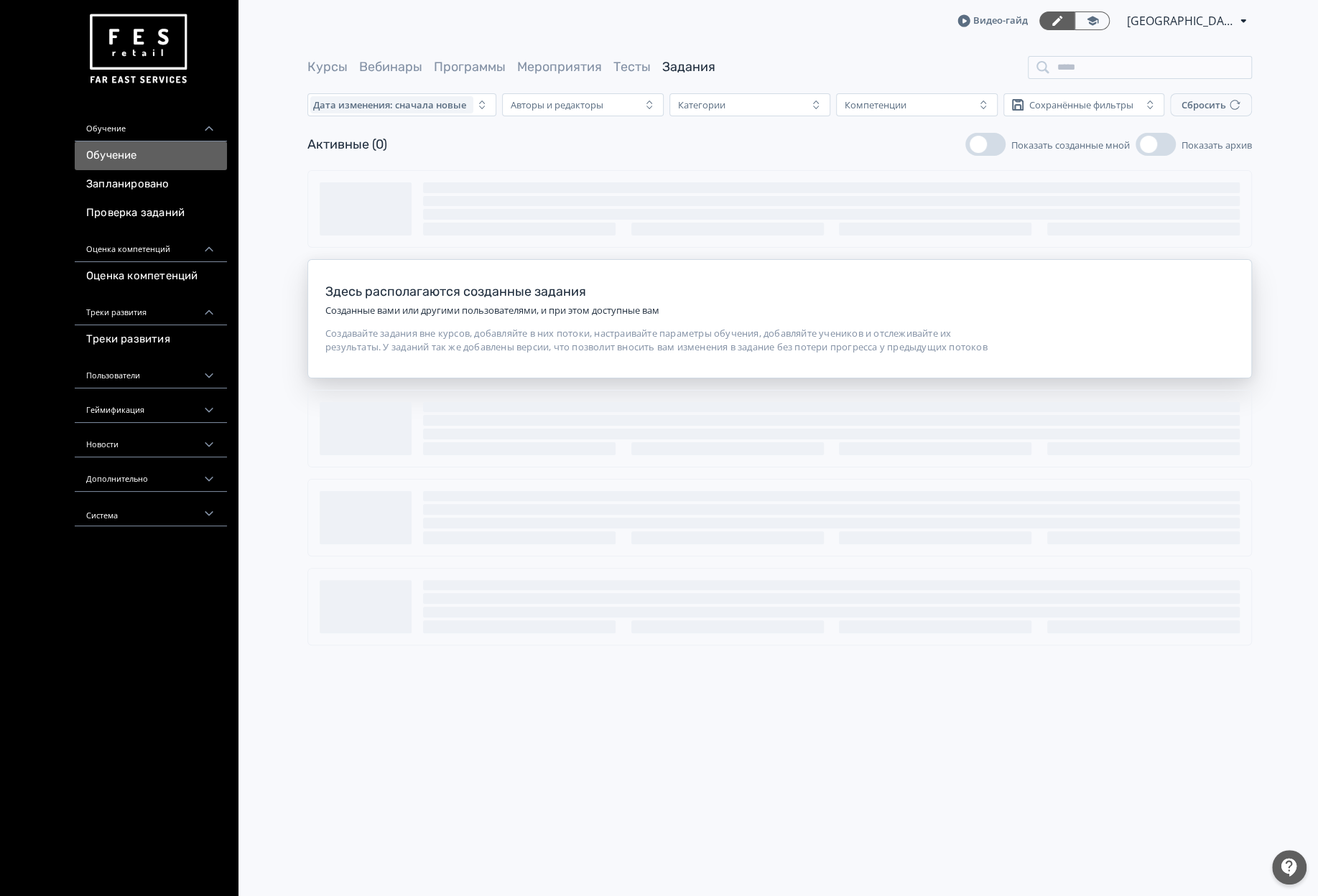
click at [116, 399] on div "Геймификация" at bounding box center [151, 405] width 152 height 34
click at [99, 500] on div "Дополнительно" at bounding box center [151, 503] width 152 height 34
click at [111, 529] on link "Документы" at bounding box center [151, 535] width 152 height 29
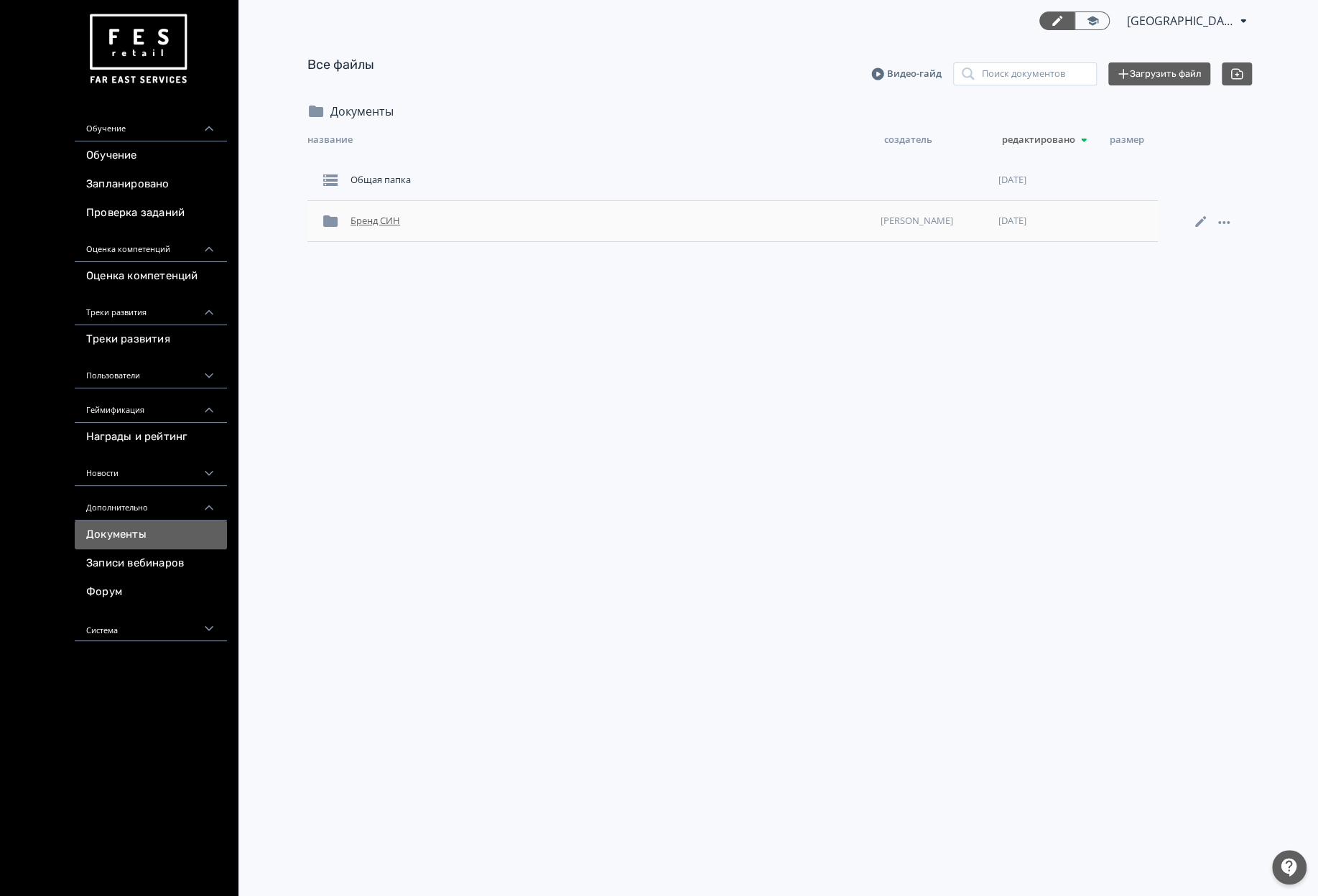
click at [375, 224] on div "Бренд СИН" at bounding box center [610, 221] width 530 height 26
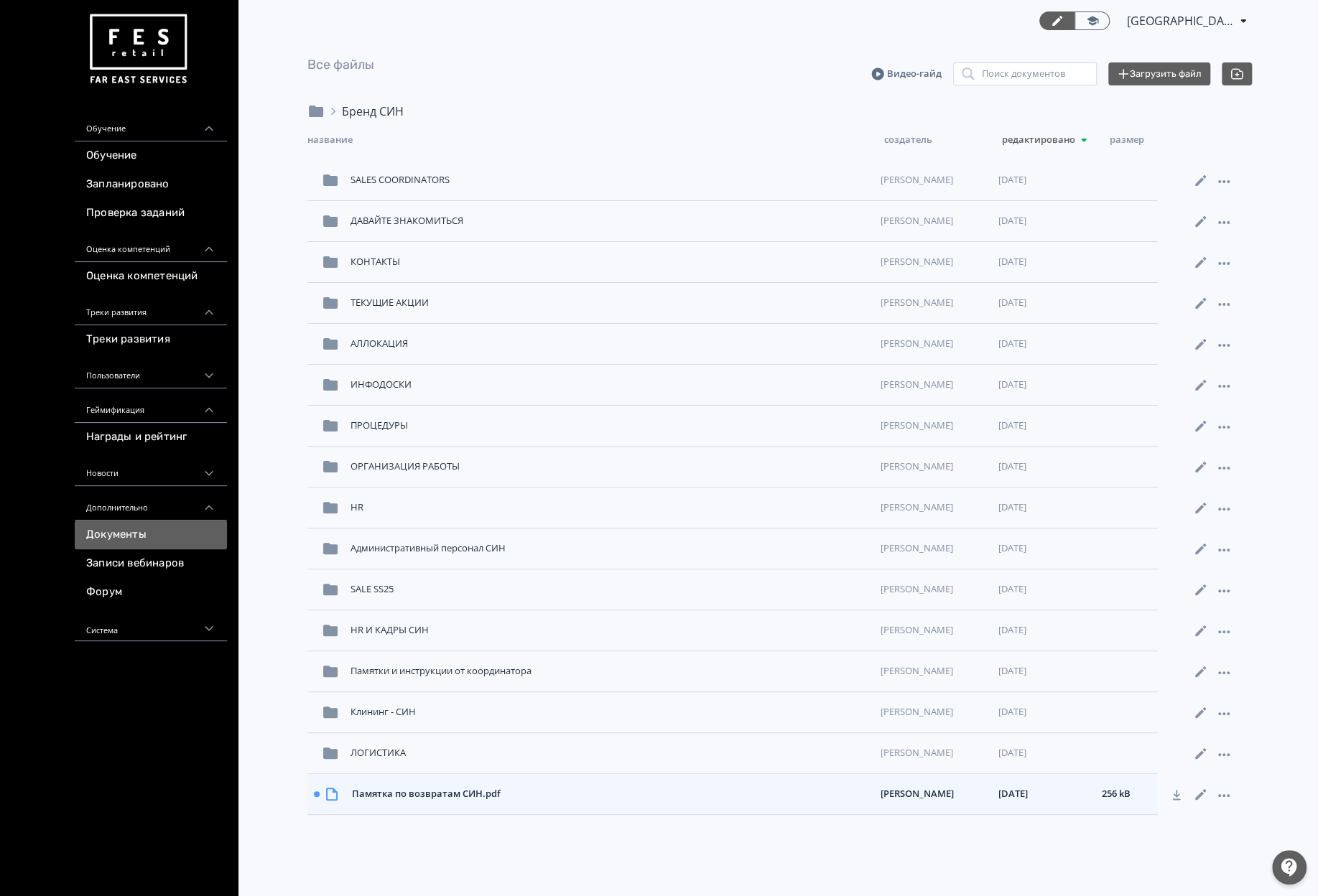
click at [363, 116] on div "Бренд СИН" at bounding box center [372, 111] width 62 height 17
click at [337, 64] on link "Все файлы" at bounding box center [341, 65] width 67 height 16
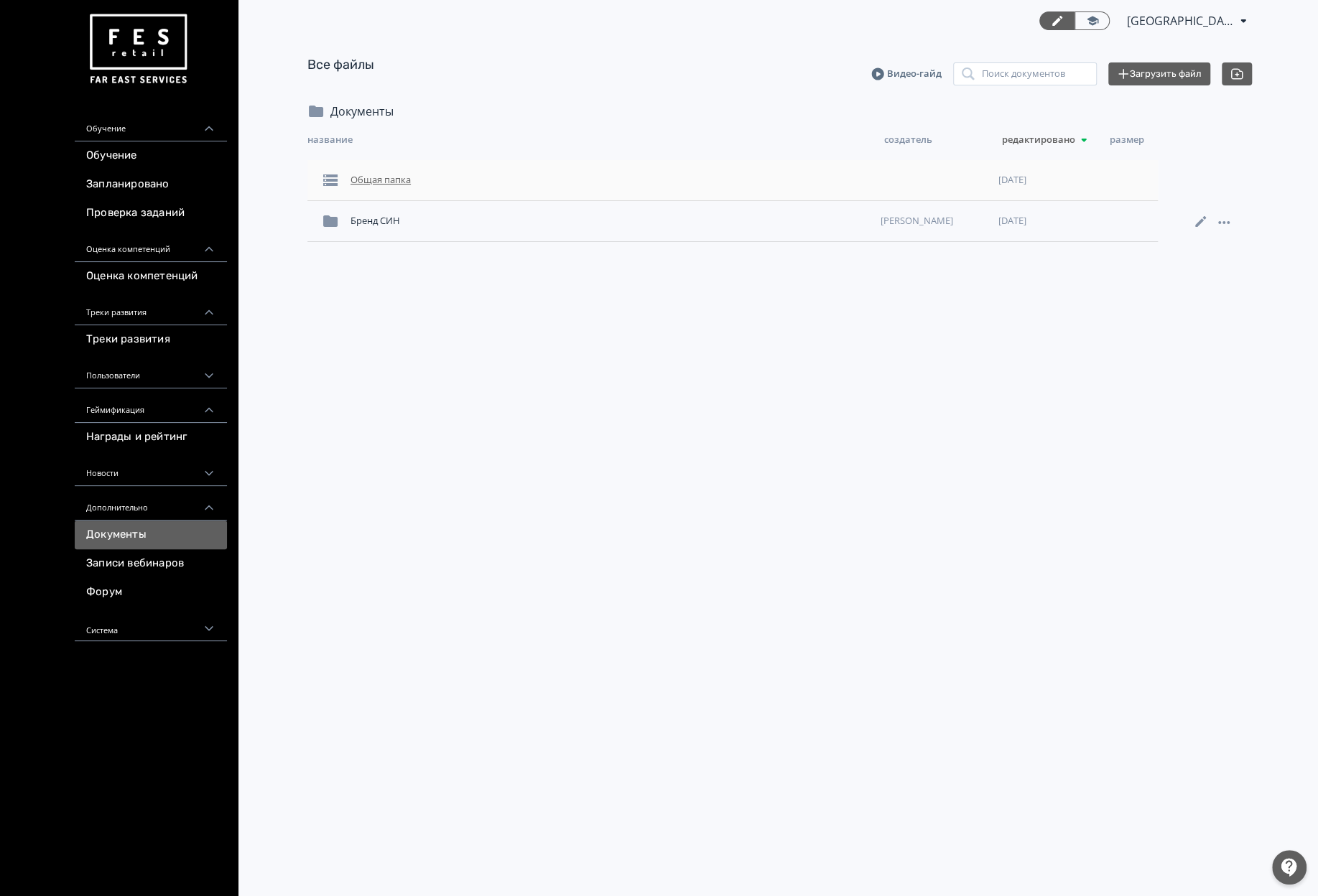
click at [387, 187] on div "Общая папка" at bounding box center [610, 180] width 530 height 26
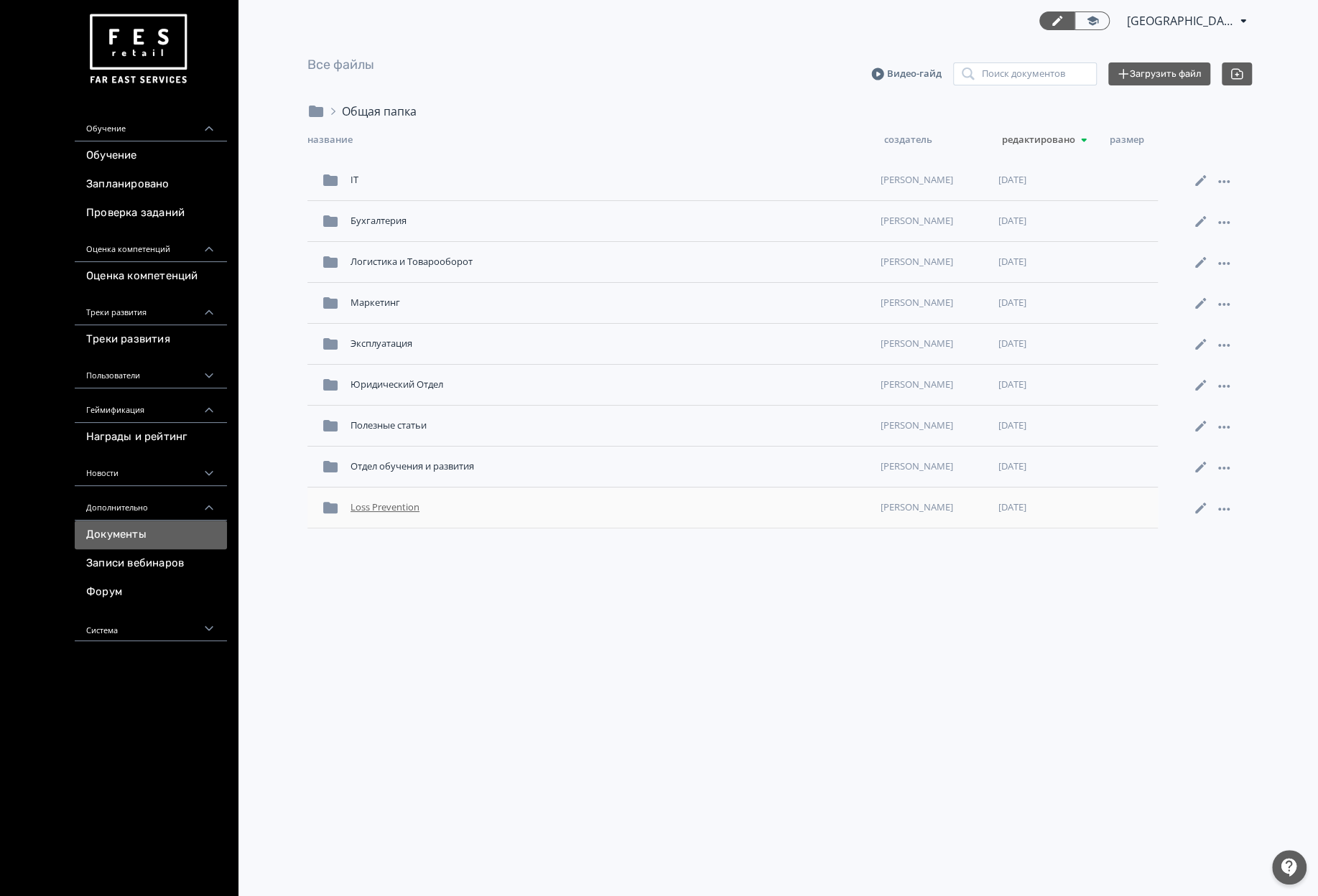
click at [383, 513] on div "Loss Prevention" at bounding box center [610, 507] width 530 height 26
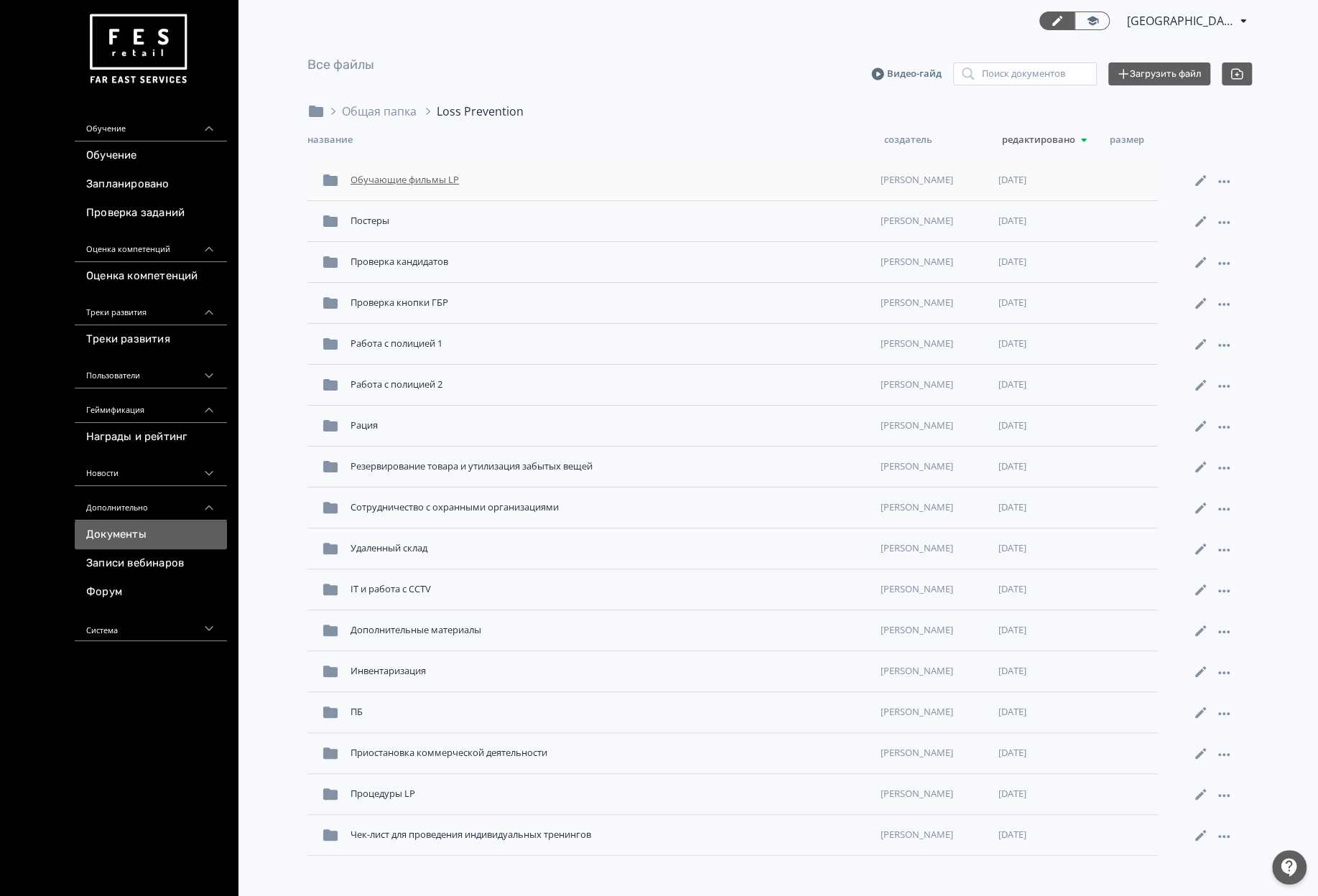
click at [395, 185] on div "Обучающие фильмы LP" at bounding box center [610, 180] width 530 height 26
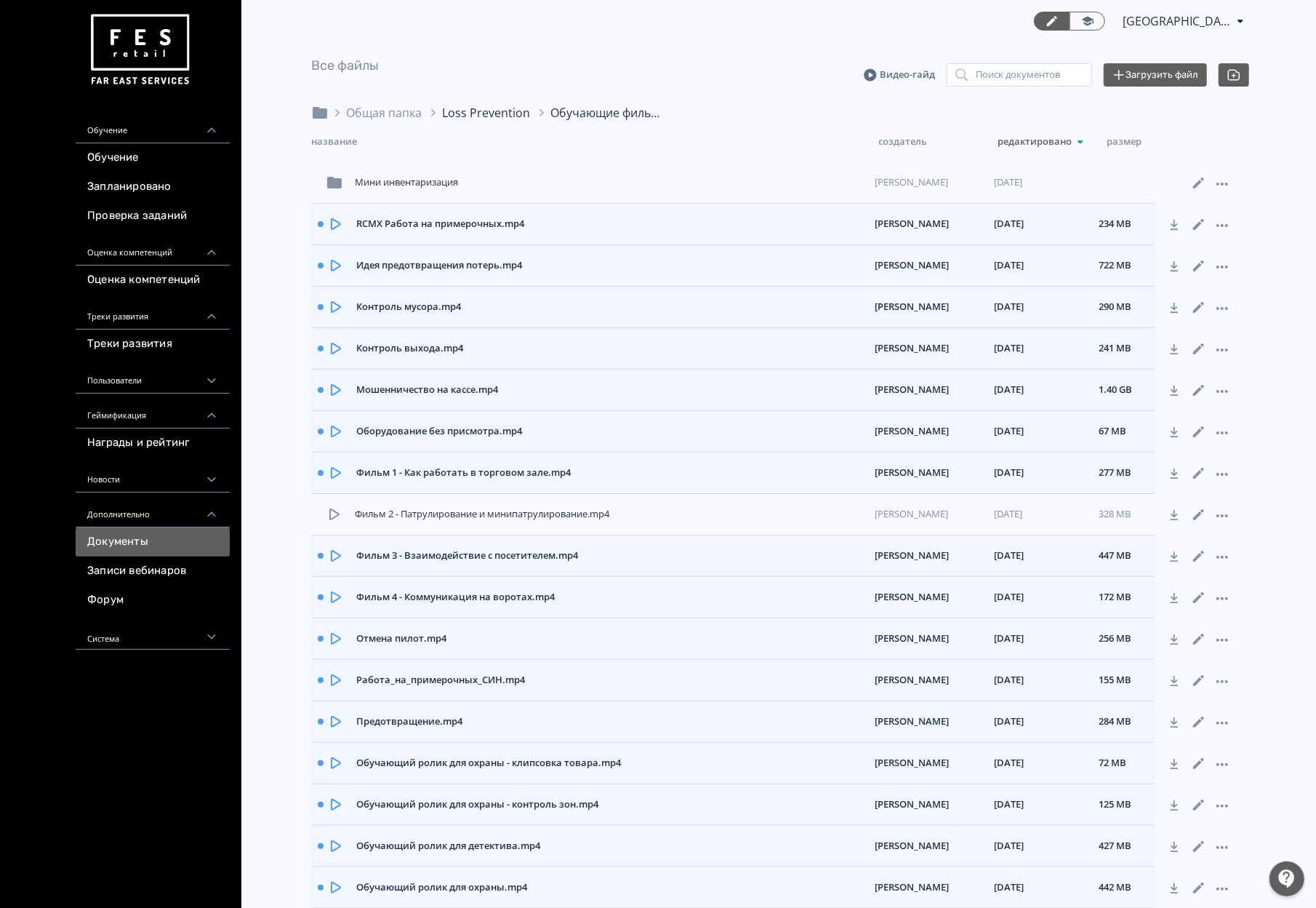
click at [514, 113] on div "Loss Prevention" at bounding box center [486, 113] width 88 height 18
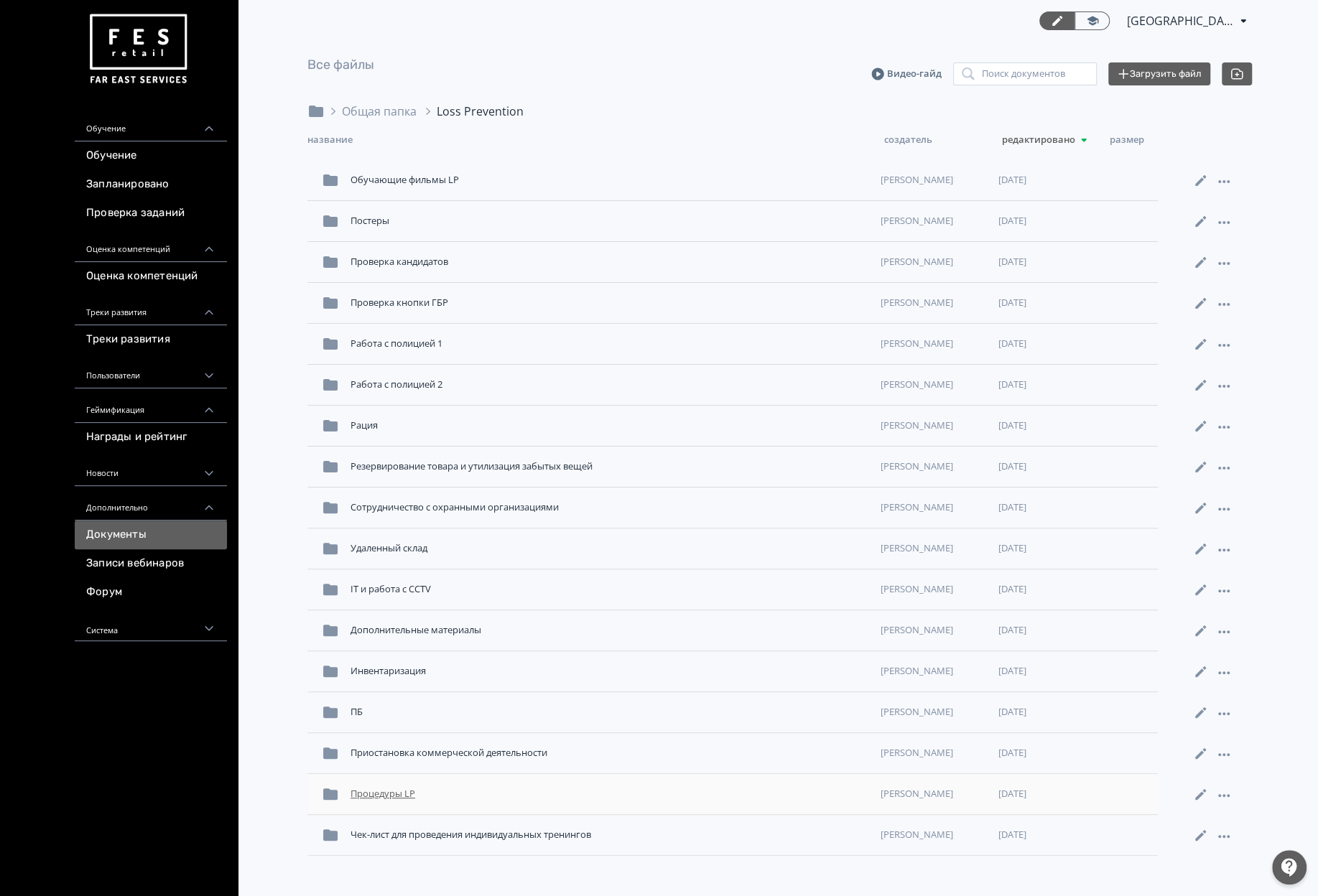
click at [382, 802] on div "Процедуры LP" at bounding box center [610, 794] width 530 height 26
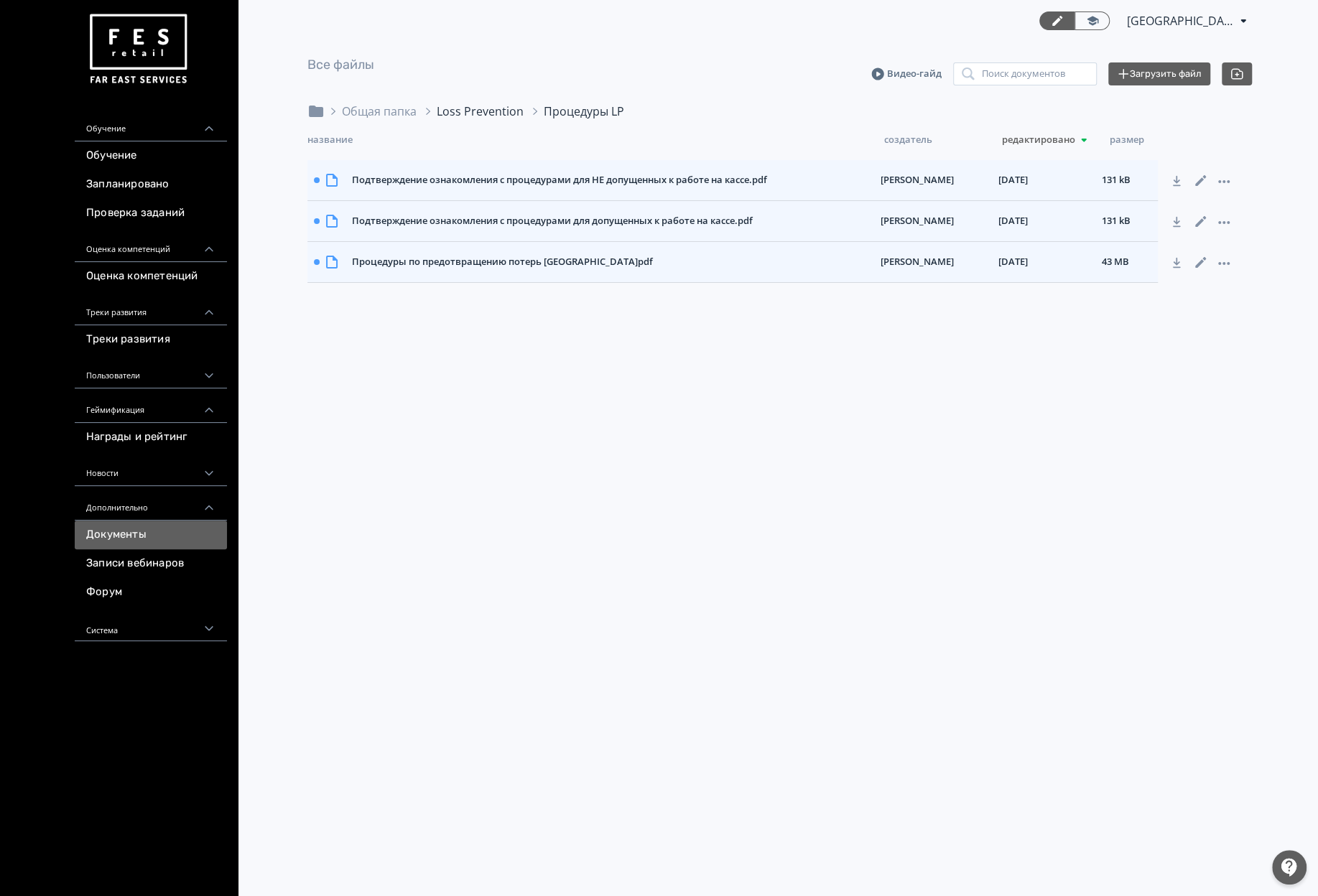
click at [456, 109] on div "Loss Prevention" at bounding box center [480, 111] width 87 height 17
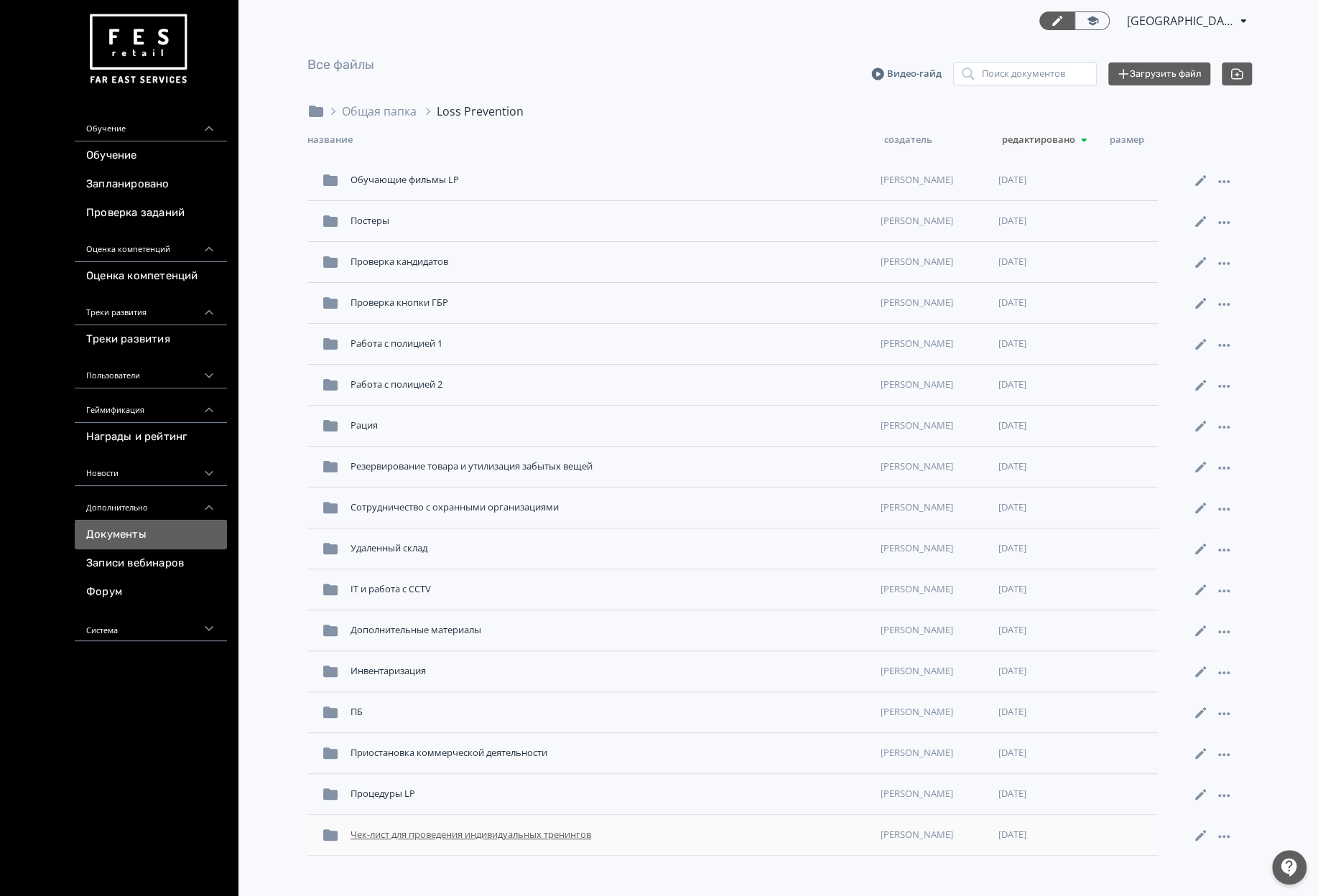
click at [385, 845] on div "Чек-лист для проведения индивидуальных тренингов" at bounding box center [610, 834] width 530 height 26
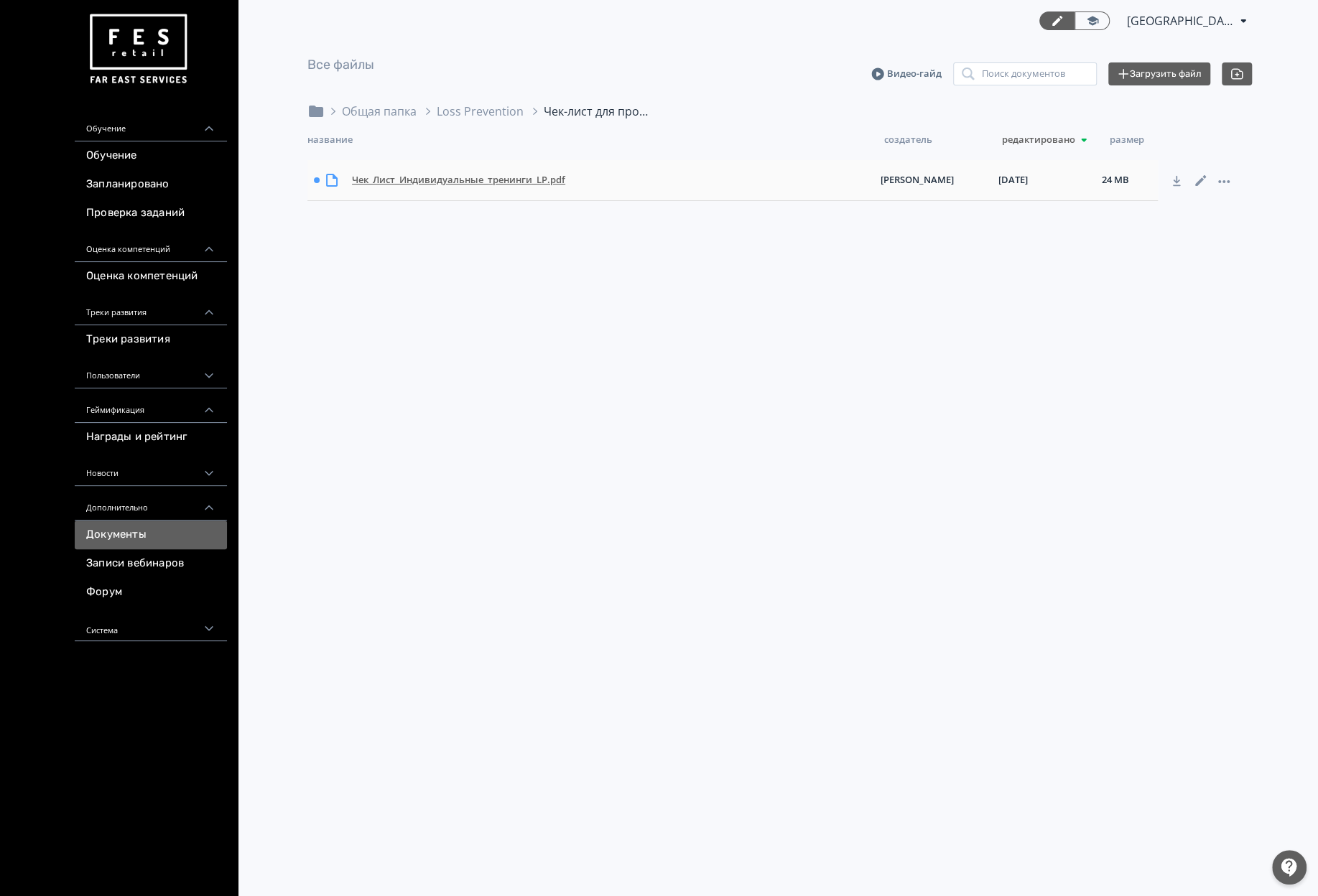
click at [415, 192] on div "Чек_Лист_Индивидуальные_тренинги_LP.pdf" at bounding box center [610, 180] width 529 height 26
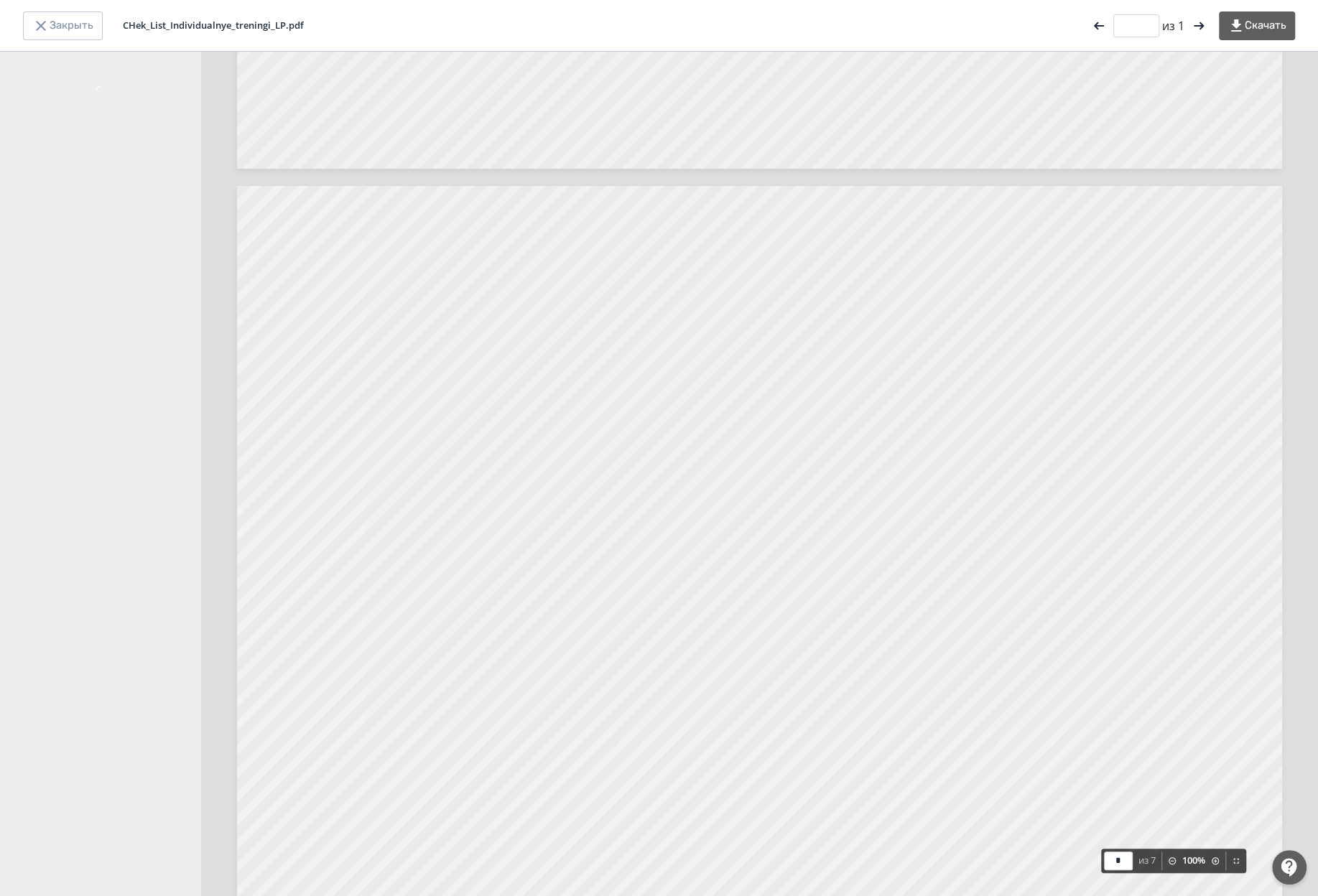
scroll to position [648, 0]
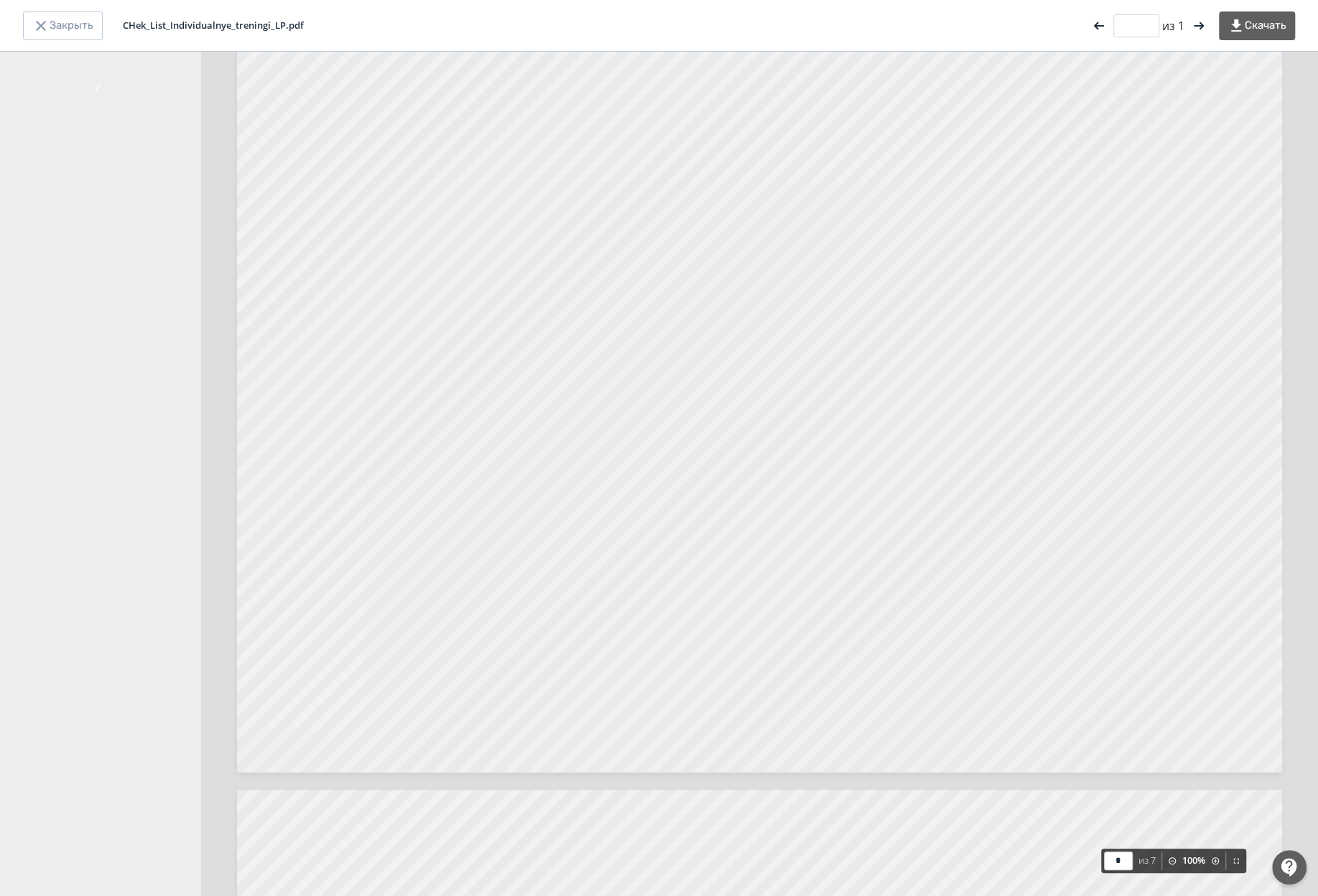
type input "*"
